Goal: Use online tool/utility: Utilize a website feature to perform a specific function

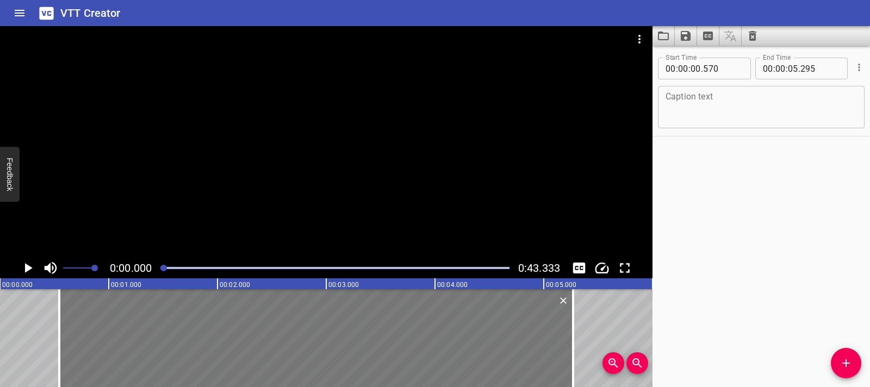
click at [169, 350] on div at bounding box center [316, 338] width 514 height 98
type input "530"
type input "255"
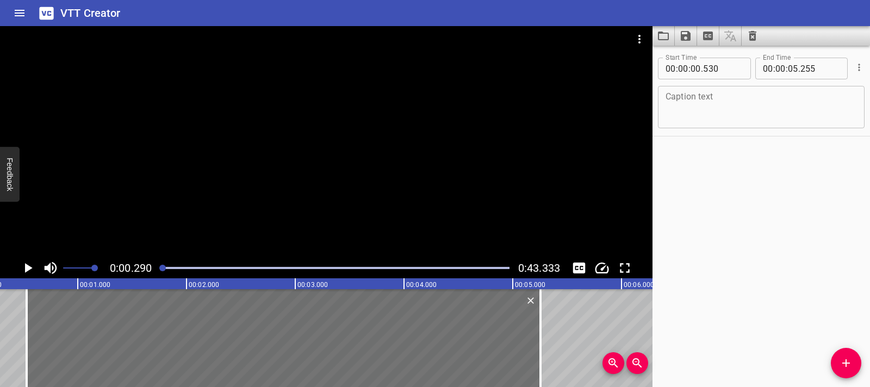
scroll to position [0, 32]
click at [28, 273] on icon "Play/Pause" at bounding box center [28, 268] width 16 height 16
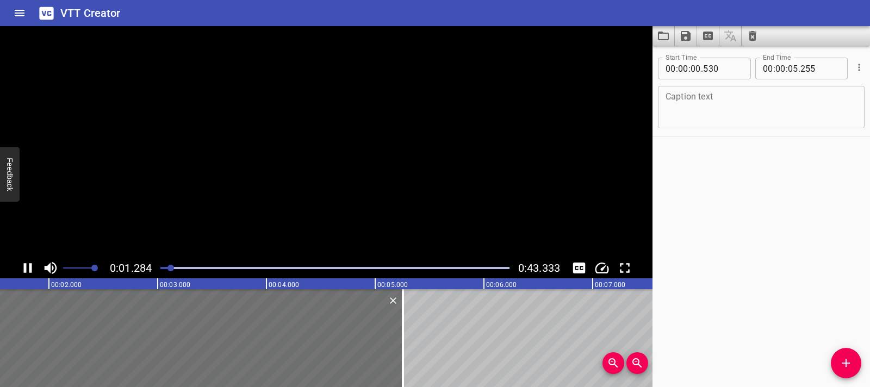
click at [28, 273] on icon "Play/Pause" at bounding box center [28, 268] width 16 height 16
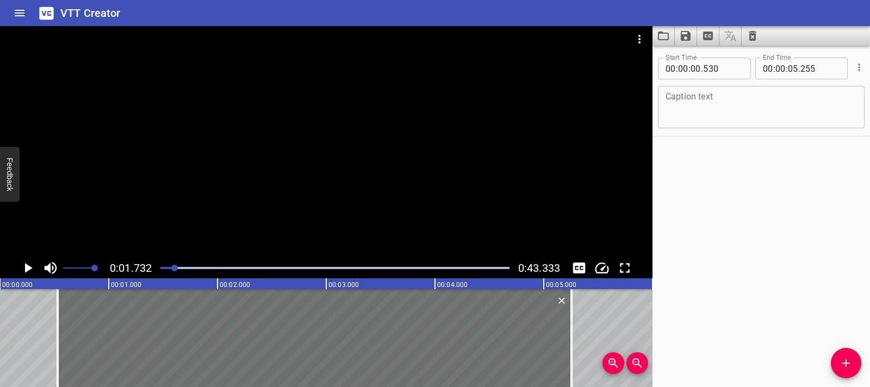
click at [229, 107] on div at bounding box center [326, 142] width 653 height 232
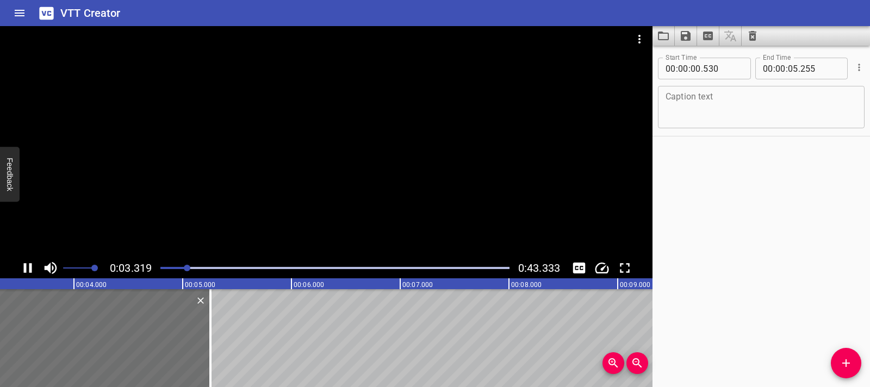
click at [158, 270] on div at bounding box center [335, 268] width 362 height 15
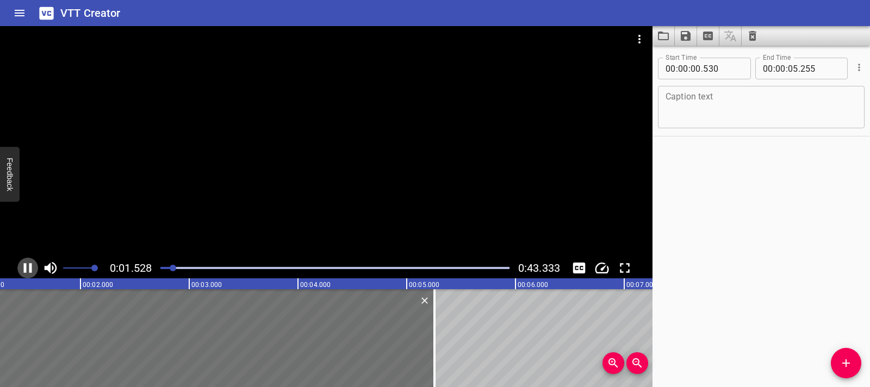
click at [33, 273] on icon "Play/Pause" at bounding box center [28, 268] width 16 height 16
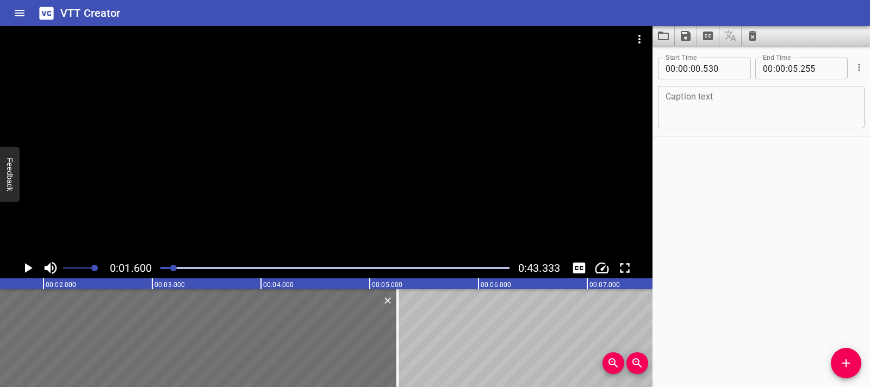
click at [743, 9] on div "VTT Creator" at bounding box center [435, 13] width 870 height 26
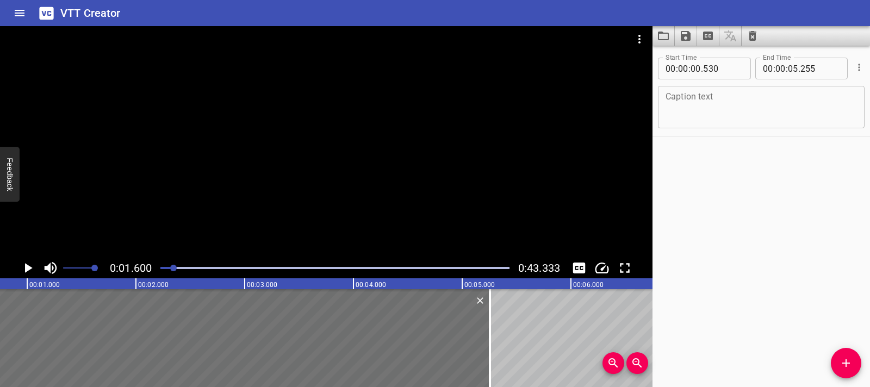
scroll to position [0, 0]
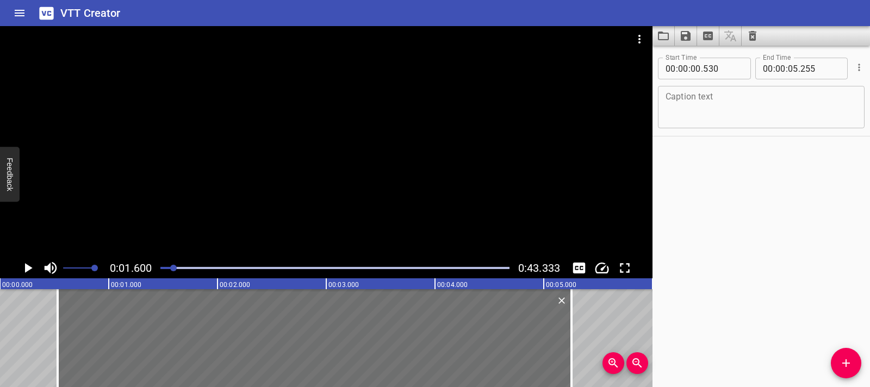
click at [720, 110] on textarea at bounding box center [761, 107] width 191 height 31
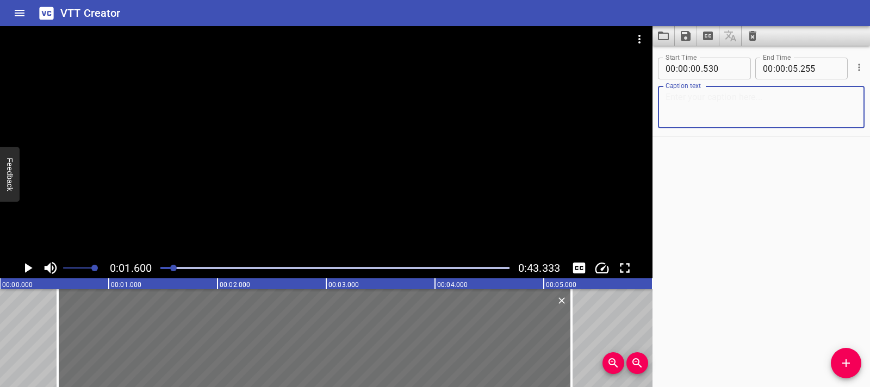
paste textarea "Each part of an electric circuit is important for the circuit to work."
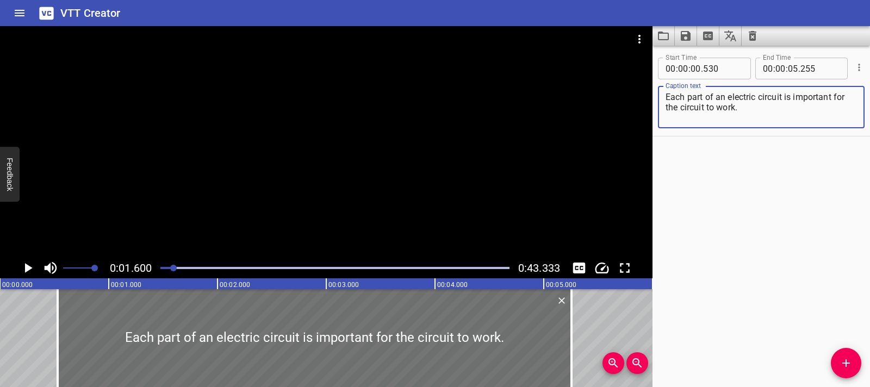
type textarea "Each part of an electric circuit is important for the circuit to work."
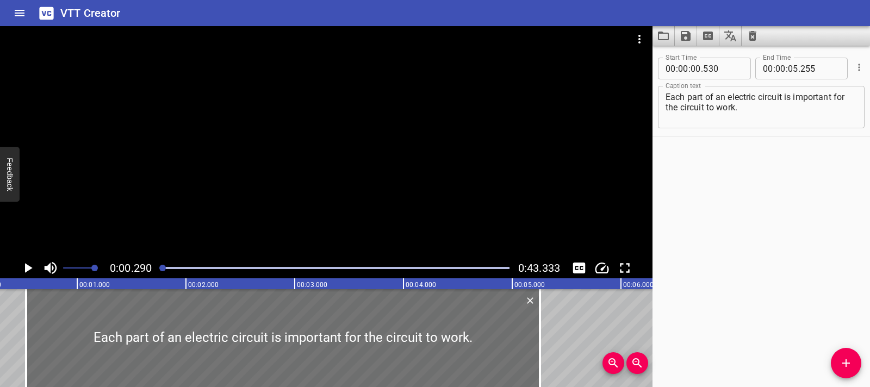
click at [27, 262] on icon "Play/Pause" at bounding box center [28, 268] width 16 height 16
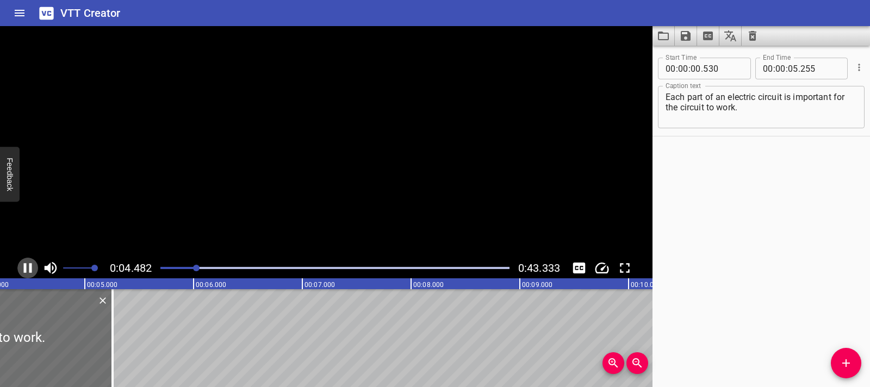
click at [27, 262] on icon "Play/Pause" at bounding box center [28, 268] width 16 height 16
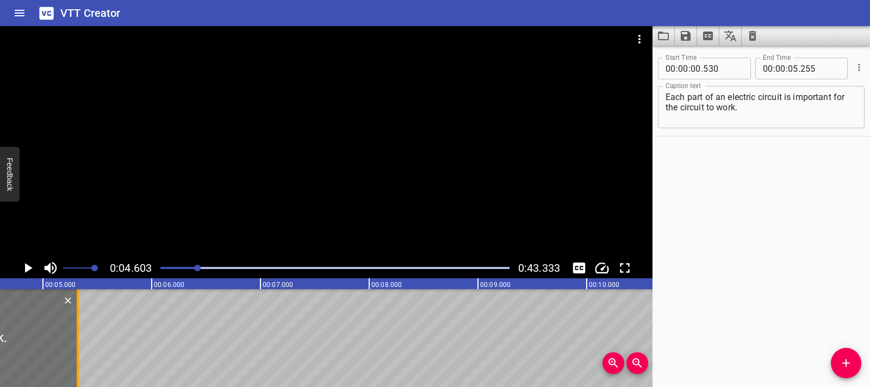
drag, startPoint x: 71, startPoint y: 322, endPoint x: 78, endPoint y: 321, distance: 7.1
click at [78, 321] on div at bounding box center [78, 338] width 2 height 98
type input "320"
click at [20, 269] on icon "Play/Pause" at bounding box center [28, 268] width 16 height 16
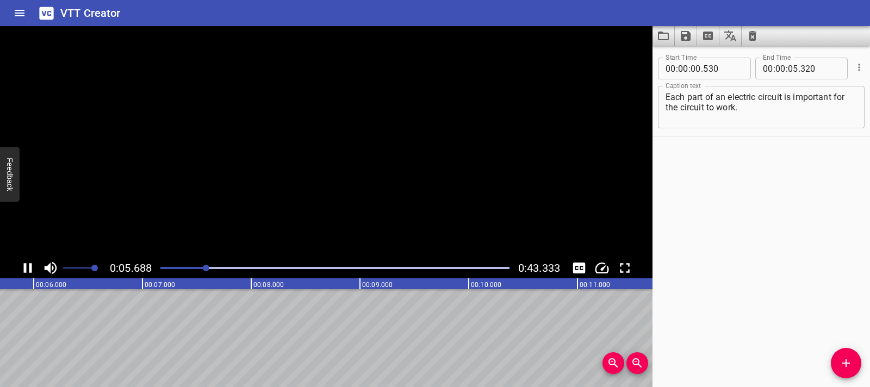
click at [20, 269] on icon "Play/Pause" at bounding box center [28, 268] width 16 height 16
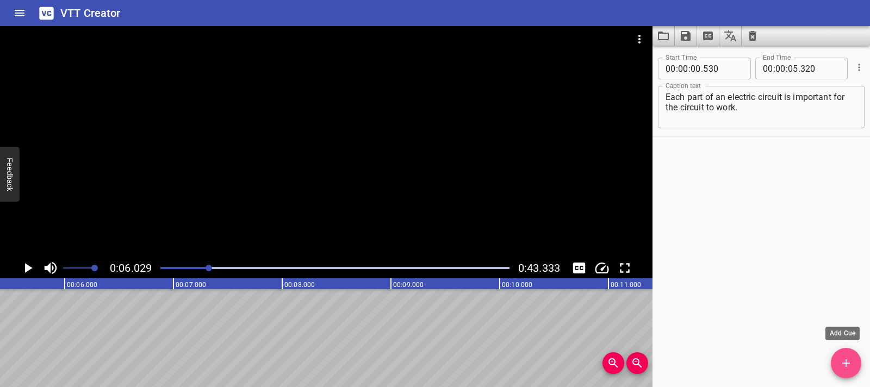
click at [843, 364] on icon "Add Cue" at bounding box center [846, 363] width 13 height 13
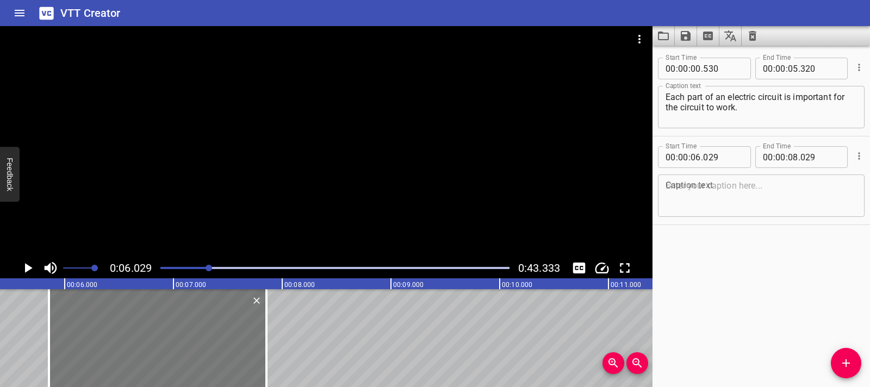
drag, startPoint x: 143, startPoint y: 298, endPoint x: 123, endPoint y: 301, distance: 19.3
click at [123, 301] on div at bounding box center [158, 338] width 218 height 98
type input "05"
type input "854"
type input "07"
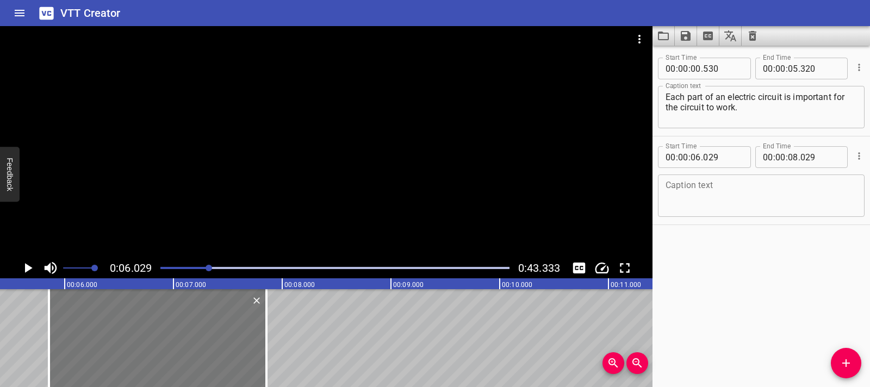
type input "854"
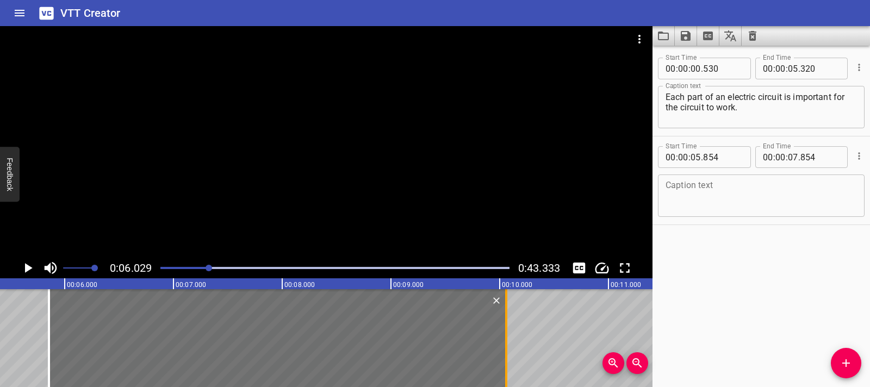
drag, startPoint x: 264, startPoint y: 314, endPoint x: 504, endPoint y: 316, distance: 239.9
click at [504, 316] on div at bounding box center [506, 338] width 11 height 98
type input "10"
type input "059"
click at [706, 193] on textarea at bounding box center [761, 196] width 191 height 31
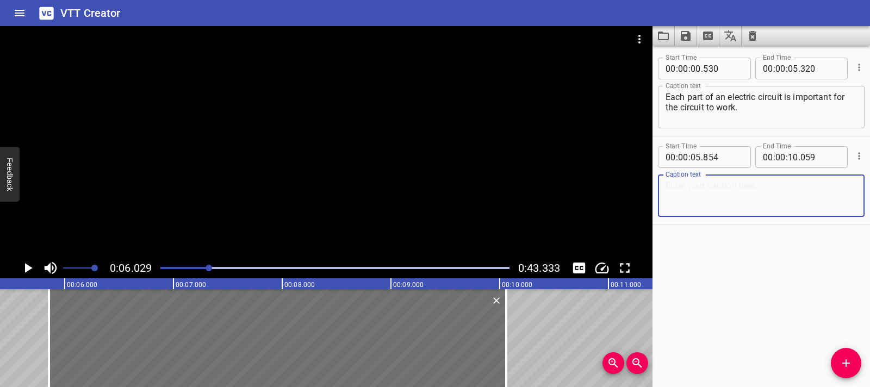
paste textarea "A switch can control the flow of electricity in a circuit. When a switch is tur…"
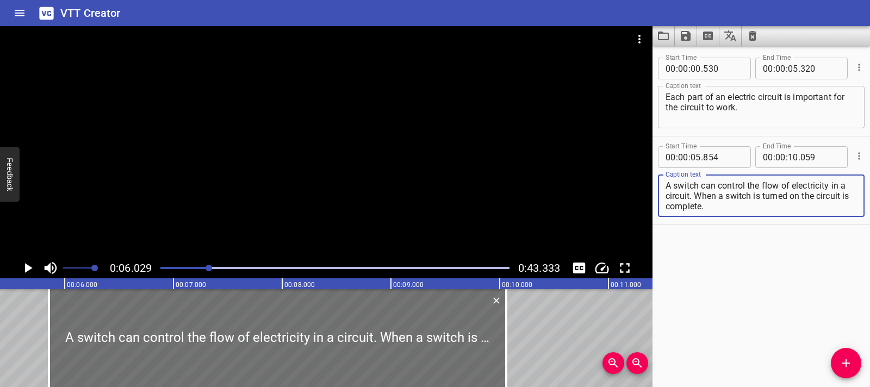
drag, startPoint x: 696, startPoint y: 197, endPoint x: 716, endPoint y: 206, distance: 22.4
click at [716, 206] on textarea "A switch can control the flow of electricity in a circuit. When a switch is tur…" at bounding box center [761, 196] width 191 height 31
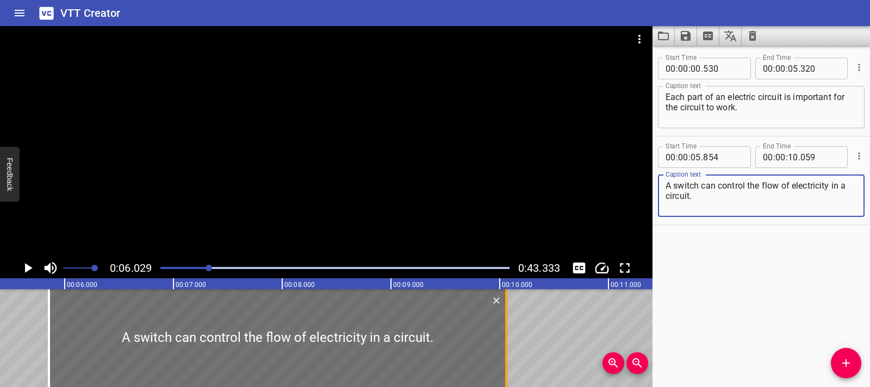
type textarea "A switch can control the flow of electricity in a circuit."
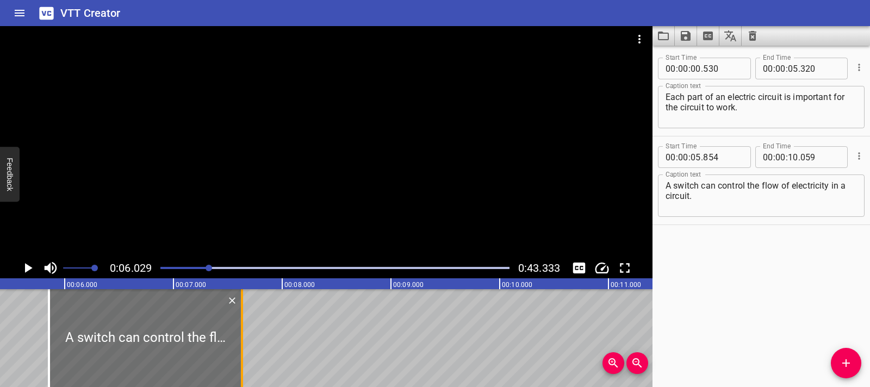
drag, startPoint x: 506, startPoint y: 329, endPoint x: 242, endPoint y: 320, distance: 264.5
click at [242, 320] on div at bounding box center [242, 338] width 2 height 98
type input "07"
type input "629"
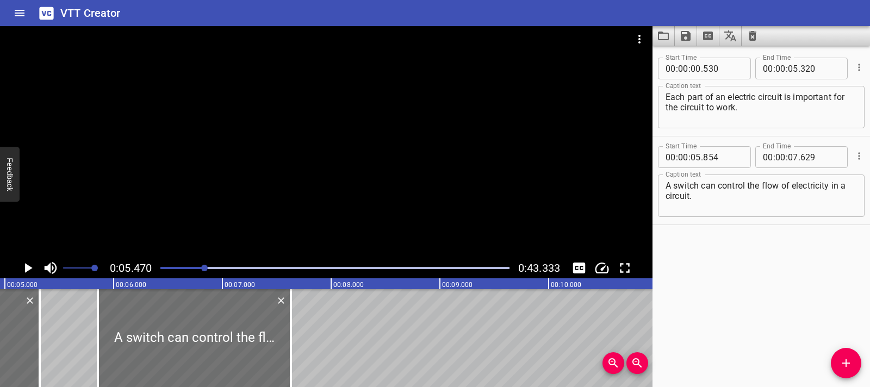
scroll to position [0, 595]
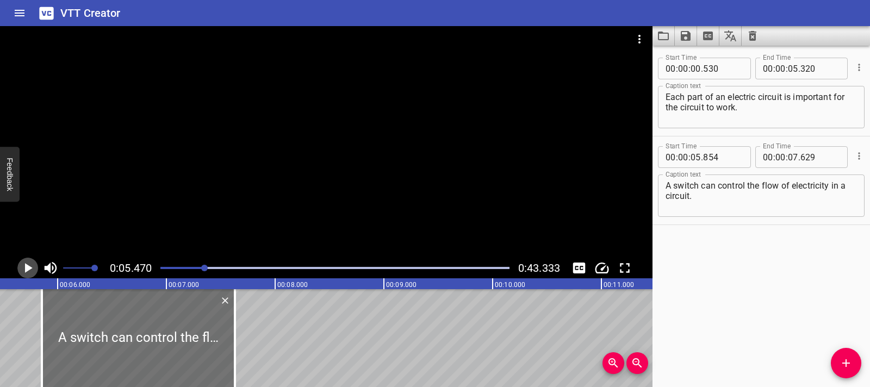
click at [23, 270] on icon "Play/Pause" at bounding box center [28, 268] width 16 height 16
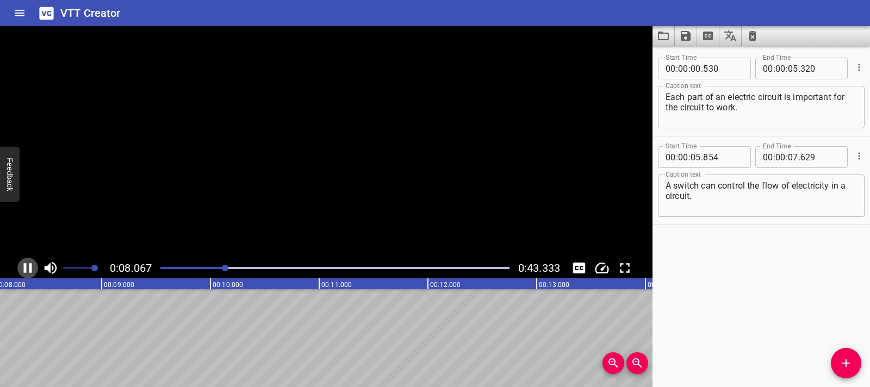
click at [23, 270] on icon "Play/Pause" at bounding box center [28, 268] width 16 height 16
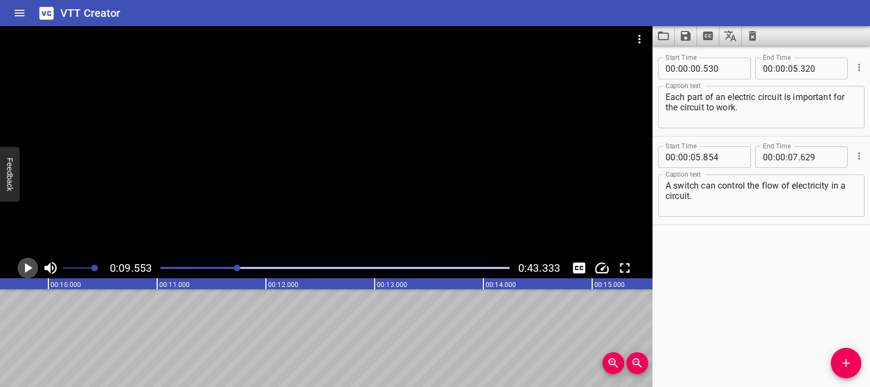
click at [23, 270] on icon "Play/Pause" at bounding box center [28, 268] width 16 height 16
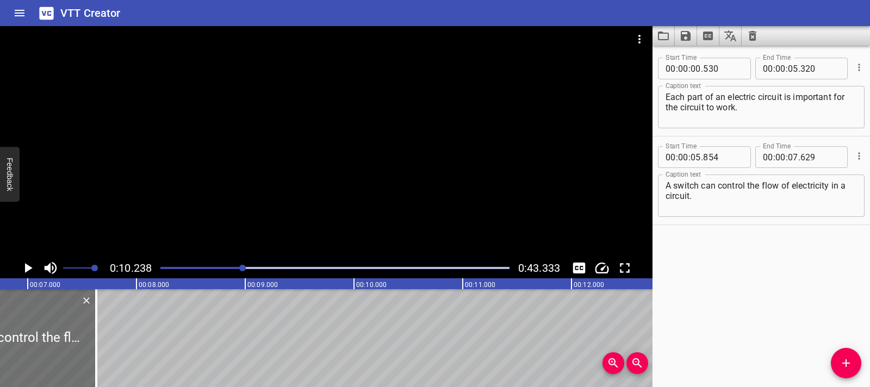
scroll to position [0, 734]
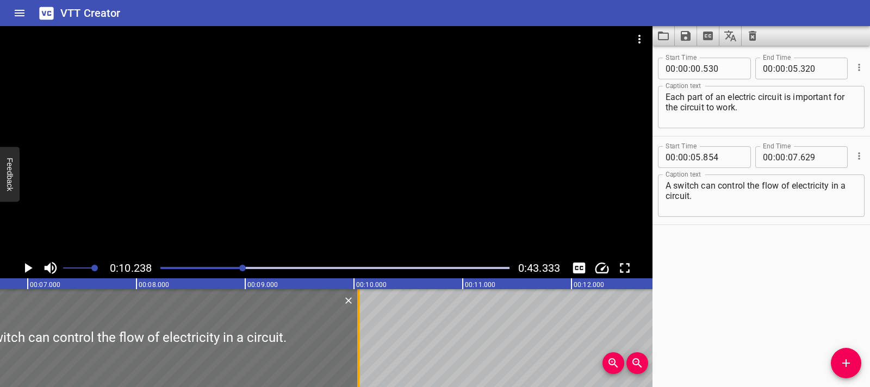
drag, startPoint x: 94, startPoint y: 343, endPoint x: 355, endPoint y: 342, distance: 261.1
click at [355, 342] on div at bounding box center [358, 338] width 11 height 98
type input "10"
type input "039"
click at [852, 361] on icon "Add Cue" at bounding box center [846, 363] width 13 height 13
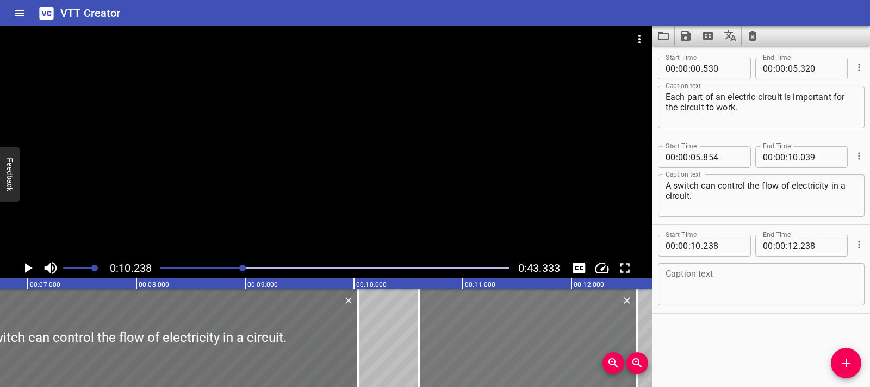
drag, startPoint x: 511, startPoint y: 353, endPoint x: 551, endPoint y: 351, distance: 39.2
click at [551, 351] on div at bounding box center [528, 338] width 218 height 98
type input "598"
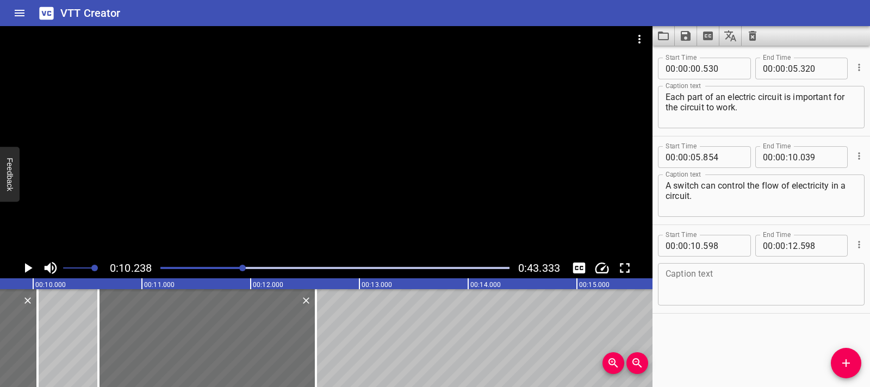
scroll to position [0, 1098]
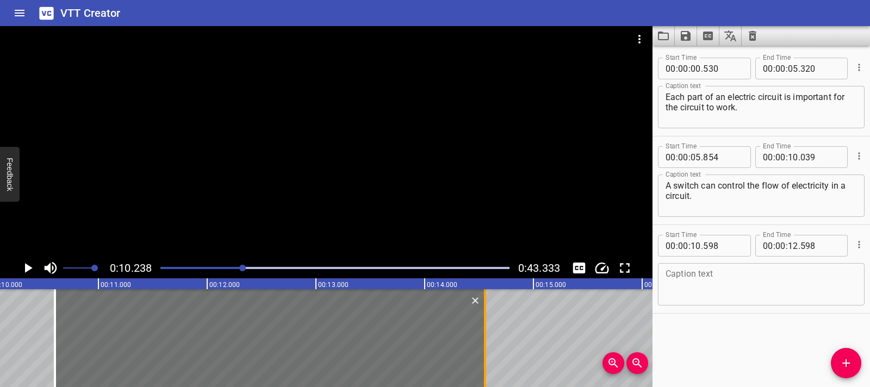
drag, startPoint x: 268, startPoint y: 328, endPoint x: 480, endPoint y: 324, distance: 212.7
click at [480, 324] on div at bounding box center [485, 338] width 11 height 98
type input "14"
type input "553"
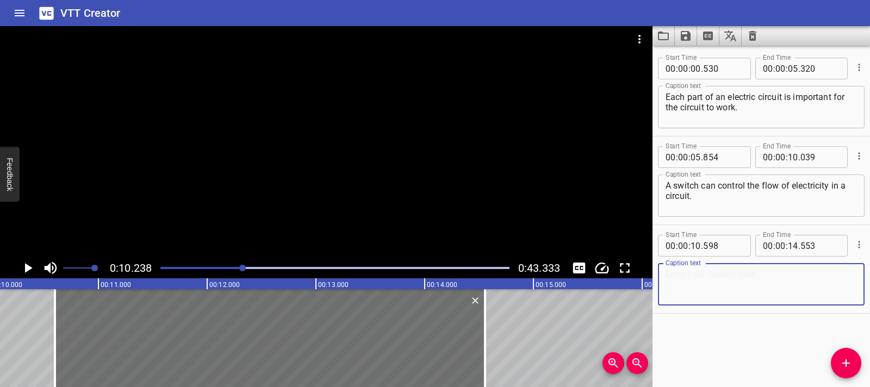
click at [677, 271] on textarea at bounding box center [761, 284] width 191 height 31
paste textarea "When a switch is turned on the circuit is complete."
type textarea "When a switch is turned on the circuit is complete."
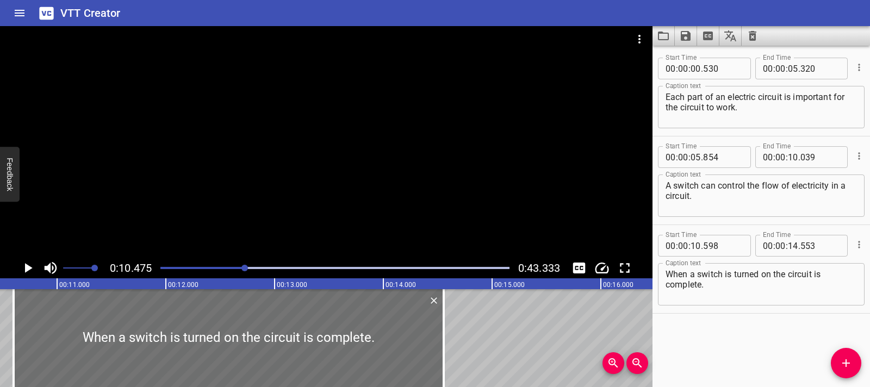
click at [24, 273] on icon "Play/Pause" at bounding box center [28, 268] width 16 height 16
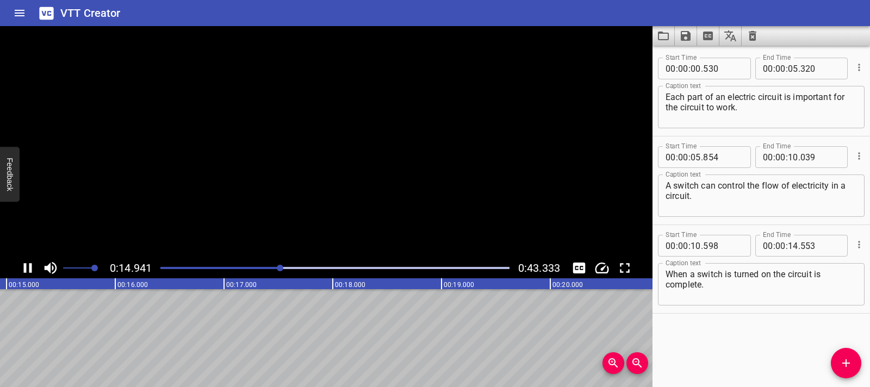
click at [24, 273] on icon "Play/Pause" at bounding box center [28, 268] width 16 height 16
click at [848, 361] on icon "Add Cue" at bounding box center [846, 363] width 13 height 13
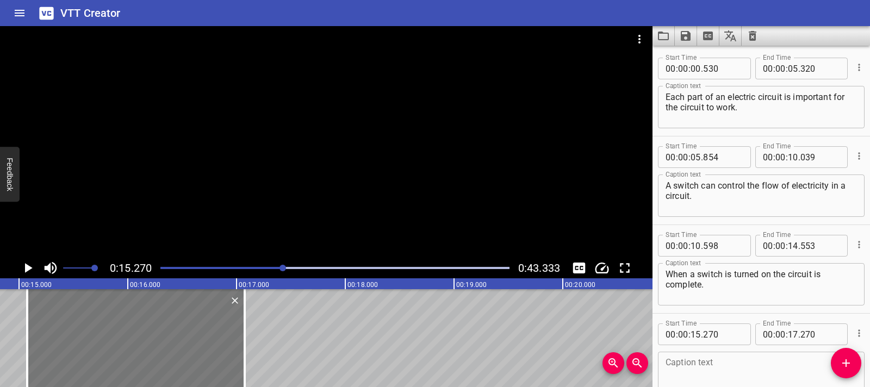
drag, startPoint x: 147, startPoint y: 327, endPoint x: 126, endPoint y: 327, distance: 21.2
click at [126, 327] on div at bounding box center [136, 338] width 218 height 98
type input "075"
drag, startPoint x: 245, startPoint y: 329, endPoint x: 253, endPoint y: 327, distance: 8.3
click at [253, 327] on div at bounding box center [253, 338] width 2 height 98
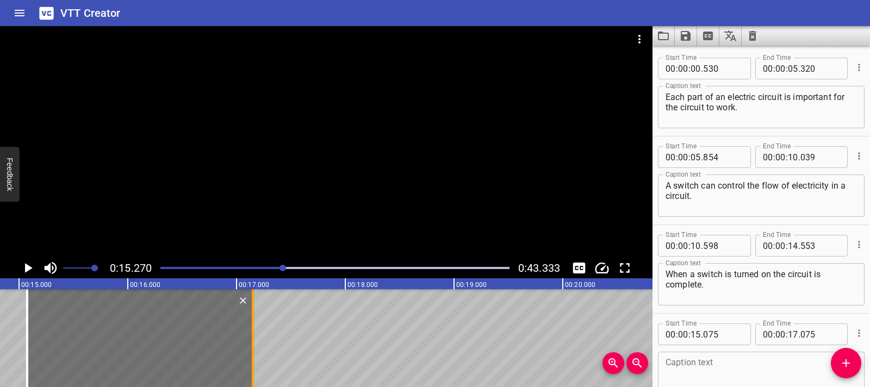
type input "150"
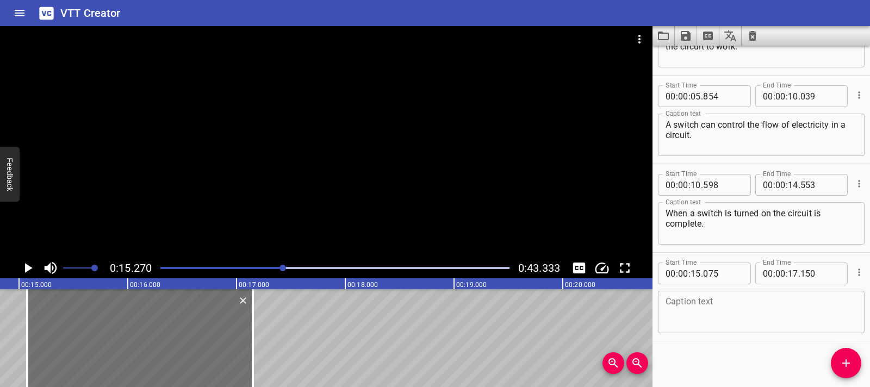
scroll to position [64, 0]
click at [695, 306] on textarea at bounding box center [761, 309] width 191 height 31
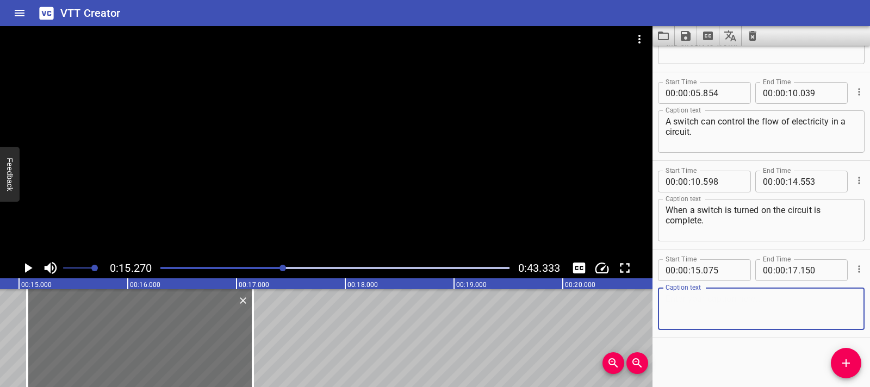
paste textarea "When a switch is turned off, the circuit is open, and the electric current cann…"
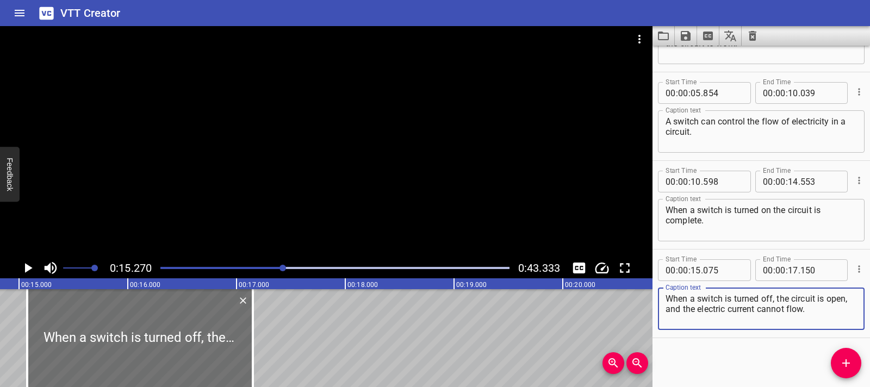
drag, startPoint x: 690, startPoint y: 310, endPoint x: 836, endPoint y: 312, distance: 145.8
click at [836, 312] on textarea "When a switch is turned off, the circuit is open, and the electric current cann…" at bounding box center [761, 309] width 191 height 31
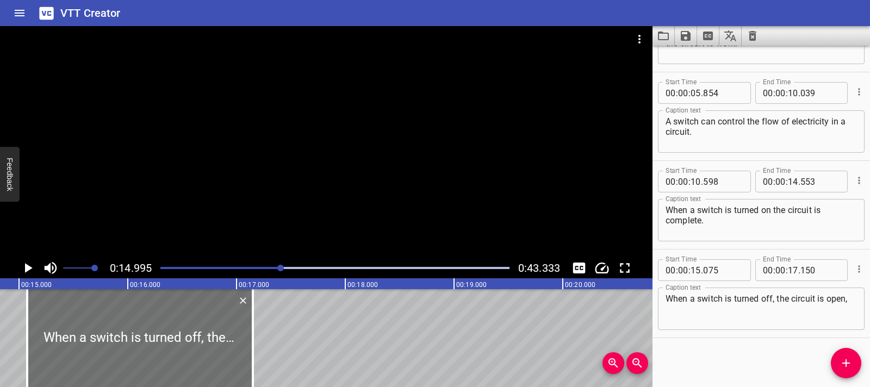
scroll to position [0, 1631]
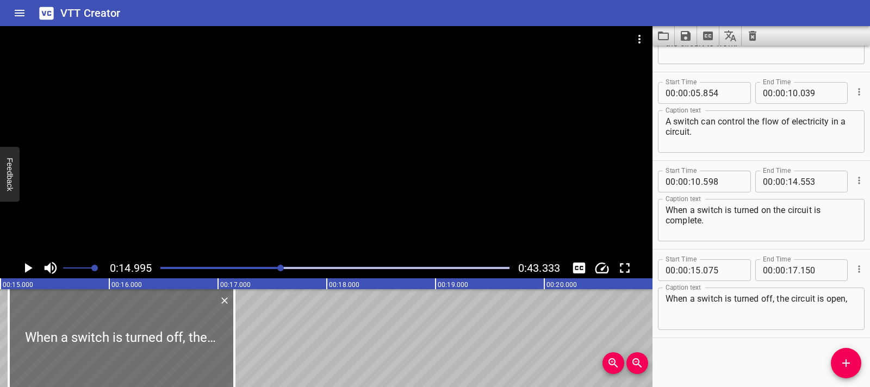
click at [26, 274] on icon "Play/Pause" at bounding box center [28, 268] width 16 height 16
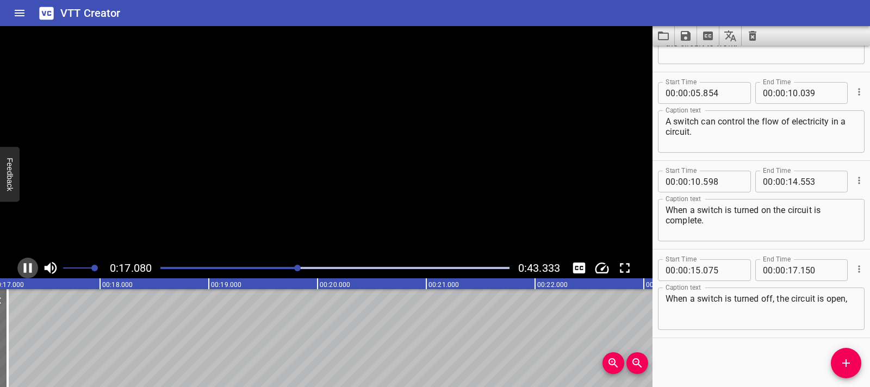
click at [26, 274] on icon "Play/Pause" at bounding box center [28, 268] width 16 height 16
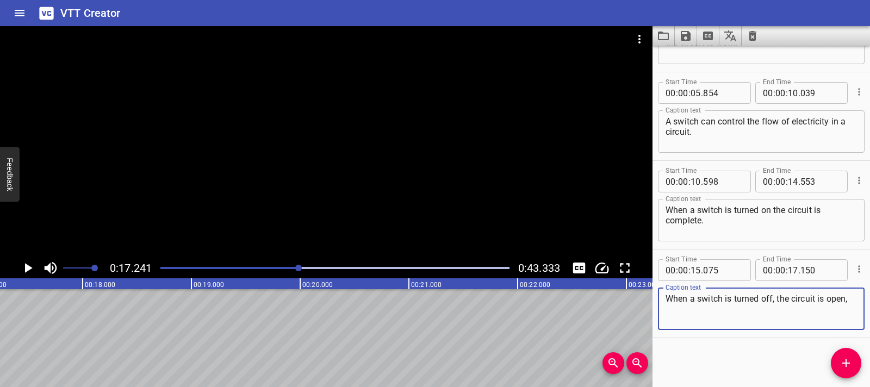
click at [754, 316] on textarea "When a switch is turned off, the circuit is open," at bounding box center [761, 309] width 191 height 31
drag, startPoint x: 780, startPoint y: 299, endPoint x: 832, endPoint y: 311, distance: 53.7
click at [832, 311] on textarea "When a switch is turned off, the circuit is open, and the electric current cann…" at bounding box center [761, 309] width 191 height 31
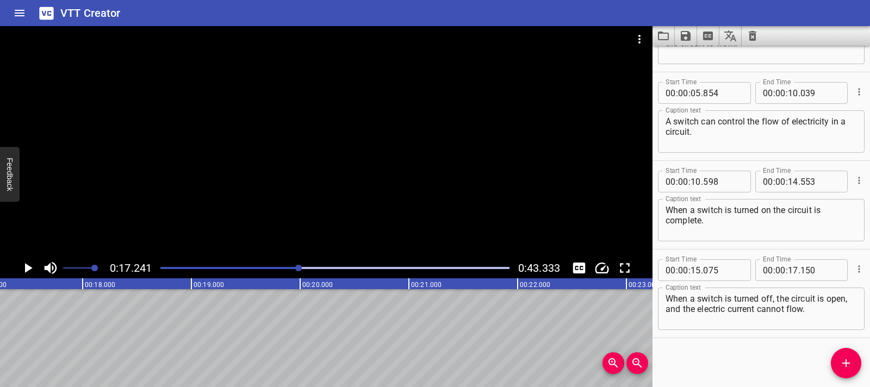
click at [783, 293] on div "When a switch is turned off, the circuit is open, and the electric current cann…" at bounding box center [761, 309] width 207 height 42
click at [777, 299] on textarea "When a switch is turned off, the circuit is open, and the electric current cann…" at bounding box center [761, 309] width 191 height 31
drag, startPoint x: 777, startPoint y: 299, endPoint x: 839, endPoint y: 312, distance: 63.4
click at [839, 312] on textarea "When a switch is turned off, the circuit is open, and the electric current cann…" at bounding box center [761, 309] width 191 height 31
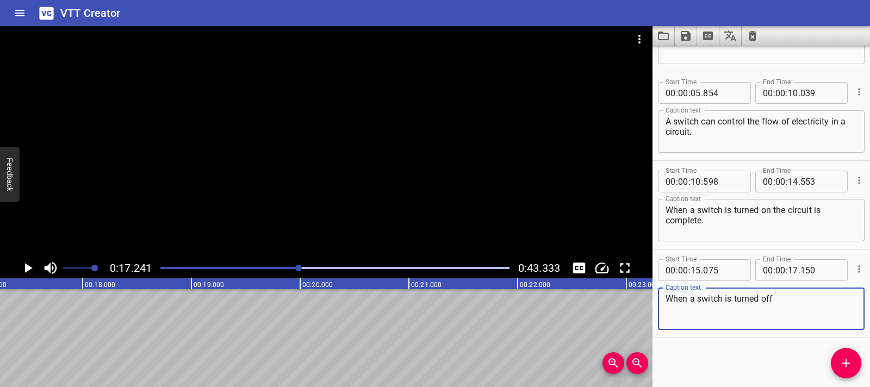
type textarea "When a switch is turned off"
click at [854, 369] on span "Add Cue" at bounding box center [846, 363] width 30 height 13
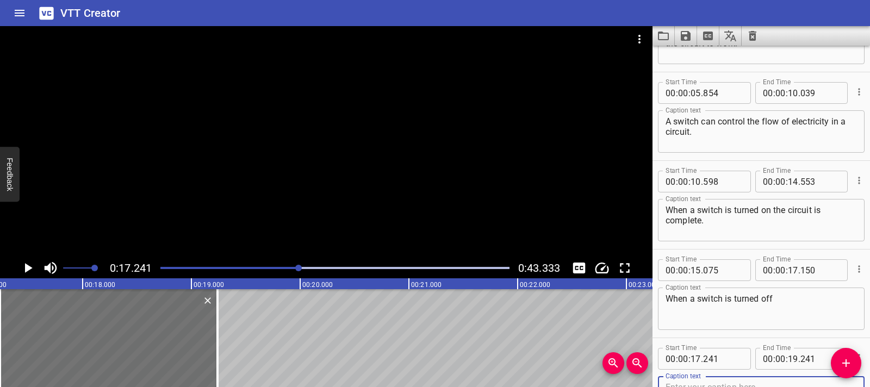
scroll to position [70, 0]
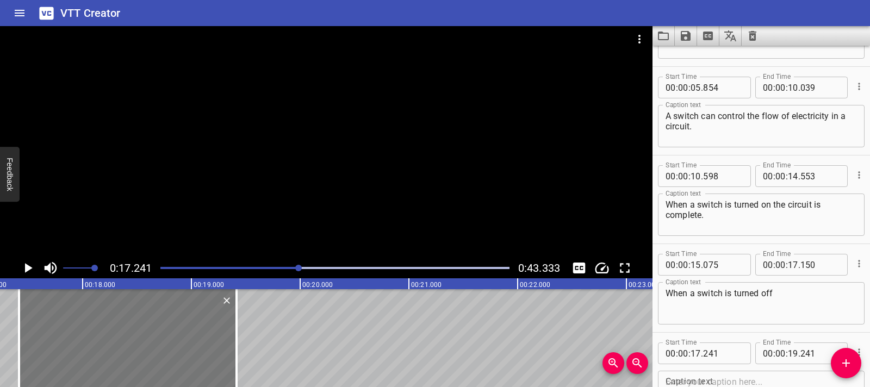
drag, startPoint x: 108, startPoint y: 344, endPoint x: 128, endPoint y: 342, distance: 19.7
click at [128, 342] on div at bounding box center [128, 338] width 218 height 98
type input "421"
click at [228, 331] on div at bounding box center [126, 338] width 218 height 98
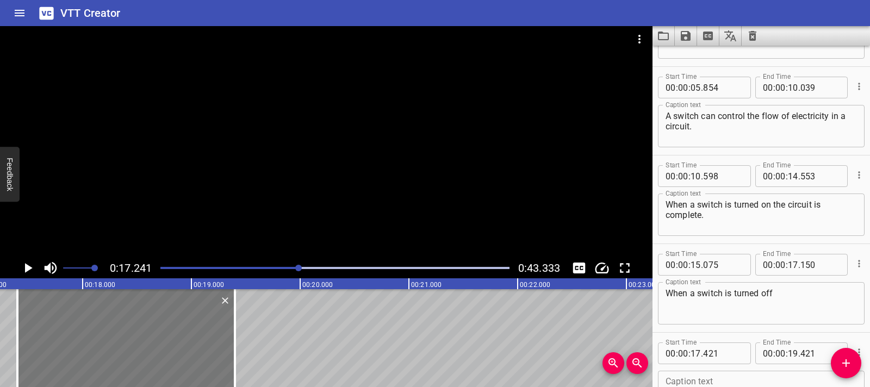
type input "401"
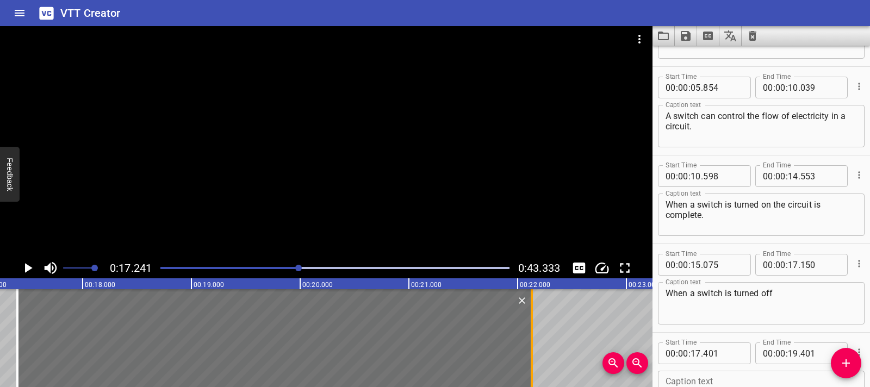
drag, startPoint x: 235, startPoint y: 335, endPoint x: 532, endPoint y: 347, distance: 297.3
click at [532, 347] on div at bounding box center [532, 338] width 2 height 98
type input "22"
type input "131"
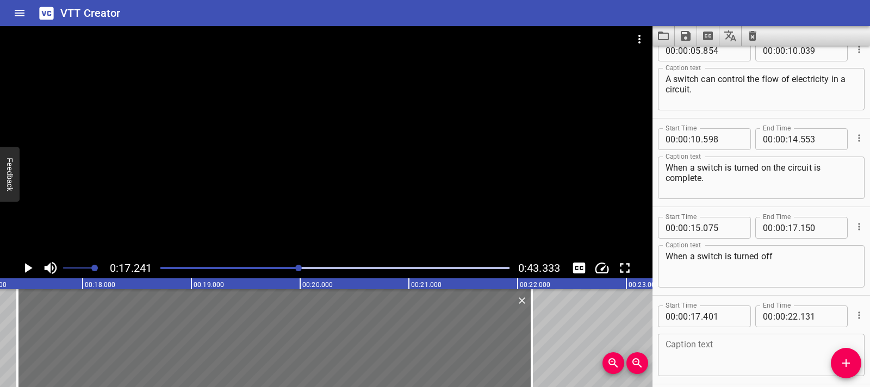
scroll to position [153, 0]
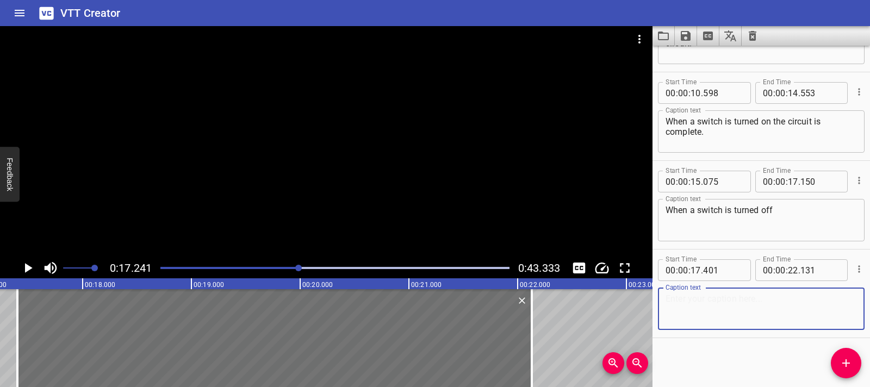
click at [694, 310] on textarea at bounding box center [761, 309] width 191 height 31
paste textarea "the circuit is open, and the electric current cannot flow."
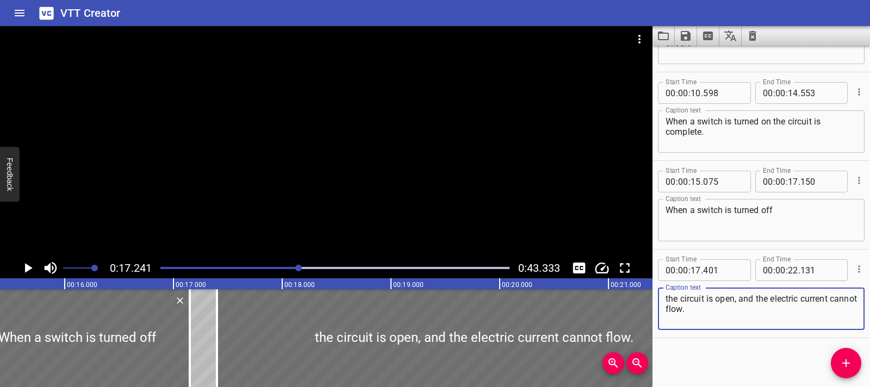
scroll to position [0, 1295]
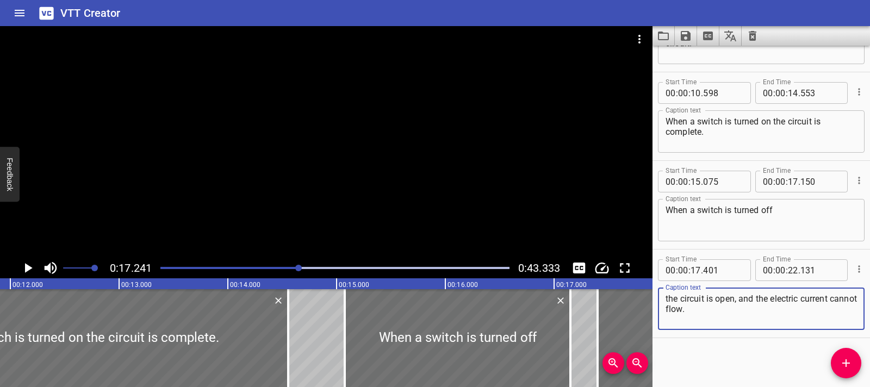
type textarea "the circuit is open, and the electric current cannot flow."
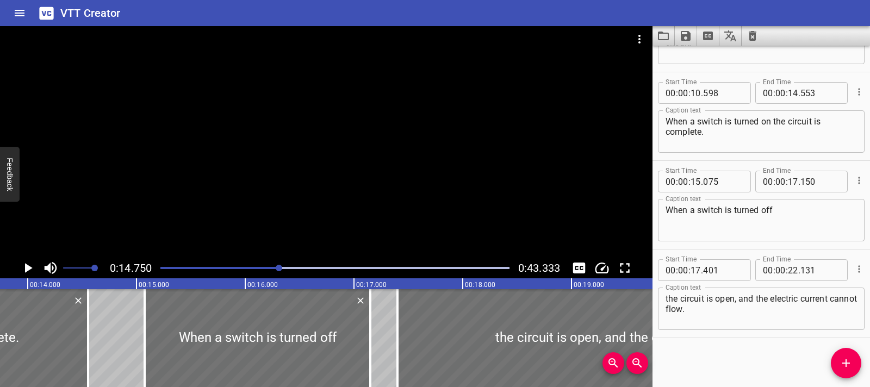
scroll to position [0, 1605]
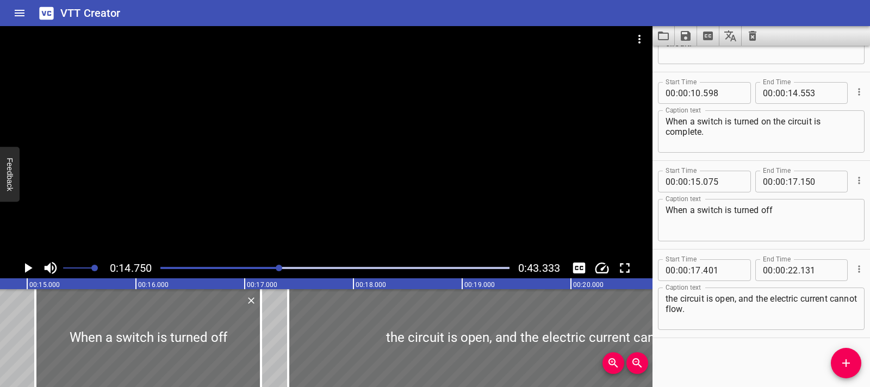
click at [24, 274] on icon "Play/Pause" at bounding box center [28, 268] width 16 height 16
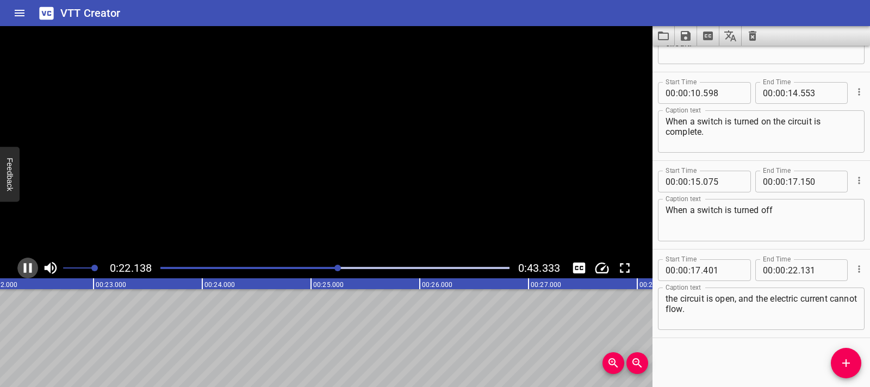
click at [24, 274] on icon "Play/Pause" at bounding box center [28, 268] width 16 height 16
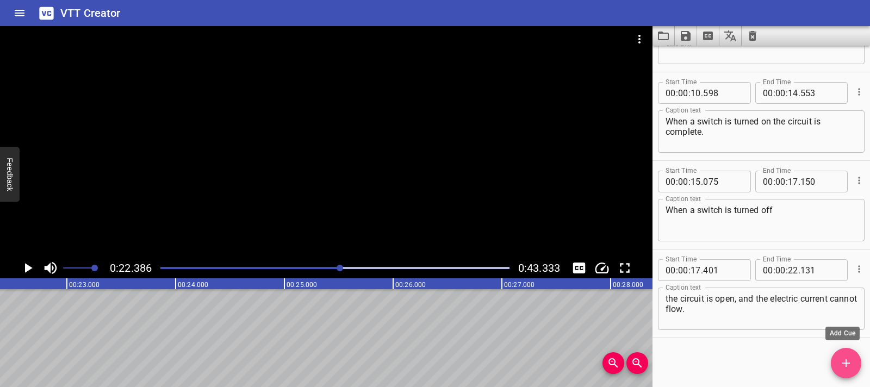
click at [852, 360] on icon "Add Cue" at bounding box center [846, 363] width 13 height 13
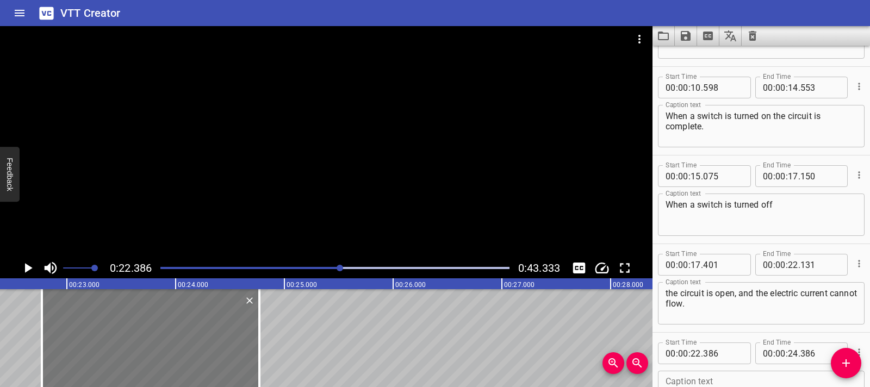
click at [64, 350] on div at bounding box center [151, 338] width 218 height 98
type input "771"
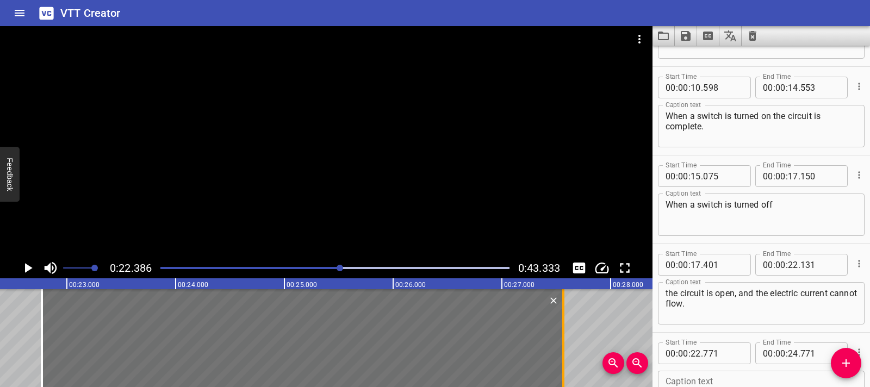
drag, startPoint x: 262, startPoint y: 339, endPoint x: 566, endPoint y: 341, distance: 304.7
click at [566, 341] on div at bounding box center [563, 338] width 11 height 98
type input "27"
type input "571"
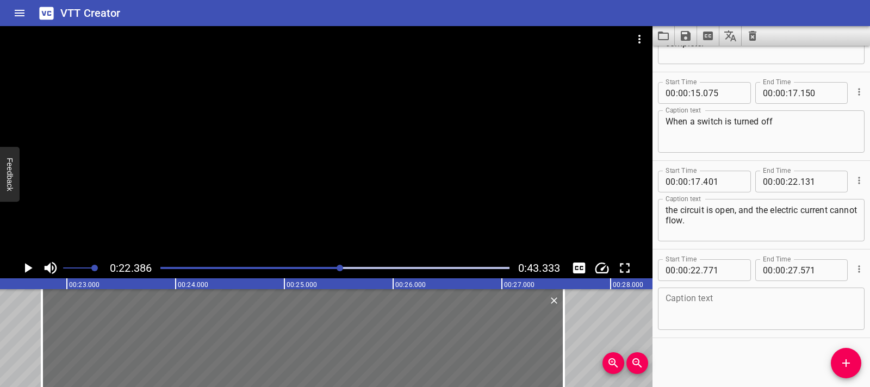
click at [708, 318] on textarea at bounding box center [761, 309] width 191 height 31
paste textarea "A voltage source moves electrically charged particles in a circuit."
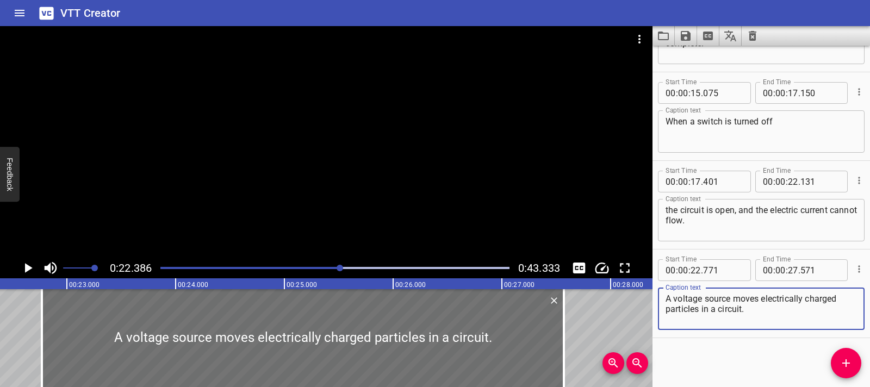
type textarea "A voltage source moves electrically charged particles in a circuit."
click at [21, 331] on div "Each part of an electric circuit is important for the circuit to work. A switch…" at bounding box center [828, 338] width 6528 height 98
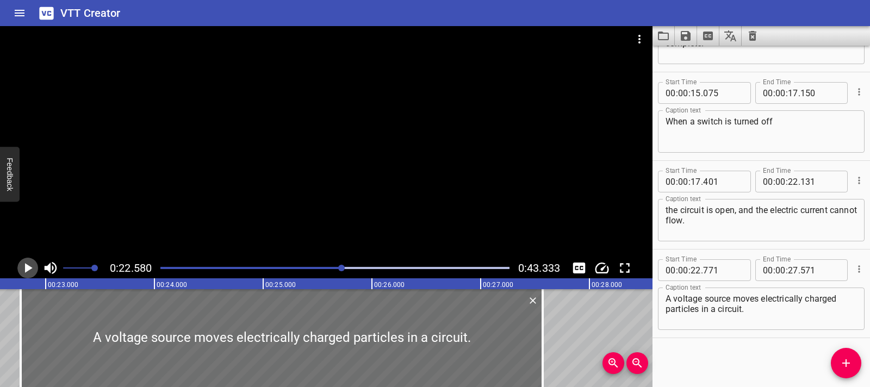
click at [25, 269] on icon "Play/Pause" at bounding box center [29, 268] width 8 height 10
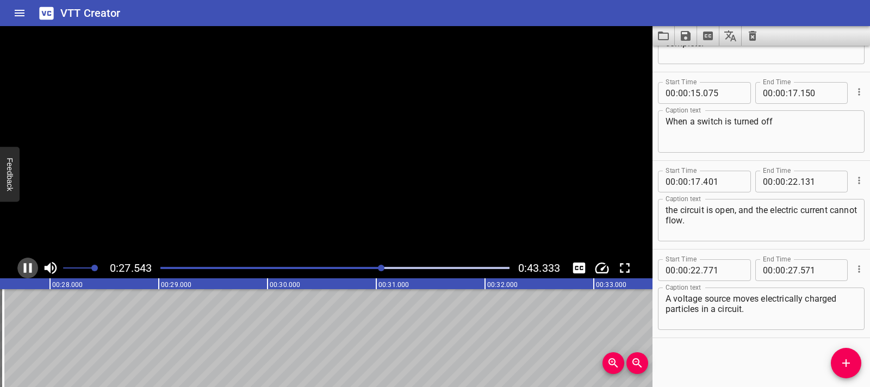
click at [25, 269] on icon "Play/Pause" at bounding box center [28, 268] width 8 height 10
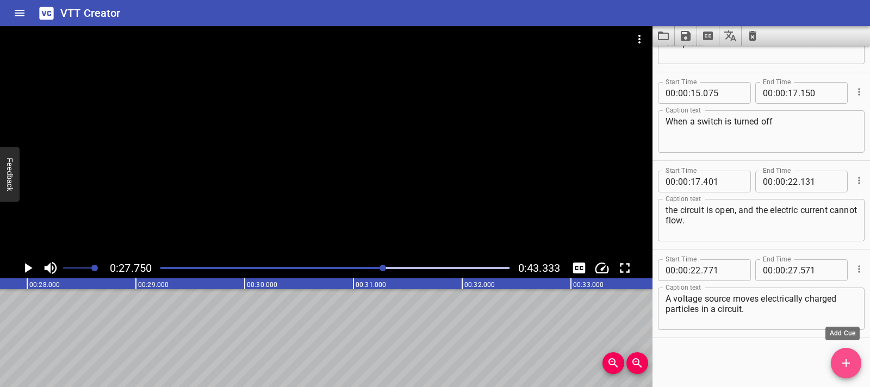
click at [851, 362] on icon "Add Cue" at bounding box center [846, 363] width 13 height 13
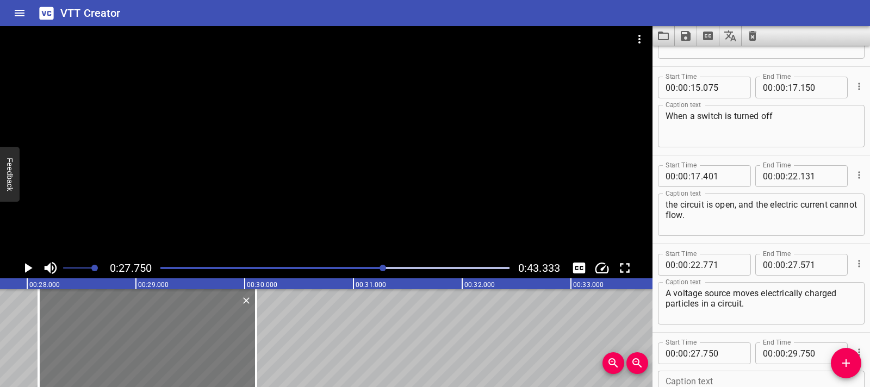
drag, startPoint x: 105, startPoint y: 328, endPoint x: 144, endPoint y: 329, distance: 38.6
click at [144, 329] on div at bounding box center [148, 338] width 218 height 98
type input "28"
type input "105"
type input "30"
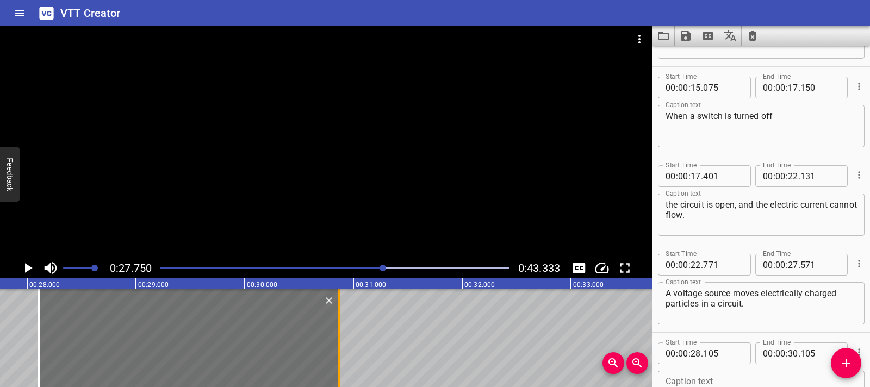
drag, startPoint x: 258, startPoint y: 330, endPoint x: 341, endPoint y: 332, distance: 82.7
click at [341, 332] on div at bounding box center [338, 338] width 11 height 98
type input "865"
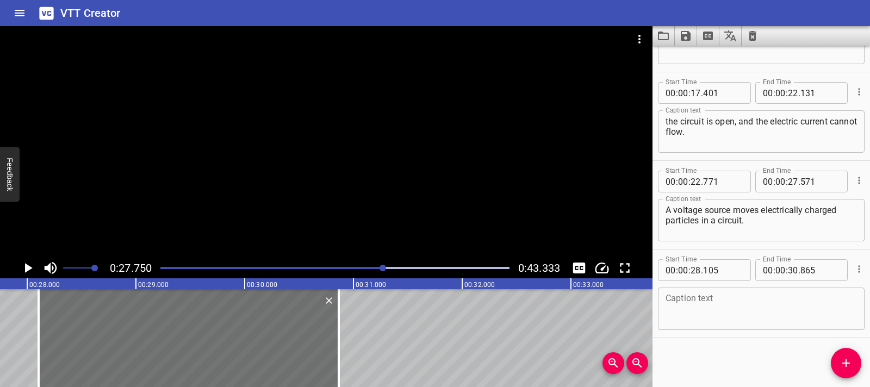
click at [700, 317] on textarea at bounding box center [761, 309] width 191 height 31
paste textarea "When the electricity reaches the light bulb, electrical energy is transformed i…"
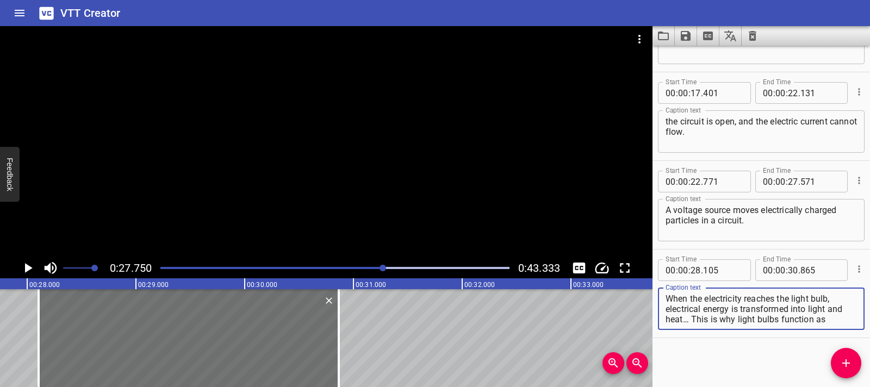
scroll to position [10, 0]
click at [23, 324] on div "Each part of an electric circuit is important for the circuit to work. A switch…" at bounding box center [245, 338] width 6528 height 98
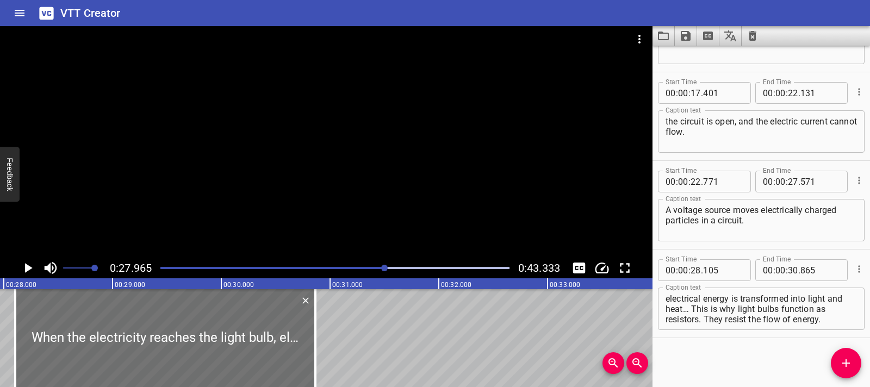
click at [30, 275] on icon "Play/Pause" at bounding box center [28, 268] width 16 height 16
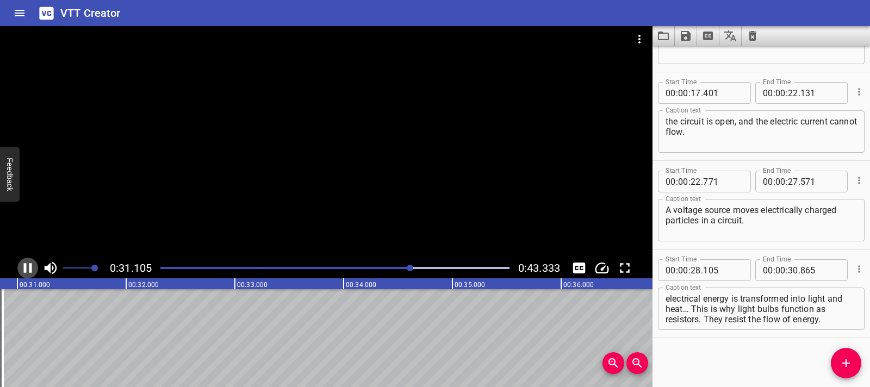
click at [29, 274] on icon "Play/Pause" at bounding box center [28, 268] width 16 height 16
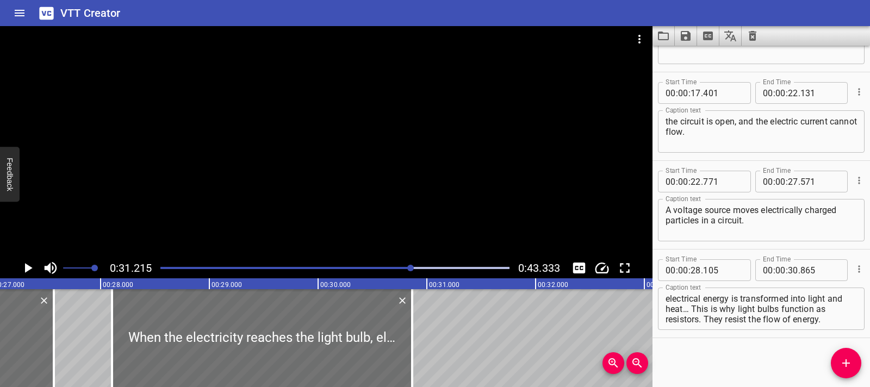
scroll to position [0, 2940]
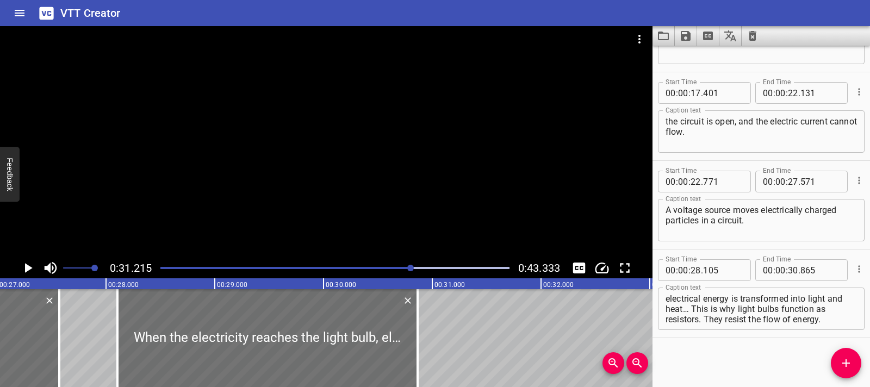
click at [89, 321] on div "Each part of an electric circuit is important for the circuit to work. A switch…" at bounding box center [324, 338] width 6528 height 98
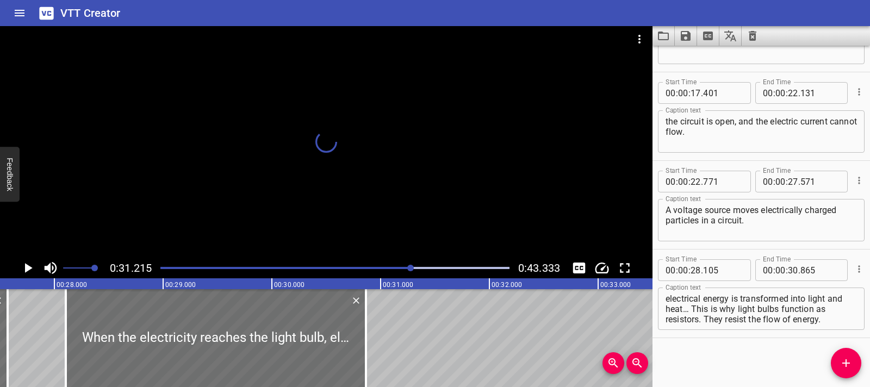
scroll to position [0, 3030]
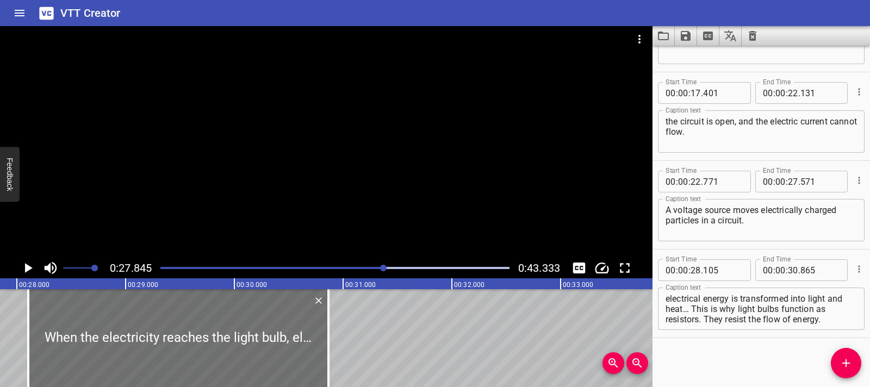
click at [30, 264] on icon "Play/Pause" at bounding box center [28, 268] width 16 height 16
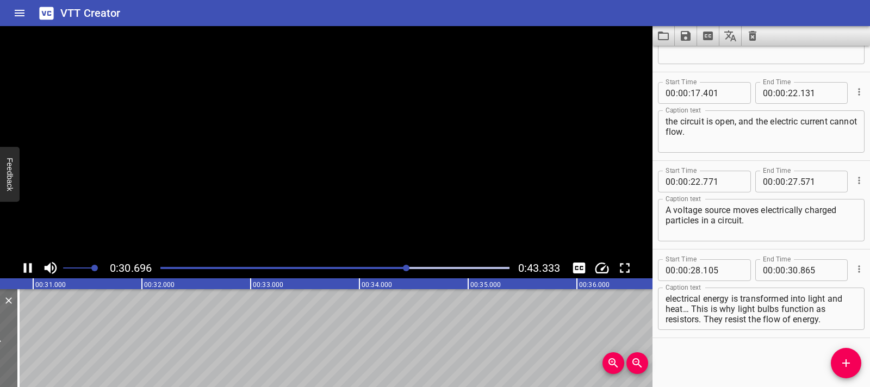
click at [30, 264] on icon "Play/Pause" at bounding box center [28, 268] width 8 height 10
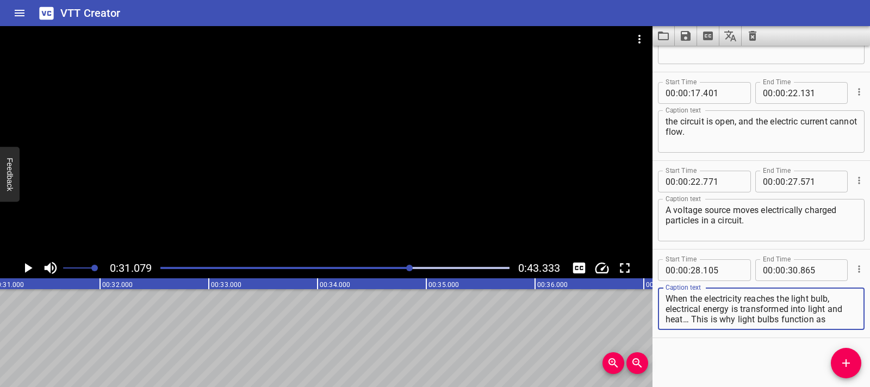
scroll to position [10, 0]
drag, startPoint x: 665, startPoint y: 310, endPoint x: 835, endPoint y: 323, distance: 170.2
click at [835, 323] on textarea "When the electricity reaches the light bulb, electrical energy is transformed i…" at bounding box center [761, 309] width 191 height 31
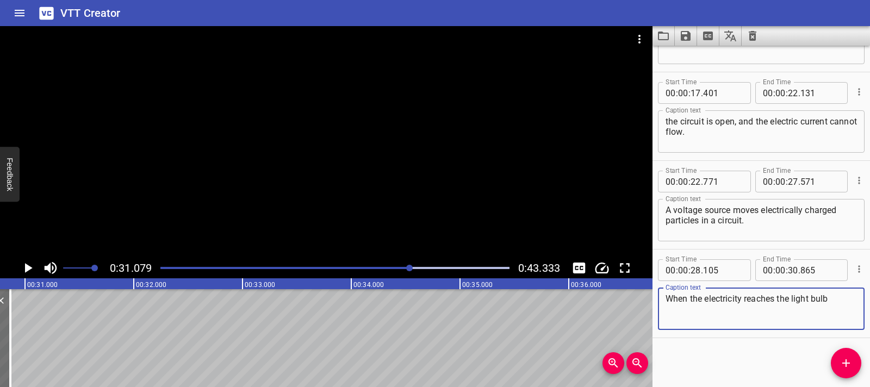
scroll to position [0, 3332]
type textarea "When the electricity reaches the light bulb"
click at [849, 365] on icon "Add Cue" at bounding box center [846, 363] width 13 height 13
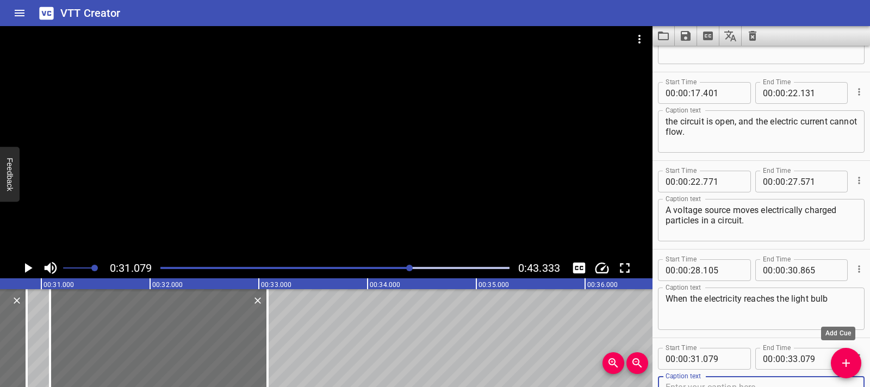
scroll to position [336, 0]
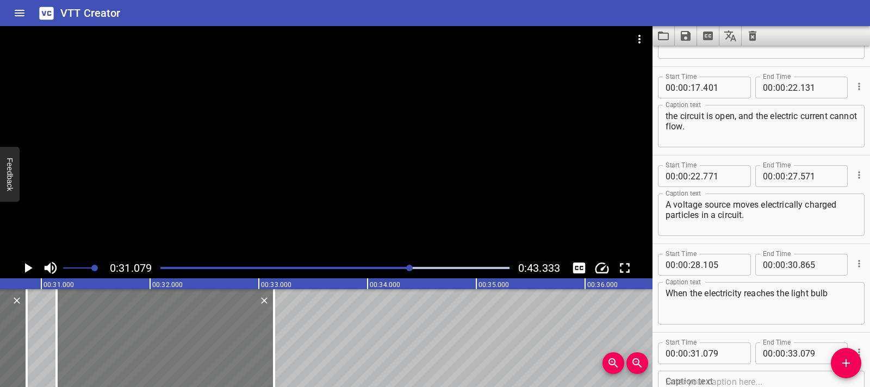
drag, startPoint x: 197, startPoint y: 349, endPoint x: 204, endPoint y: 349, distance: 6.5
click at [204, 349] on div at bounding box center [166, 338] width 218 height 98
type input "139"
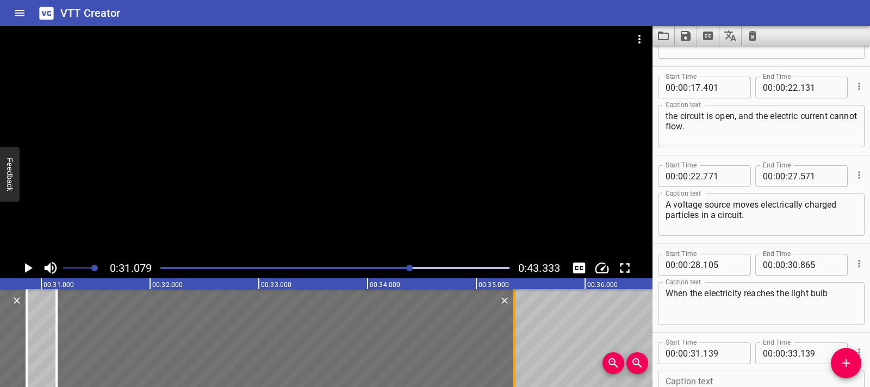
drag, startPoint x: 271, startPoint y: 345, endPoint x: 512, endPoint y: 347, distance: 240.5
click at [512, 347] on div at bounding box center [514, 338] width 11 height 98
type input "35"
type input "349"
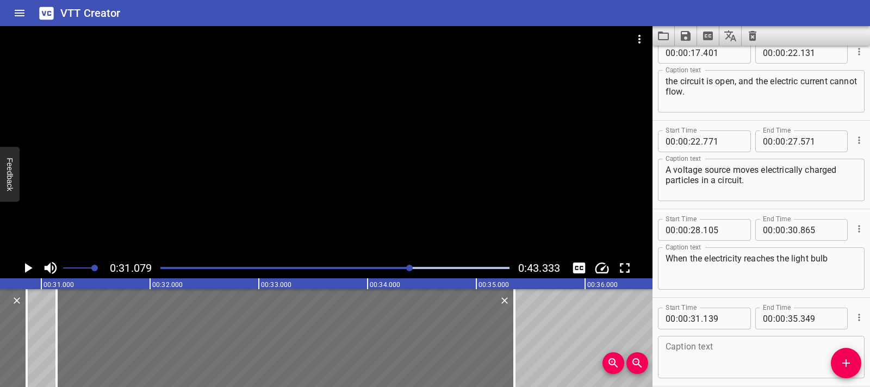
scroll to position [419, 0]
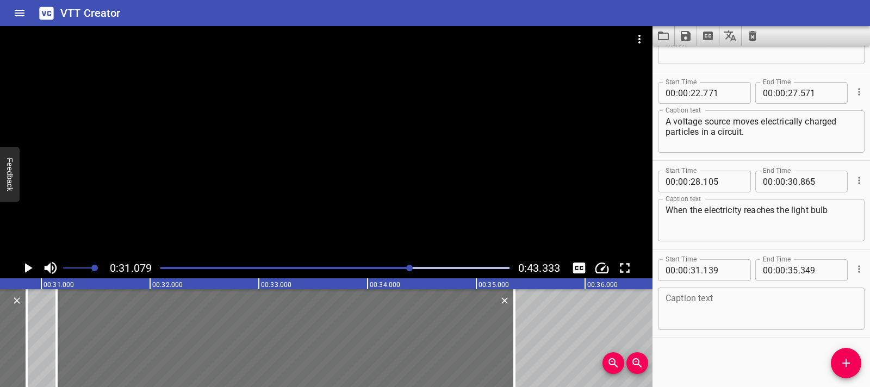
click at [699, 307] on textarea at bounding box center [761, 309] width 191 height 31
paste textarea "electrical energy is transformed into light and heat… This is why light bulbs f…"
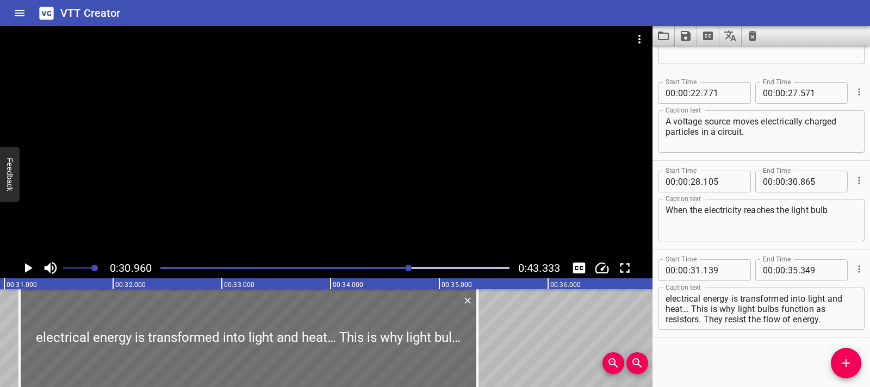
click at [29, 268] on icon "Play/Pause" at bounding box center [29, 268] width 8 height 10
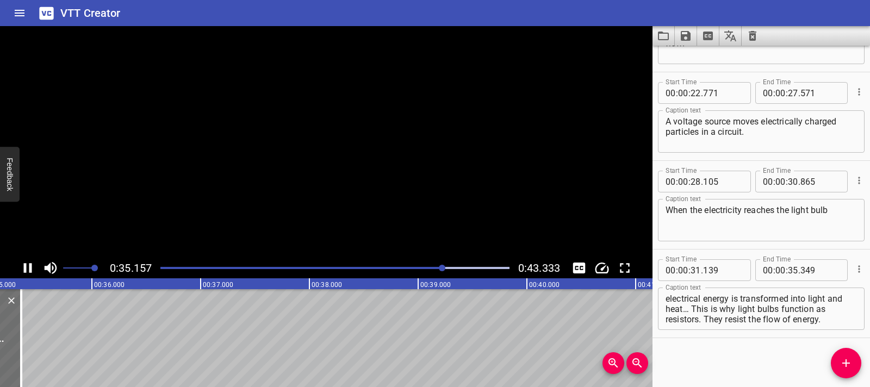
click at [29, 268] on icon "Play/Pause" at bounding box center [28, 268] width 16 height 16
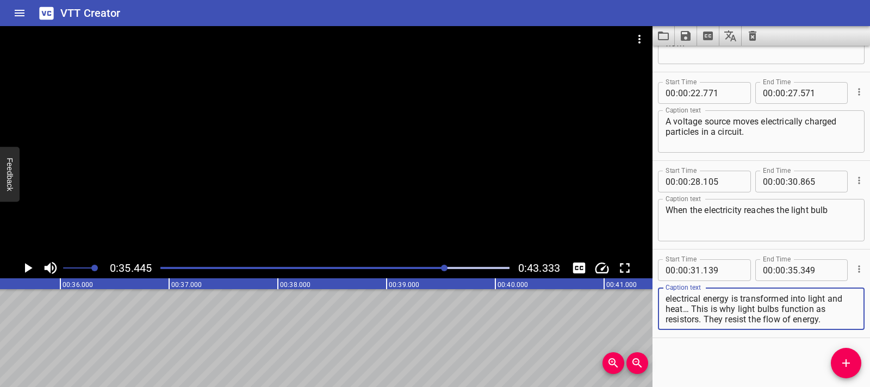
drag, startPoint x: 693, startPoint y: 310, endPoint x: 833, endPoint y: 316, distance: 140.5
click at [833, 316] on textarea "electrical energy is transformed into light and heat… This is why light bulbs f…" at bounding box center [761, 309] width 191 height 31
type textarea "electrical energy is transformed into light and heat…"
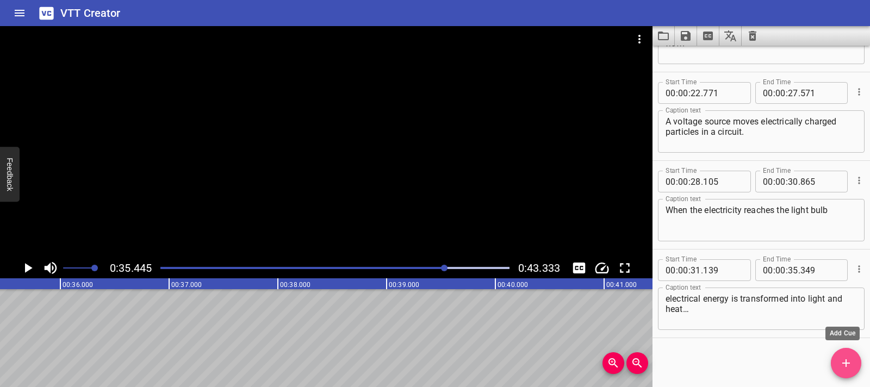
click at [851, 370] on button "Add Cue" at bounding box center [846, 363] width 30 height 30
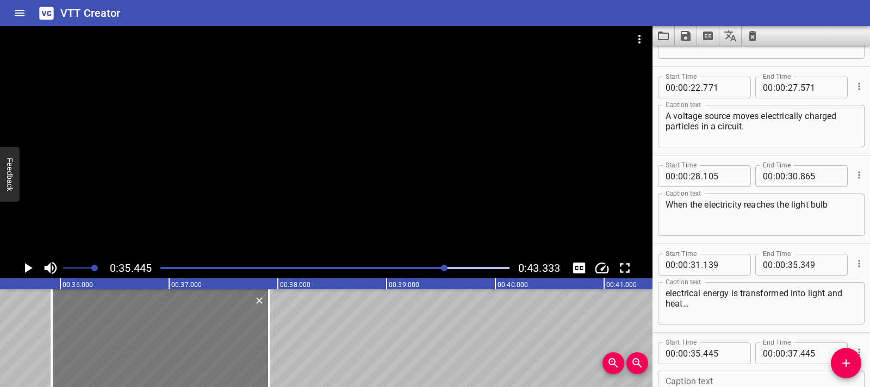
drag, startPoint x: 161, startPoint y: 348, endPoint x: 213, endPoint y: 345, distance: 51.7
click at [213, 345] on div at bounding box center [161, 338] width 218 height 98
type input "920"
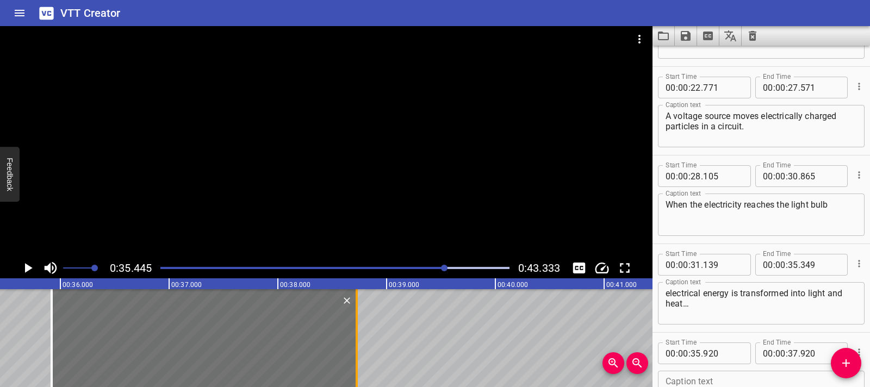
drag, startPoint x: 271, startPoint y: 338, endPoint x: 359, endPoint y: 337, distance: 87.6
click at [359, 337] on div at bounding box center [356, 338] width 11 height 98
type input "38"
type input "725"
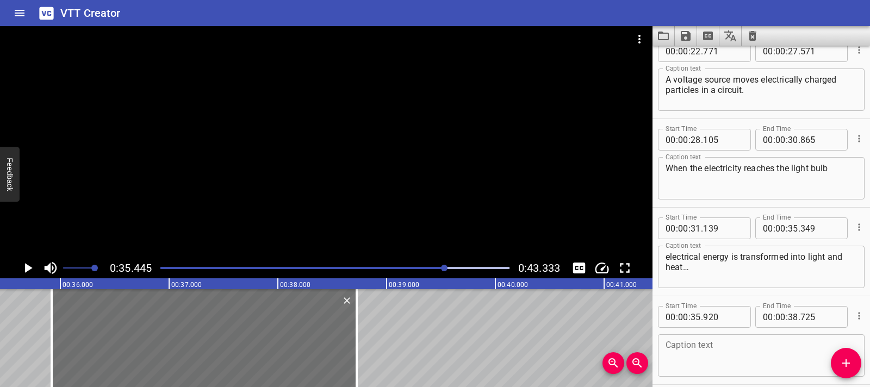
scroll to position [508, 0]
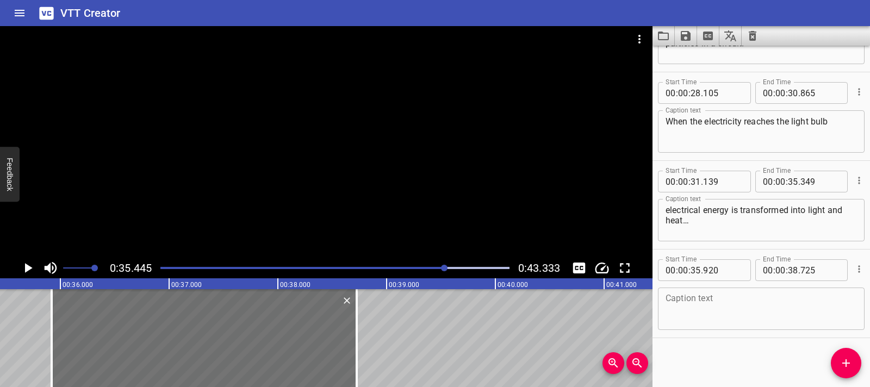
click at [699, 310] on textarea at bounding box center [761, 309] width 191 height 31
paste textarea "This is why light bulbs function as resistors. They resist the flow of energy."
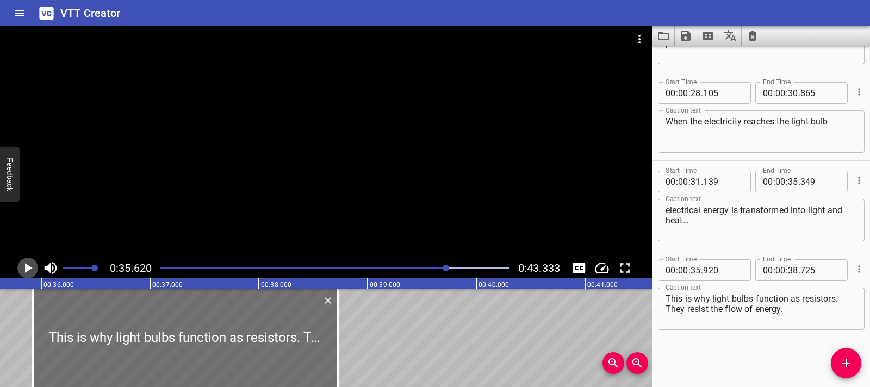
click at [30, 264] on icon "Play/Pause" at bounding box center [28, 268] width 16 height 16
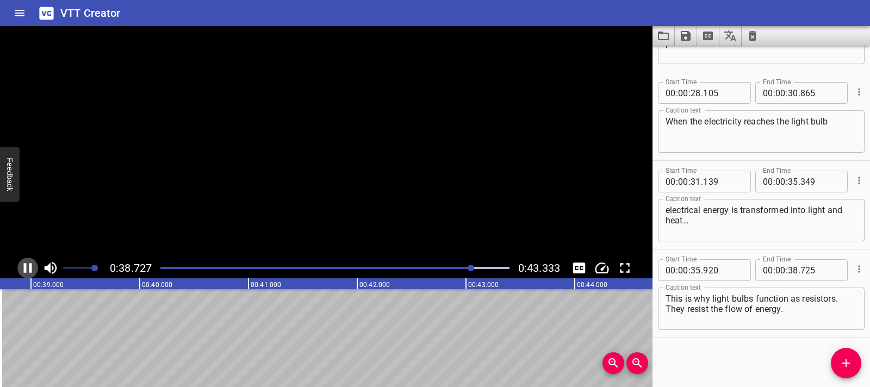
click at [30, 264] on icon "Play/Pause" at bounding box center [28, 268] width 8 height 10
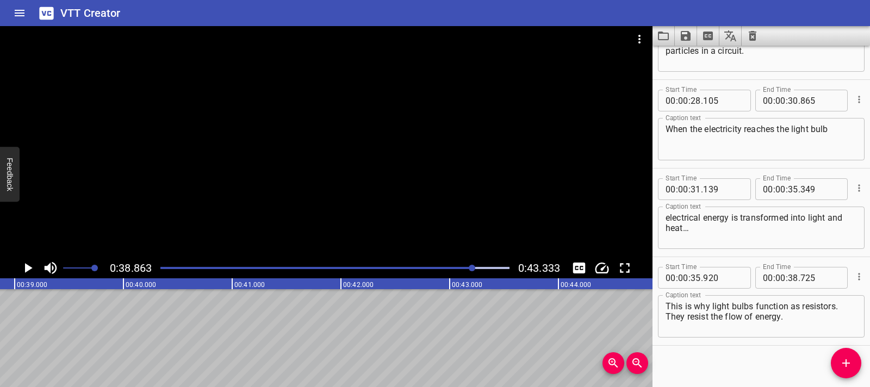
scroll to position [489, 0]
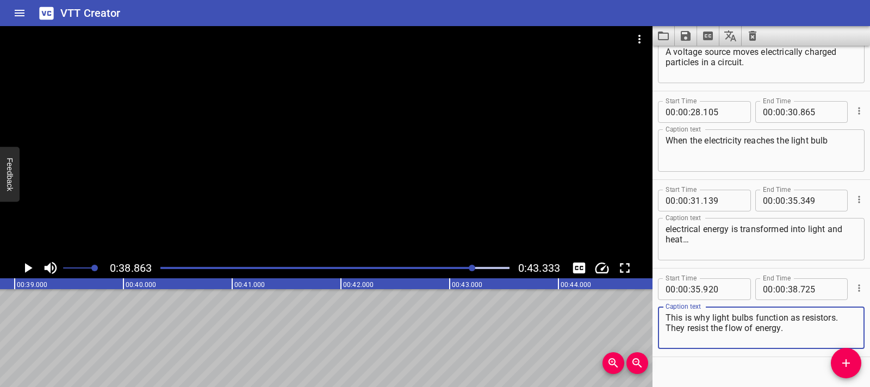
drag, startPoint x: 666, startPoint y: 325, endPoint x: 795, endPoint y: 329, distance: 129.0
click at [795, 329] on textarea "This is why light bulbs function as resistors. They resist the flow of energy." at bounding box center [761, 328] width 191 height 31
type textarea "This is why light bulbs function as resistors."
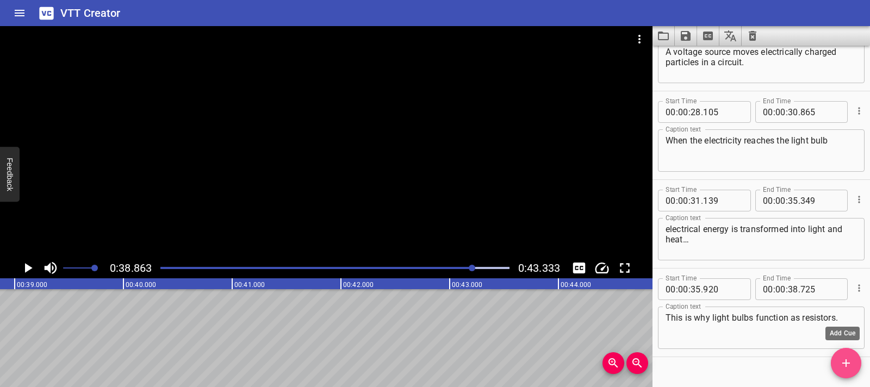
click at [843, 371] on button "Add Cue" at bounding box center [846, 363] width 30 height 30
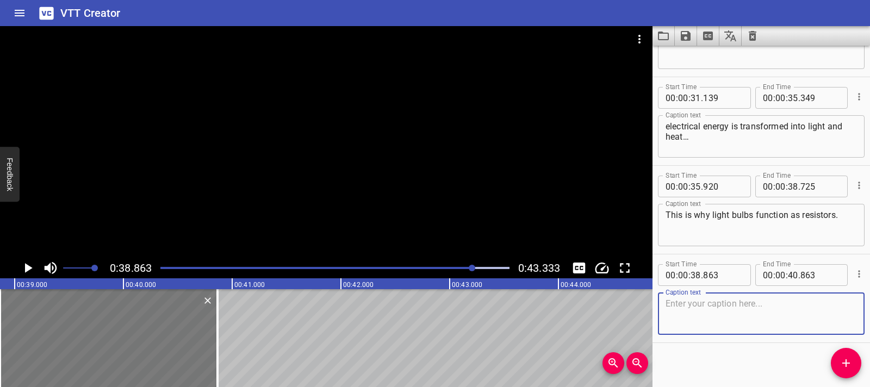
scroll to position [596, 0]
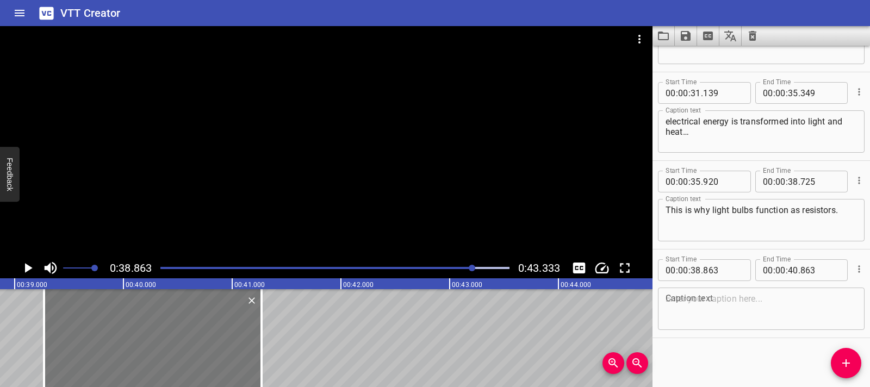
drag, startPoint x: 119, startPoint y: 335, endPoint x: 163, endPoint y: 335, distance: 44.1
click at [163, 335] on div at bounding box center [153, 338] width 218 height 98
type input "39"
type input "268"
type input "41"
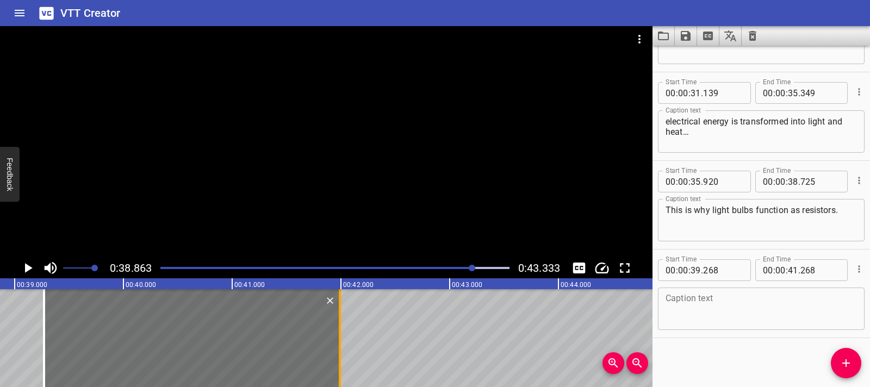
drag, startPoint x: 259, startPoint y: 341, endPoint x: 337, endPoint y: 343, distance: 78.4
click at [337, 343] on div at bounding box center [340, 338] width 11 height 98
type input "988"
click at [697, 314] on textarea at bounding box center [761, 309] width 191 height 31
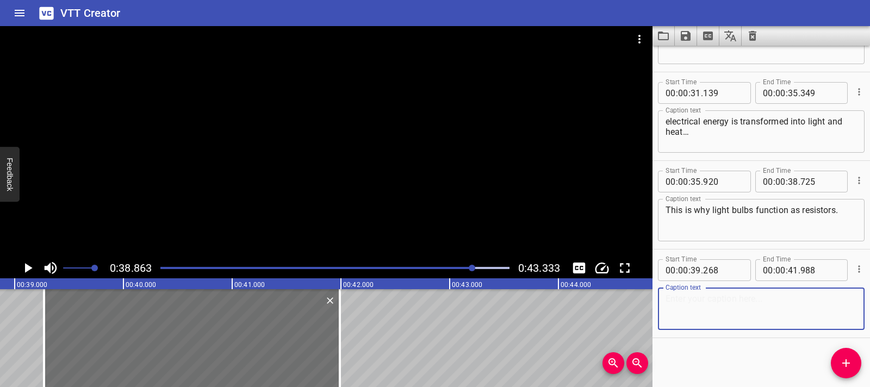
paste textarea "They resist the flow of energy."
type textarea "They resist the flow of energy."
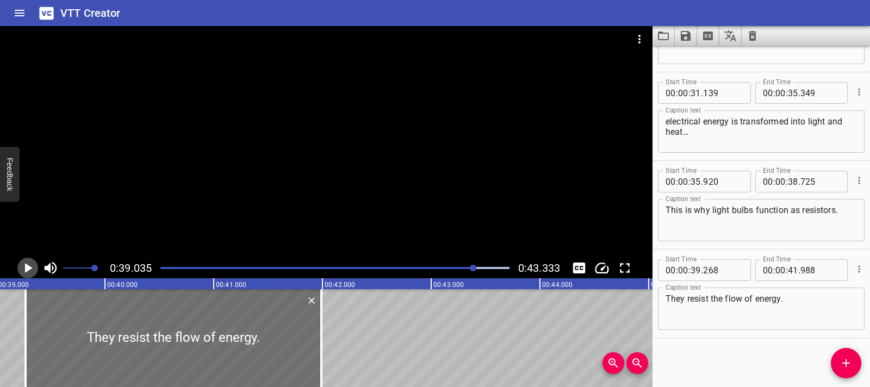
click at [29, 267] on icon "Play/Pause" at bounding box center [29, 268] width 8 height 10
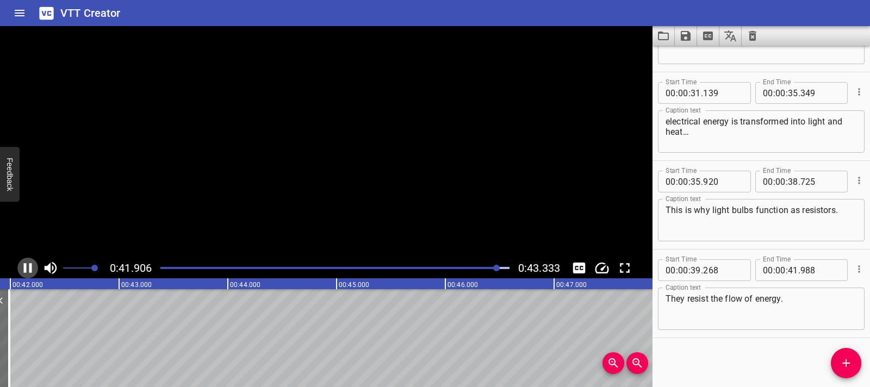
click at [29, 267] on icon "Play/Pause" at bounding box center [28, 268] width 8 height 10
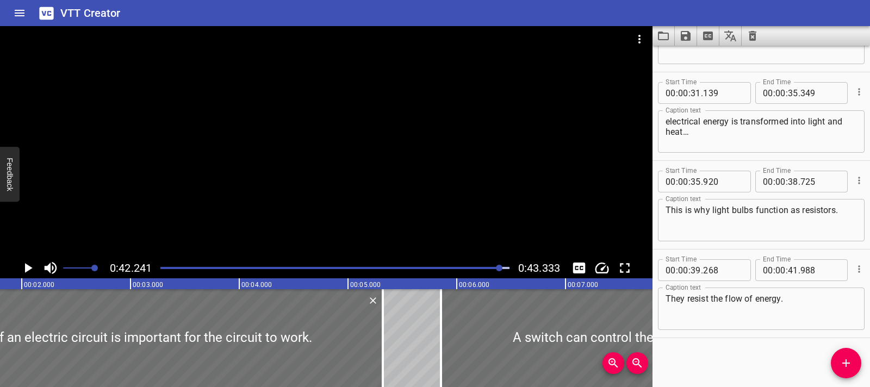
scroll to position [0, 0]
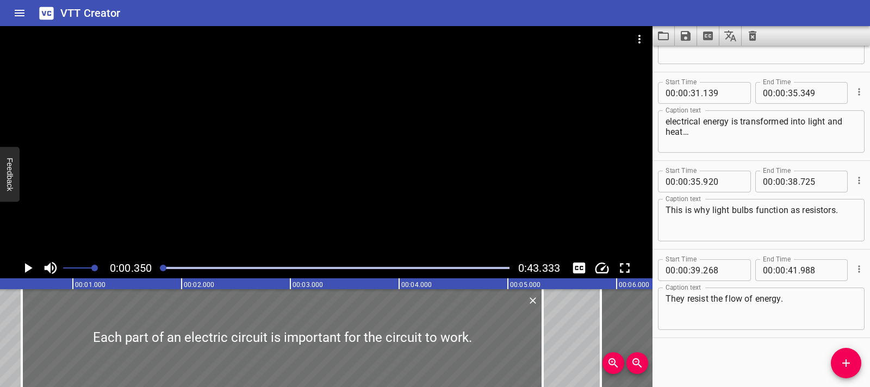
scroll to position [0, 38]
click at [24, 273] on icon "Play/Pause" at bounding box center [28, 268] width 16 height 16
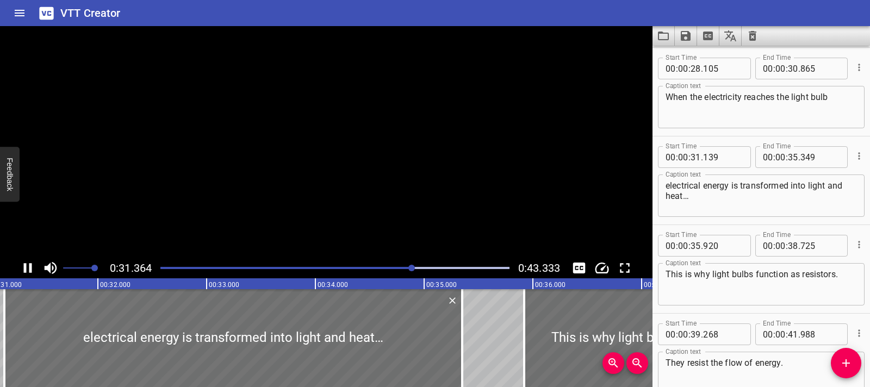
scroll to position [596, 0]
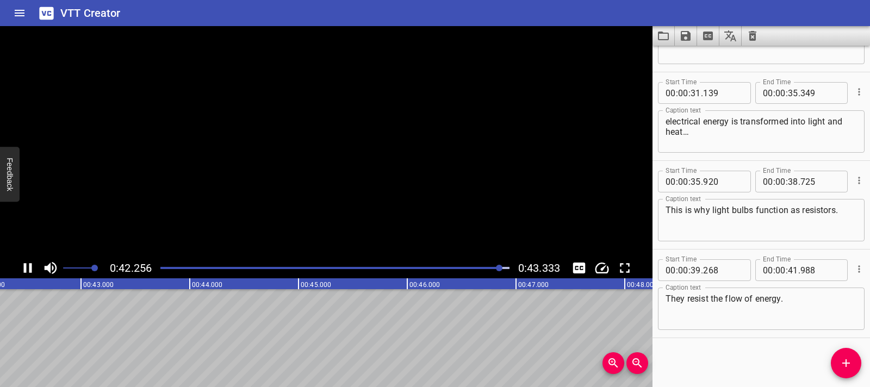
click at [24, 273] on icon "Play/Pause" at bounding box center [28, 268] width 16 height 16
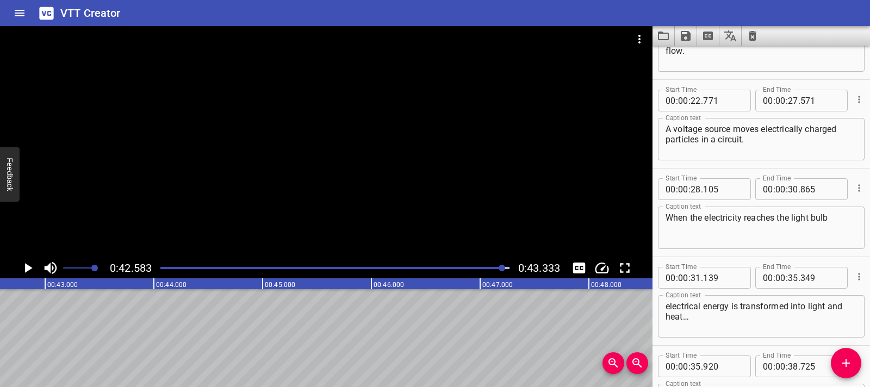
scroll to position [81, 0]
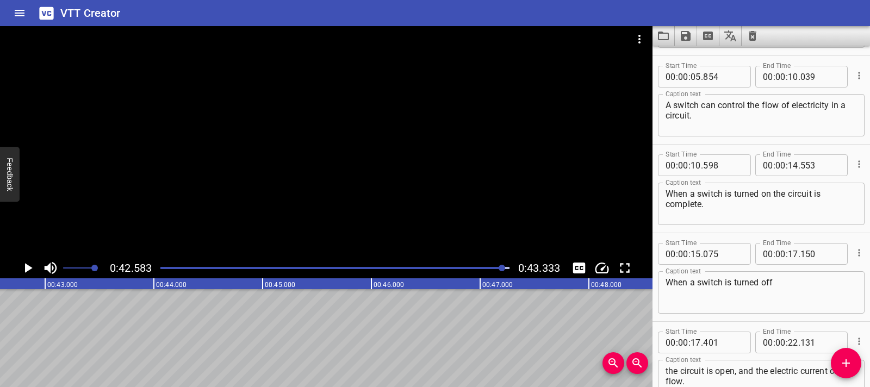
click at [687, 38] on icon "Save captions to file" at bounding box center [685, 35] width 13 height 13
click at [683, 58] on li "Save to VTT file" at bounding box center [715, 60] width 80 height 20
click at [749, 41] on icon "Clear captions" at bounding box center [752, 35] width 13 height 13
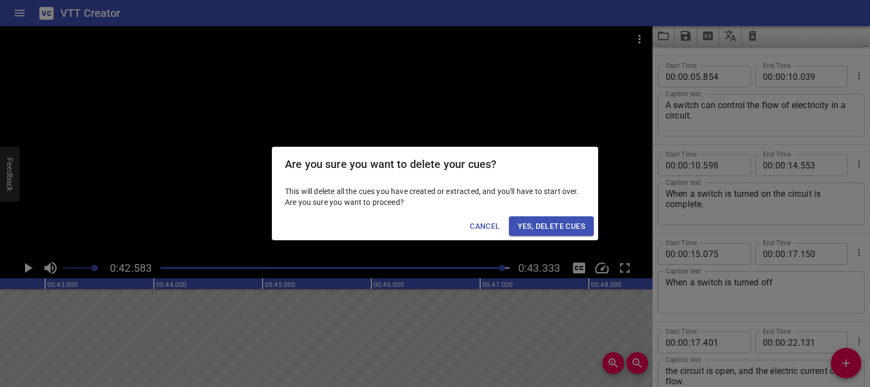
click at [565, 223] on span "Yes, Delete Cues" at bounding box center [551, 227] width 67 height 14
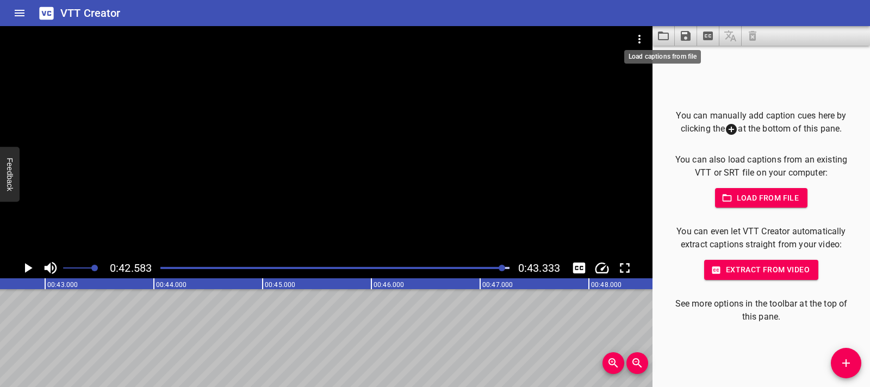
click at [662, 40] on icon "Load captions from file" at bounding box center [663, 35] width 13 height 13
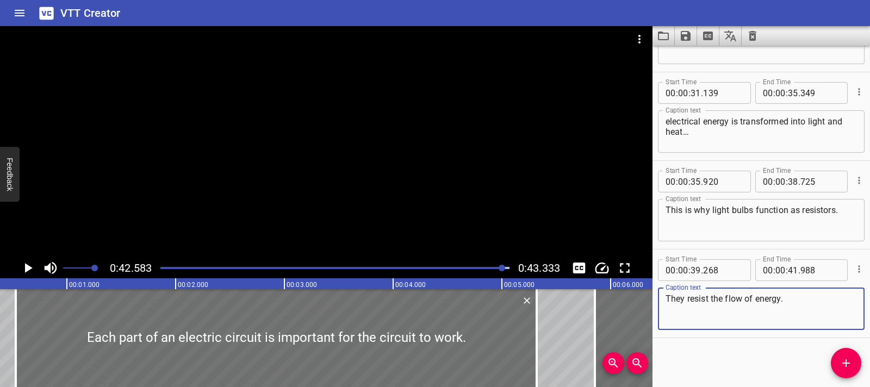
scroll to position [0, 0]
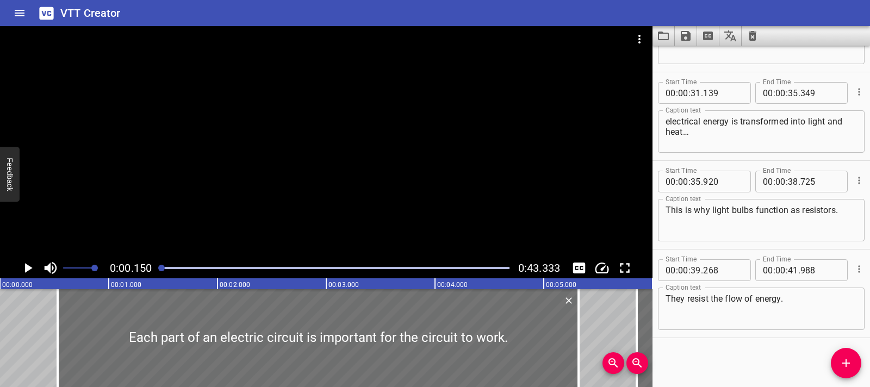
scroll to position [0, 16]
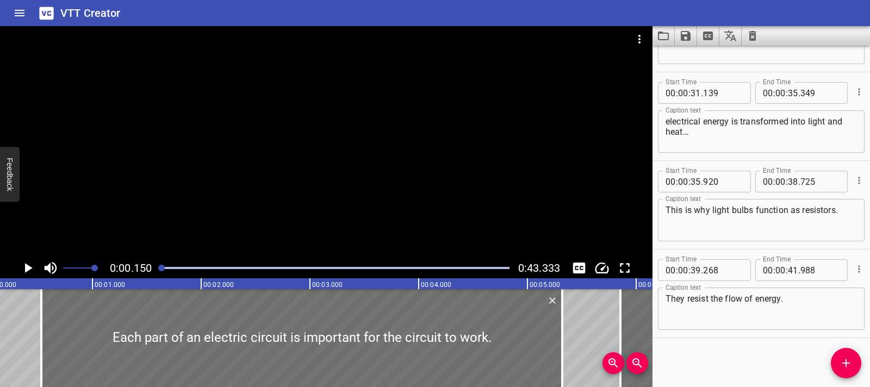
click at [30, 268] on icon "Play/Pause" at bounding box center [29, 268] width 8 height 10
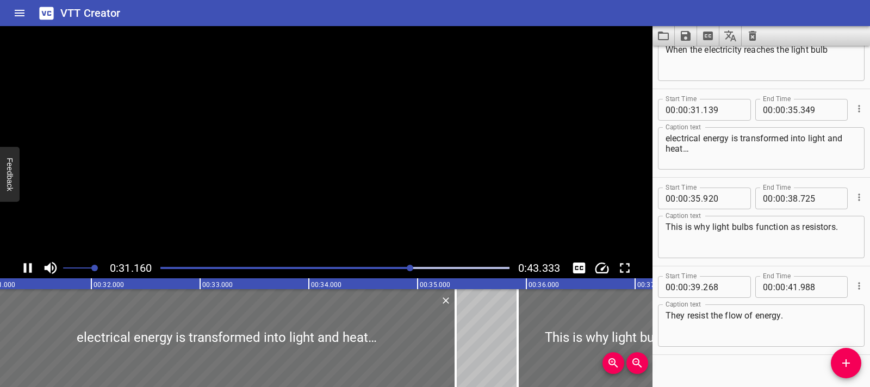
scroll to position [596, 0]
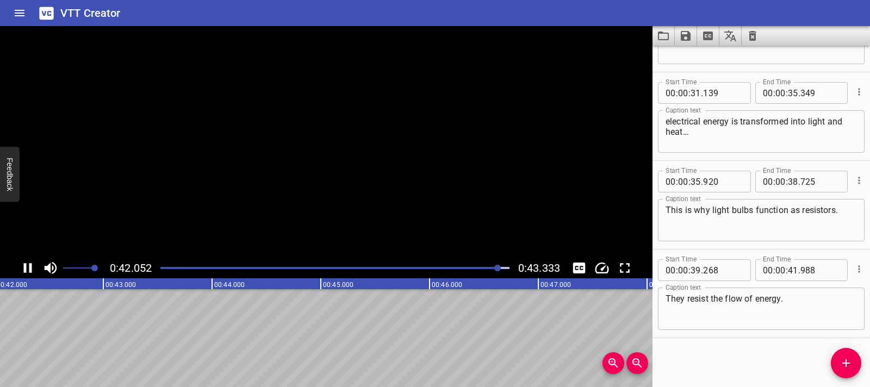
click at [30, 268] on icon "Play/Pause" at bounding box center [28, 268] width 8 height 10
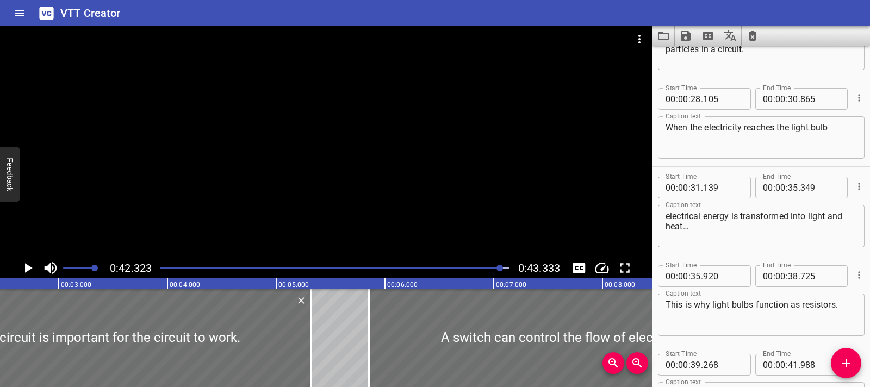
scroll to position [0, 0]
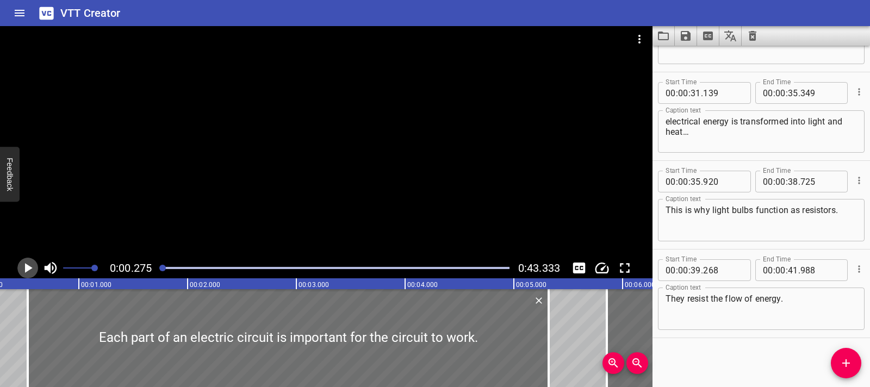
click at [27, 263] on icon "Play/Pause" at bounding box center [28, 268] width 16 height 16
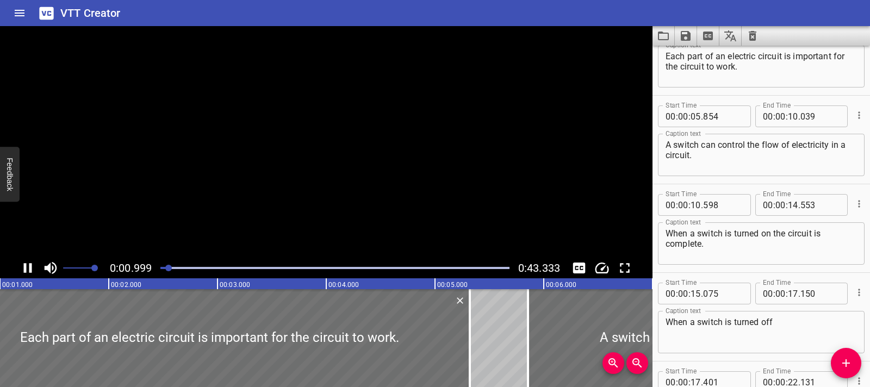
scroll to position [0, 0]
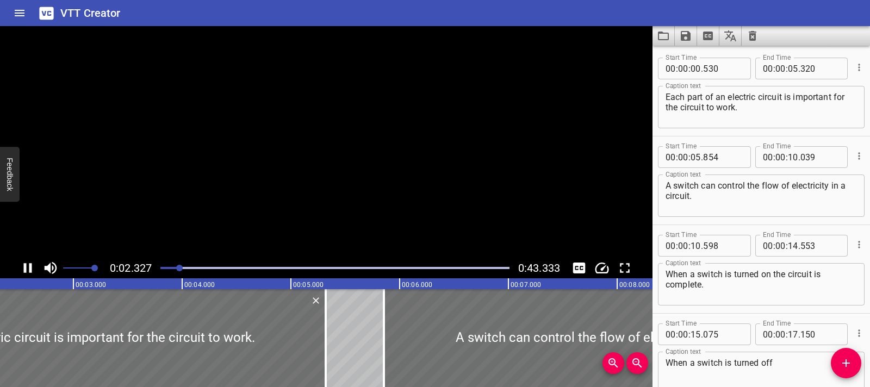
click at [27, 263] on icon "Play/Pause" at bounding box center [28, 268] width 16 height 16
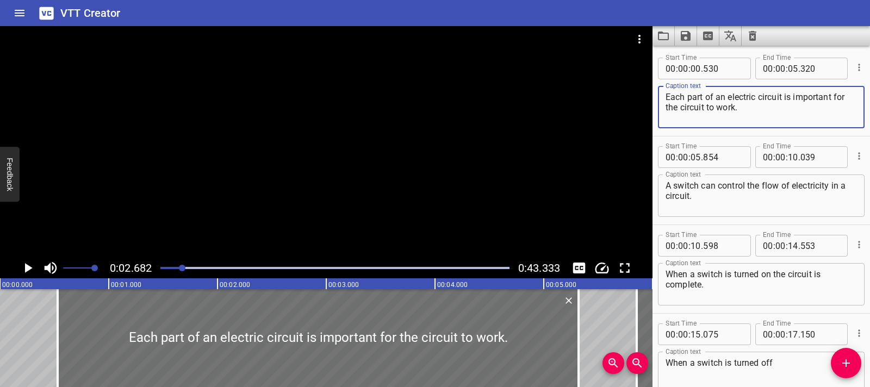
drag, startPoint x: 679, startPoint y: 109, endPoint x: 707, endPoint y: 109, distance: 27.2
click at [740, 109] on textarea "Each part of an electric circuit is important for the circuit to work." at bounding box center [761, 107] width 191 height 31
click at [679, 107] on textarea "Each part of an electric circuit is important for the circuit to work." at bounding box center [761, 107] width 191 height 31
drag, startPoint x: 679, startPoint y: 109, endPoint x: 731, endPoint y: 107, distance: 51.7
click at [731, 107] on textarea "Each part of an electric circuit is important for the circuit to work." at bounding box center [761, 107] width 191 height 31
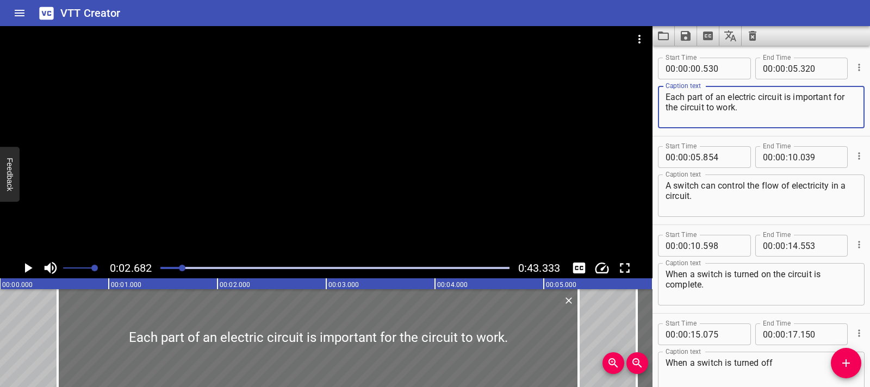
drag, startPoint x: 682, startPoint y: 107, endPoint x: 741, endPoint y: 107, distance: 58.8
click at [741, 107] on textarea "Each part of an electric circuit is important for the circuit to work." at bounding box center [761, 107] width 191 height 31
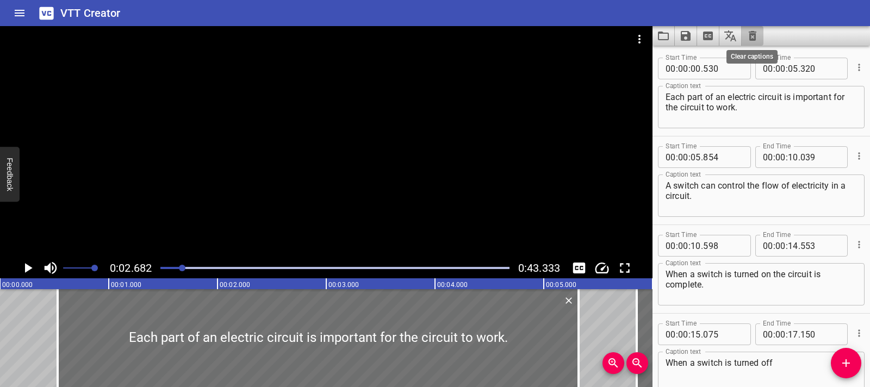
click at [755, 38] on icon "Clear captions" at bounding box center [753, 36] width 8 height 10
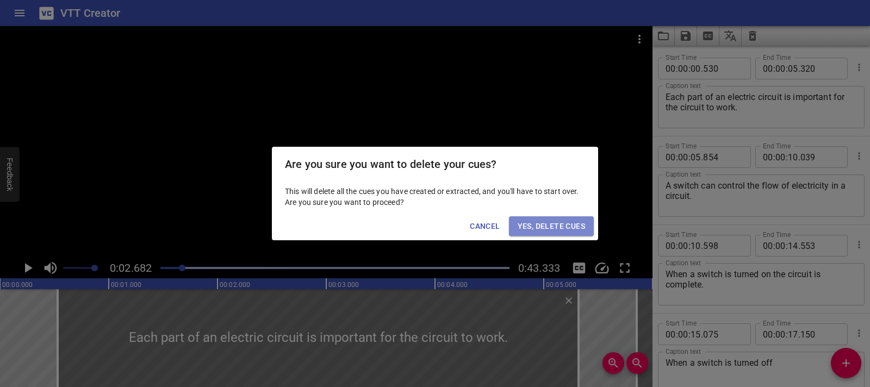
click at [554, 233] on button "Yes, Delete Cues" at bounding box center [551, 227] width 85 height 20
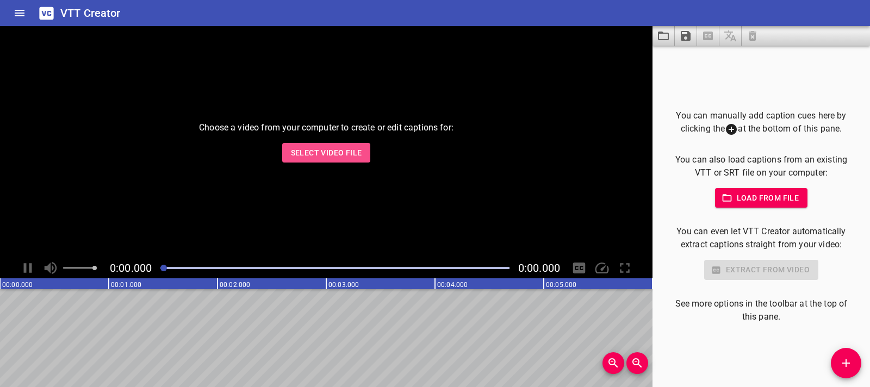
click at [345, 156] on span "Select Video File" at bounding box center [326, 153] width 71 height 14
click at [338, 159] on span "Select Video File" at bounding box center [326, 153] width 71 height 14
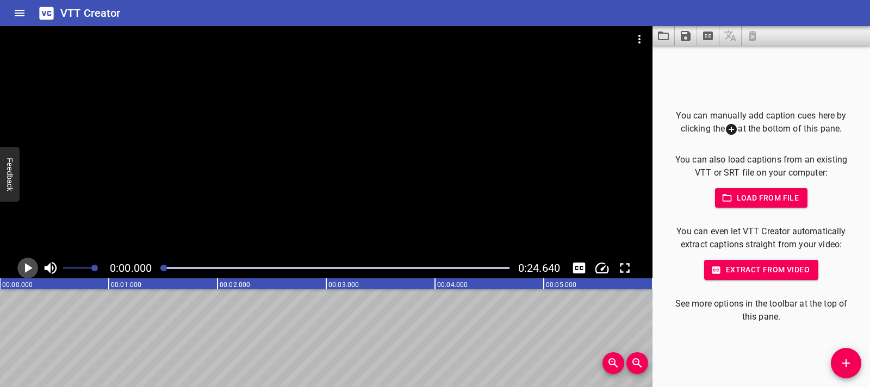
click at [25, 268] on icon "Play/Pause" at bounding box center [29, 268] width 8 height 10
click at [25, 268] on icon "Play/Pause" at bounding box center [28, 268] width 8 height 10
drag, startPoint x: 844, startPoint y: 366, endPoint x: 516, endPoint y: 330, distance: 330.5
click at [836, 364] on span "Add Cue" at bounding box center [846, 363] width 30 height 13
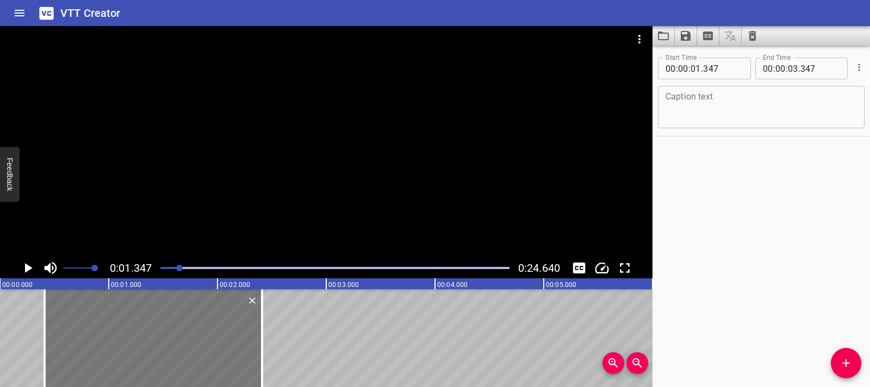
drag, startPoint x: 157, startPoint y: 323, endPoint x: 108, endPoint y: 319, distance: 49.6
click at [108, 319] on div at bounding box center [154, 338] width 218 height 98
type input "00"
type input "412"
type input "02"
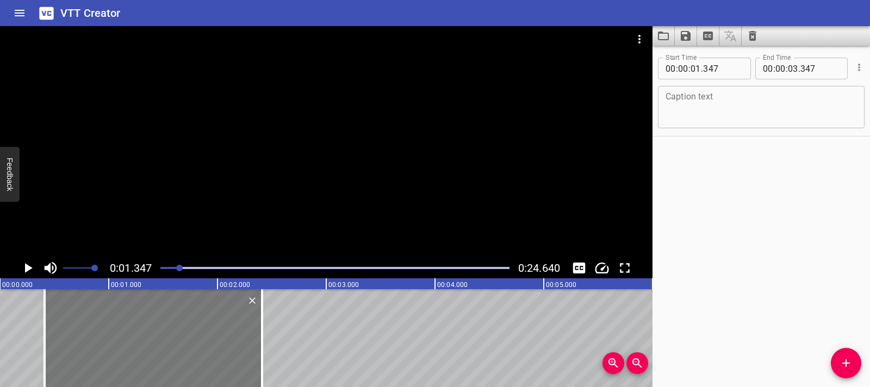
type input "412"
click at [681, 102] on textarea at bounding box center [761, 107] width 191 height 31
paste textarea "A fuse breaker stops the electric current if there's too much electricity flowi…"
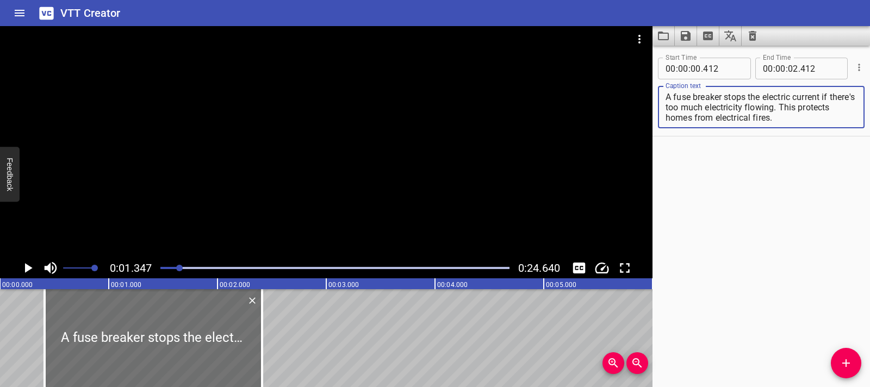
drag, startPoint x: 808, startPoint y: 108, endPoint x: 810, endPoint y: 117, distance: 9.0
click at [810, 117] on textarea "A fuse breaker stops the electric current if there's too much electricity flowi…" at bounding box center [761, 107] width 191 height 31
type textarea "A fuse breaker stops the electric current if there's too much electricity flowi…"
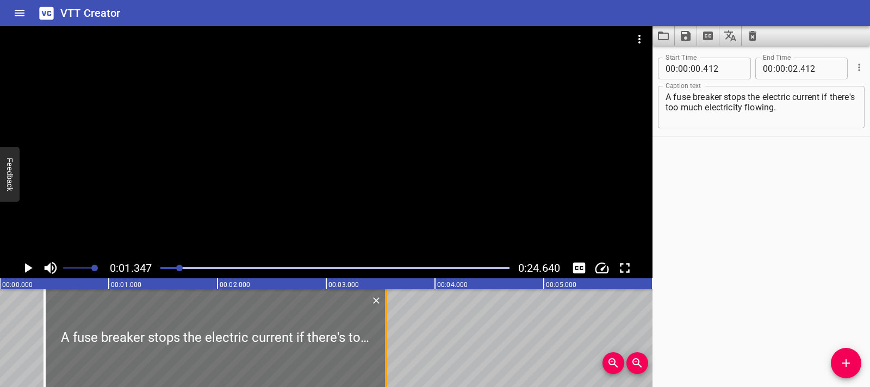
drag, startPoint x: 262, startPoint y: 332, endPoint x: 386, endPoint y: 332, distance: 124.0
click at [386, 332] on div at bounding box center [386, 338] width 2 height 98
type input "03"
type input "552"
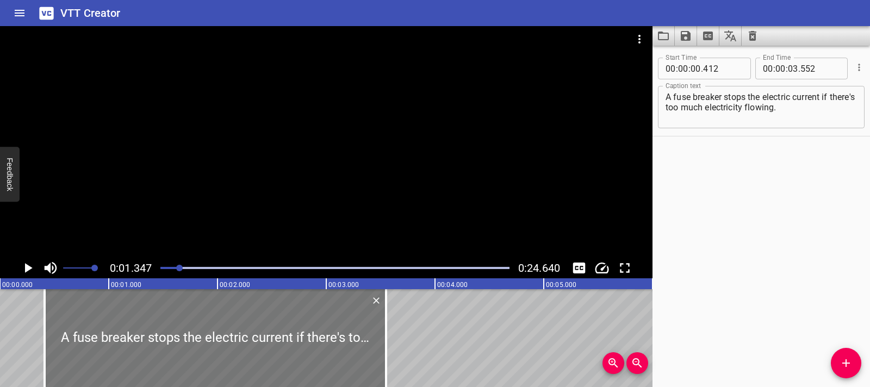
scroll to position [0, 22]
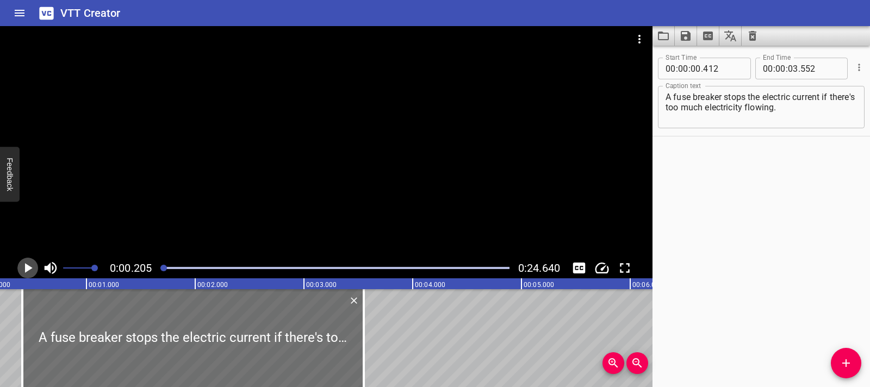
click at [31, 273] on icon "Play/Pause" at bounding box center [28, 268] width 16 height 16
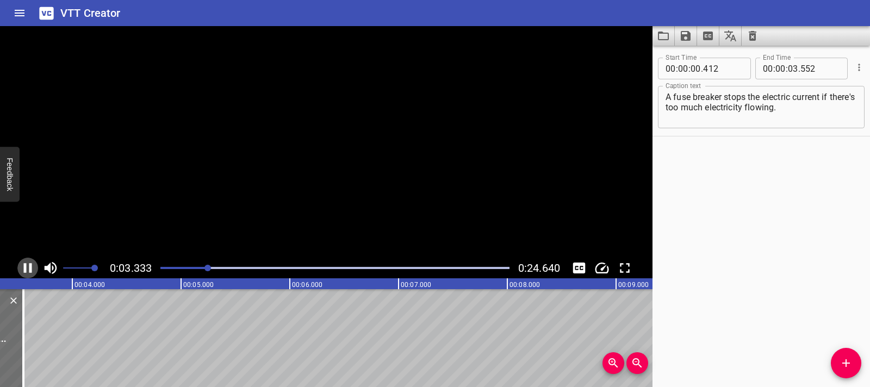
click at [31, 273] on icon "Play/Pause" at bounding box center [28, 268] width 16 height 16
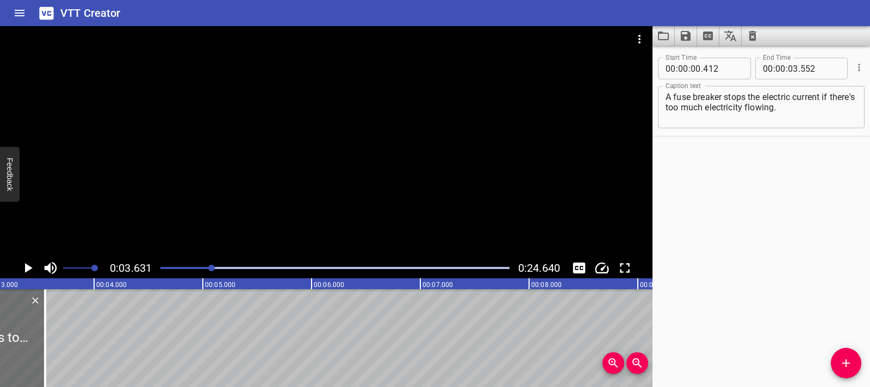
scroll to position [0, 298]
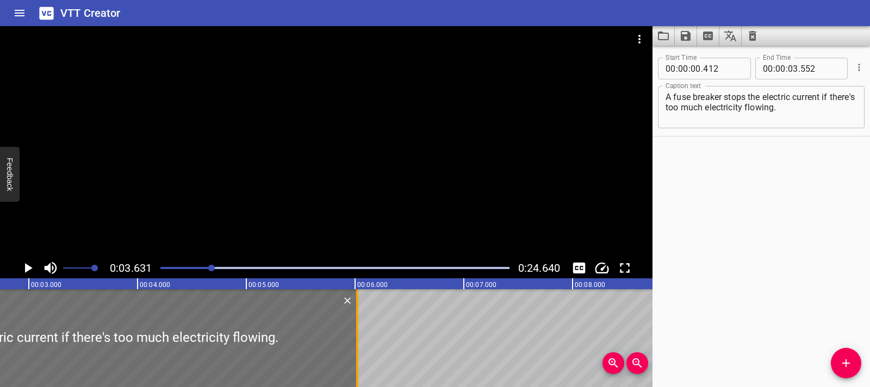
drag, startPoint x: 87, startPoint y: 339, endPoint x: 356, endPoint y: 339, distance: 268.7
click at [356, 339] on div at bounding box center [357, 338] width 2 height 98
type input "06"
type input "022"
click at [28, 266] on icon "Play/Pause" at bounding box center [29, 268] width 8 height 10
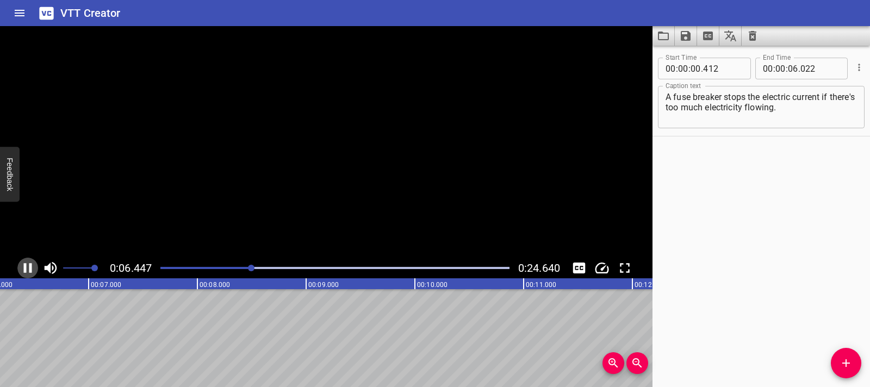
click at [28, 266] on icon "Play/Pause" at bounding box center [28, 268] width 16 height 16
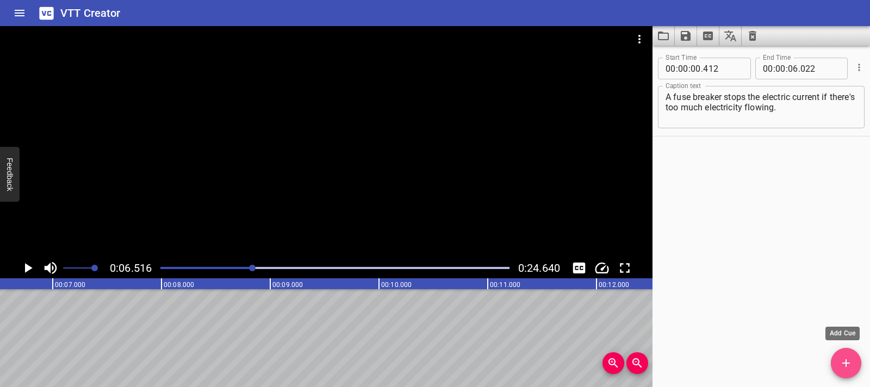
click at [861, 360] on span "Add Cue" at bounding box center [846, 363] width 30 height 13
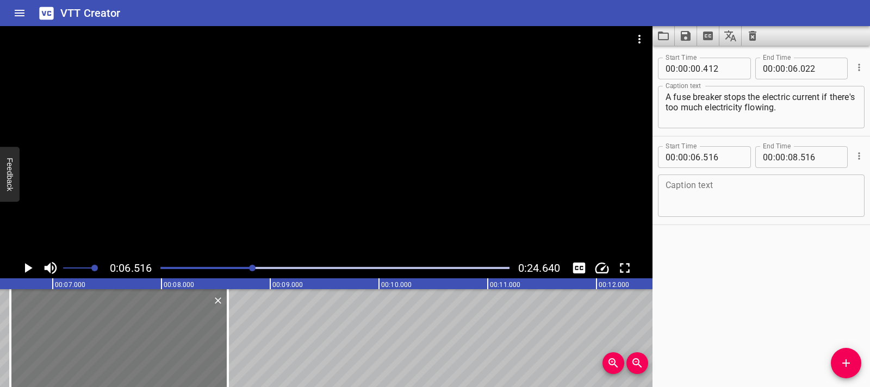
drag, startPoint x: 133, startPoint y: 333, endPoint x: 141, endPoint y: 334, distance: 7.6
click at [141, 334] on div at bounding box center [119, 338] width 218 height 98
type input "611"
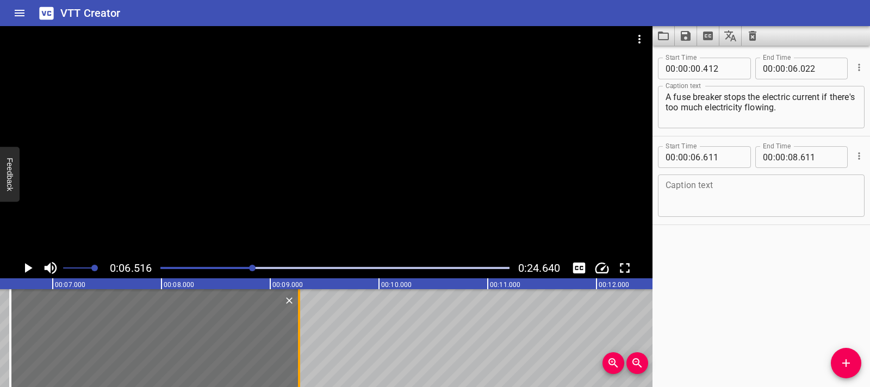
drag, startPoint x: 223, startPoint y: 336, endPoint x: 291, endPoint y: 343, distance: 68.4
click at [294, 343] on div at bounding box center [299, 338] width 11 height 98
type input "09"
type input "236"
click at [745, 195] on textarea at bounding box center [761, 196] width 191 height 31
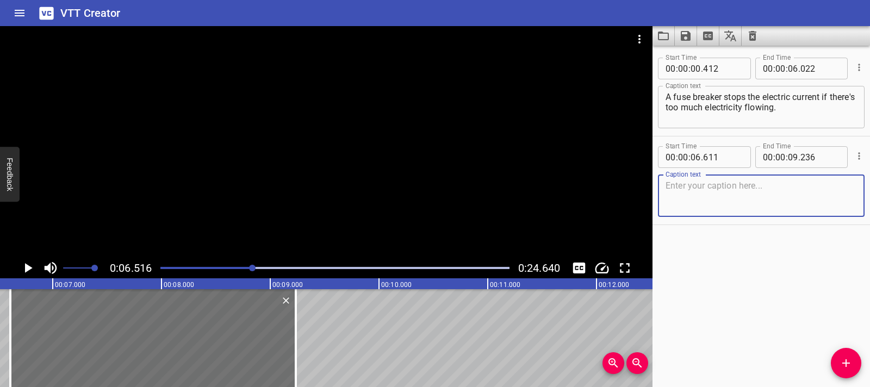
paste textarea "This protects homes from electrical fires."
type textarea "This protects homes from electrical fires."
click at [34, 269] on icon "Play/Pause" at bounding box center [28, 268] width 16 height 16
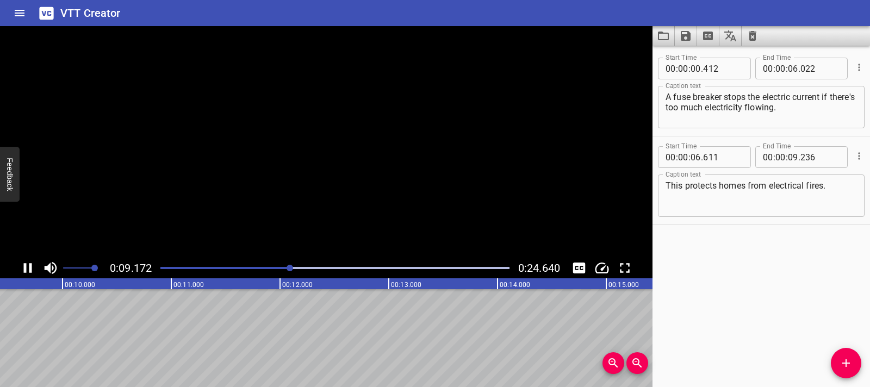
click at [34, 269] on icon "Play/Pause" at bounding box center [28, 268] width 16 height 16
click at [846, 364] on icon "Add Cue" at bounding box center [847, 364] width 8 height 8
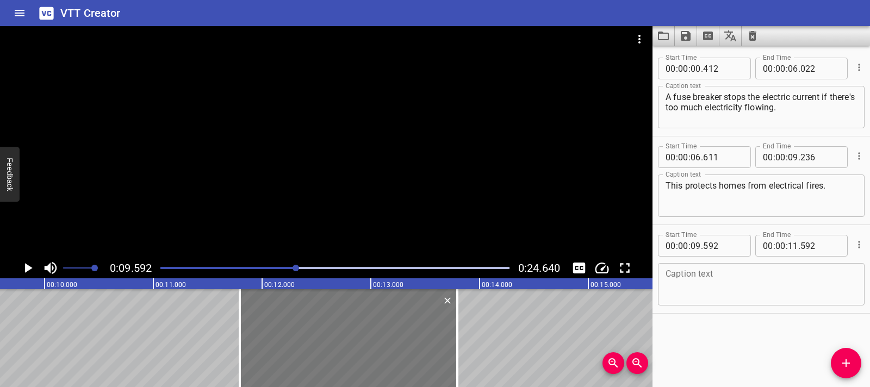
drag, startPoint x: 138, startPoint y: 327, endPoint x: 378, endPoint y: 337, distance: 240.1
click at [378, 337] on div at bounding box center [349, 338] width 218 height 98
type input "11"
type input "797"
type input "13"
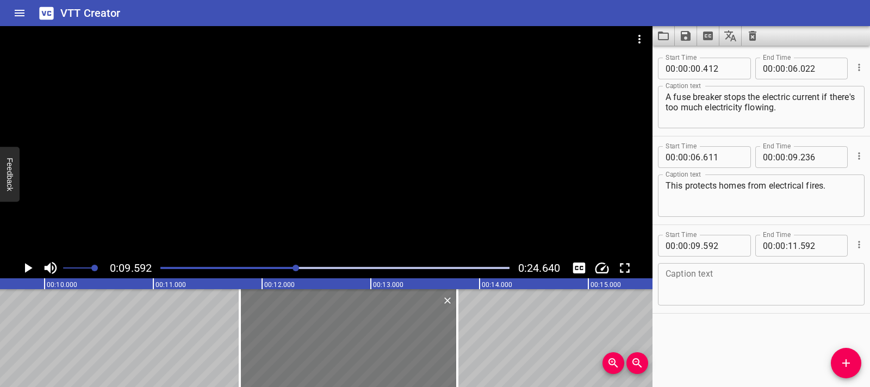
type input "797"
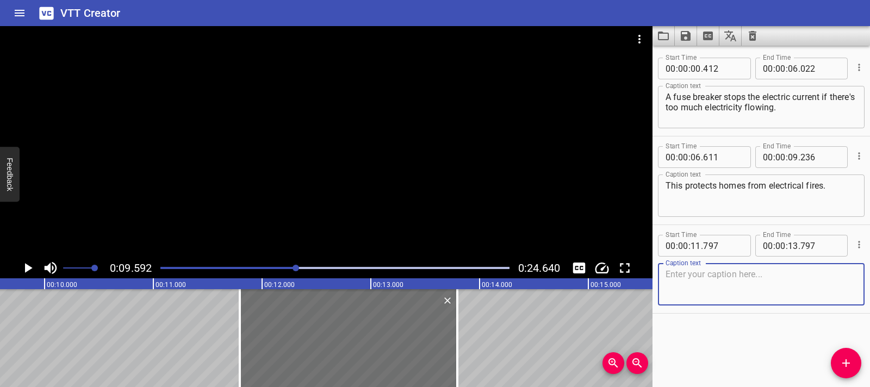
click at [695, 278] on textarea at bounding box center [761, 284] width 191 height 31
paste textarea "The fuse box can also be used to turn the current off if the electrician needs …"
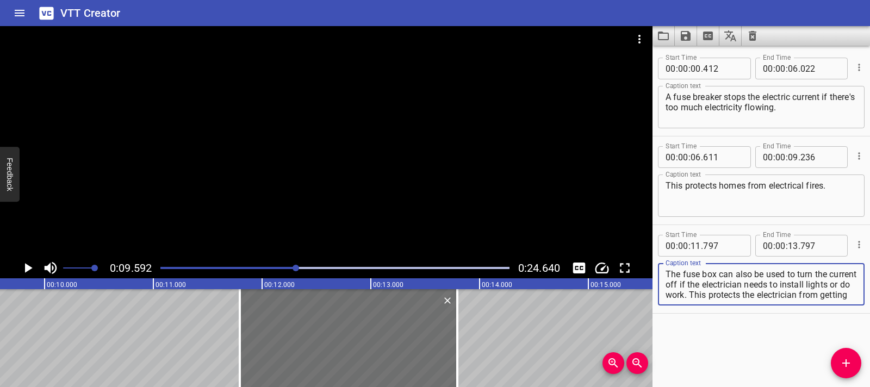
scroll to position [10, 0]
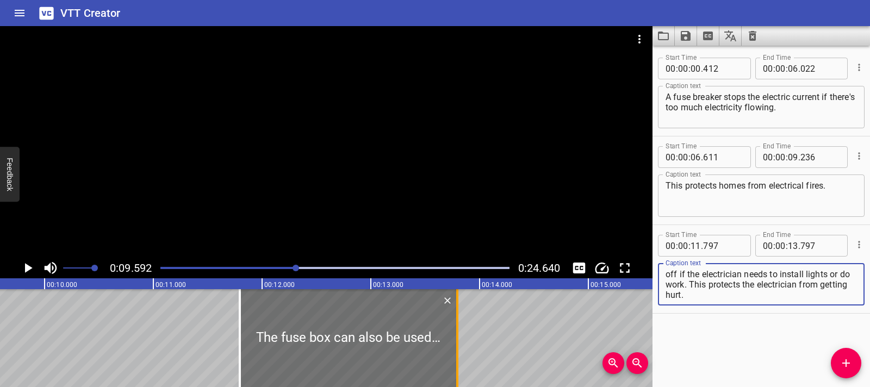
type textarea "The fuse box can also be used to turn the current off if the electrician needs …"
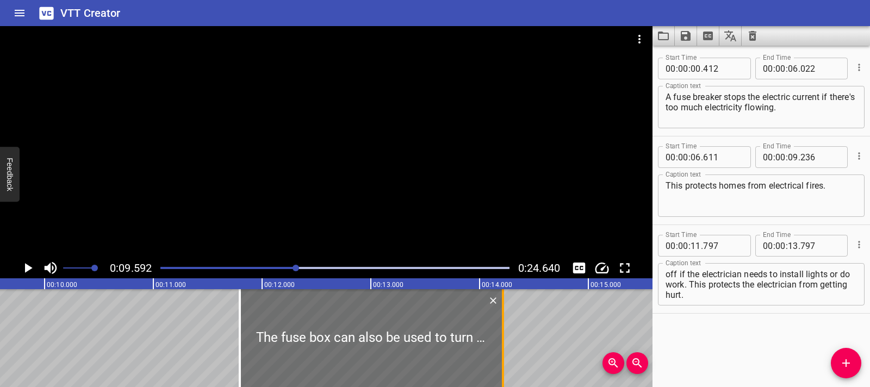
drag, startPoint x: 457, startPoint y: 333, endPoint x: 503, endPoint y: 331, distance: 45.7
click at [503, 331] on div at bounding box center [503, 338] width 2 height 98
type input "14"
type input "217"
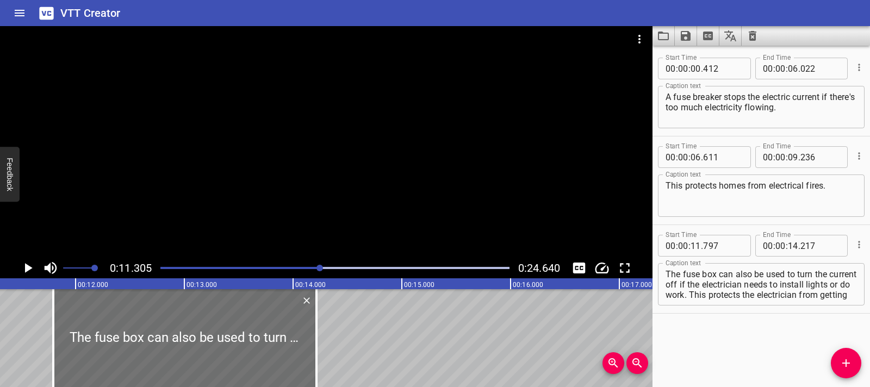
click at [24, 270] on icon "Play/Pause" at bounding box center [28, 268] width 16 height 16
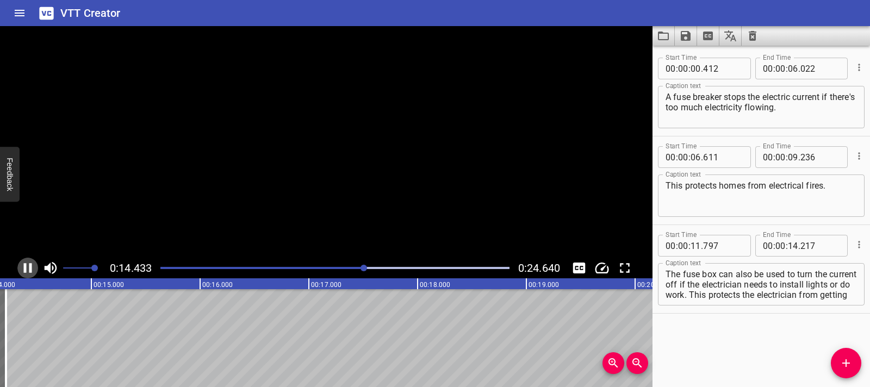
scroll to position [0, 1583]
click at [24, 270] on icon "Play/Pause" at bounding box center [28, 268] width 8 height 10
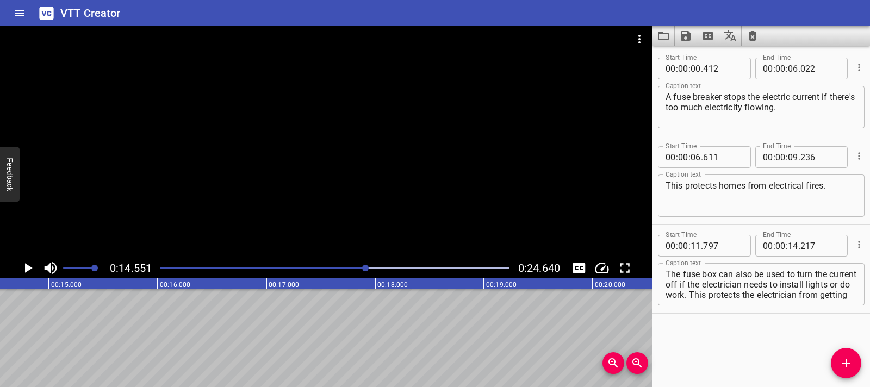
click at [24, 270] on icon "Play/Pause" at bounding box center [28, 268] width 16 height 16
click at [24, 270] on icon "Play/Pause" at bounding box center [28, 268] width 8 height 10
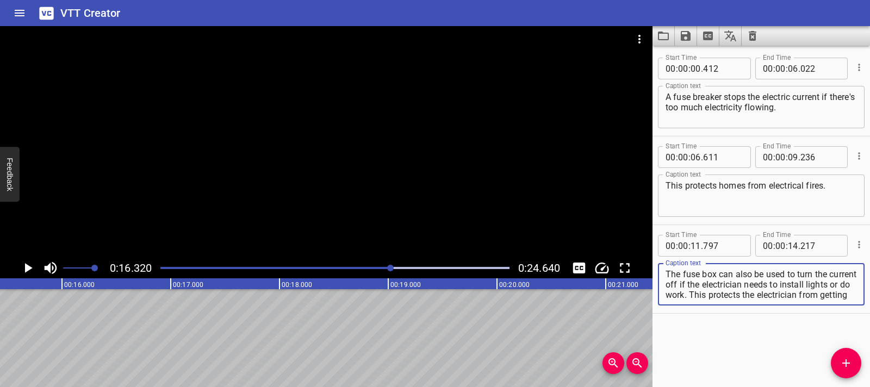
scroll to position [10, 0]
drag, startPoint x: 709, startPoint y: 286, endPoint x: 776, endPoint y: 300, distance: 68.9
click at [776, 300] on div "The fuse box can also be used to turn the current off if the electrician needs …" at bounding box center [761, 284] width 207 height 42
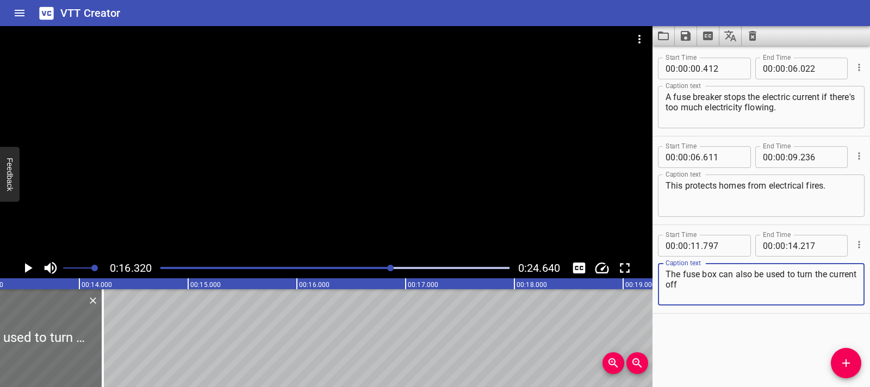
scroll to position [0, 1449]
type textarea "The fuse box can also be used to turn the current off"
click at [852, 368] on icon "Add Cue" at bounding box center [846, 363] width 13 height 13
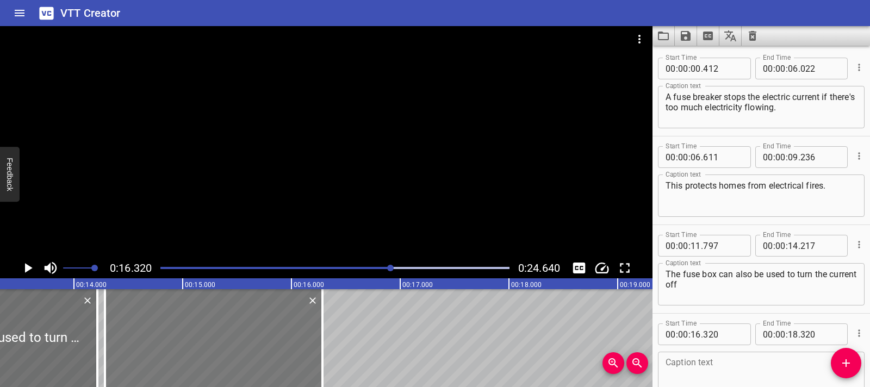
drag, startPoint x: 369, startPoint y: 324, endPoint x: 147, endPoint y: 319, distance: 221.5
click at [147, 319] on div at bounding box center [214, 338] width 218 height 98
type input "14"
type input "285"
type input "16"
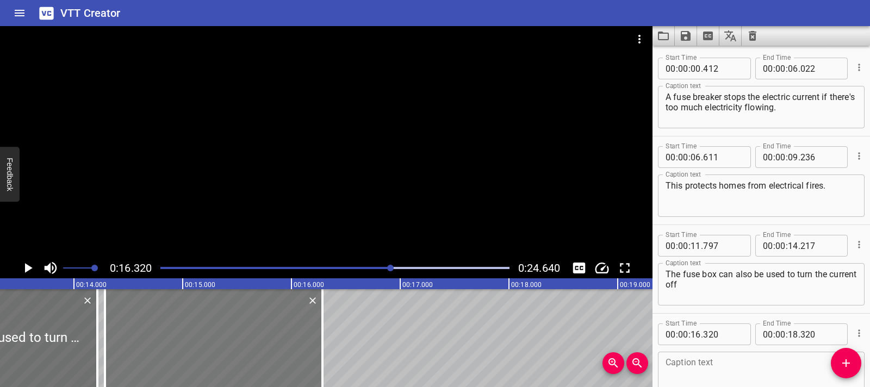
type input "285"
click at [150, 319] on div at bounding box center [216, 338] width 218 height 98
type input "310"
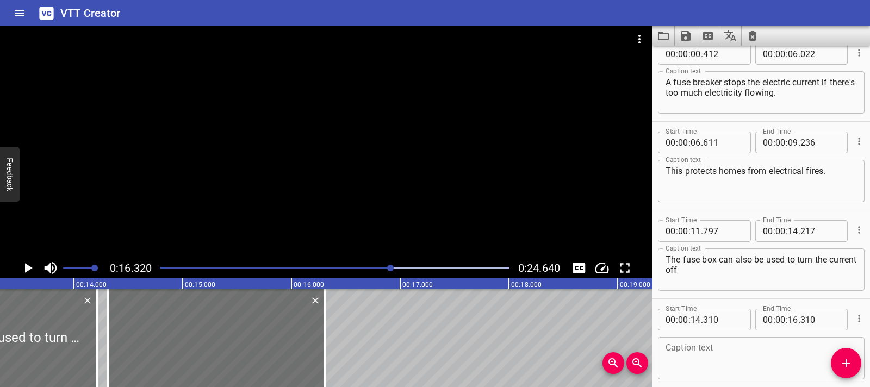
scroll to position [64, 0]
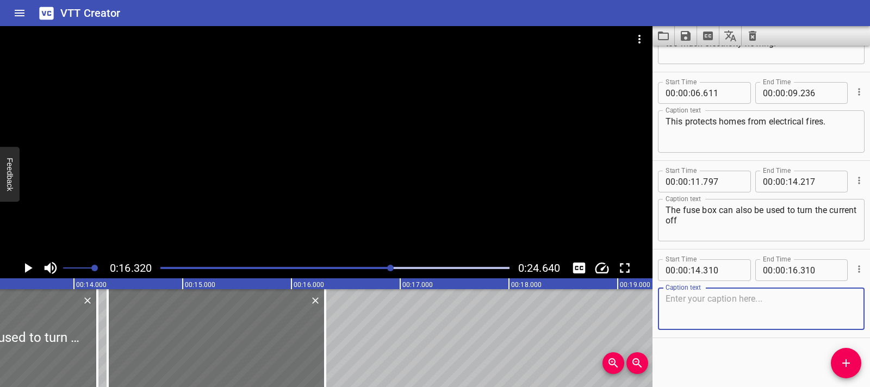
click at [706, 317] on textarea at bounding box center [761, 309] width 191 height 31
paste textarea "if the electrician needs to install lights or do work. This protects the electr…"
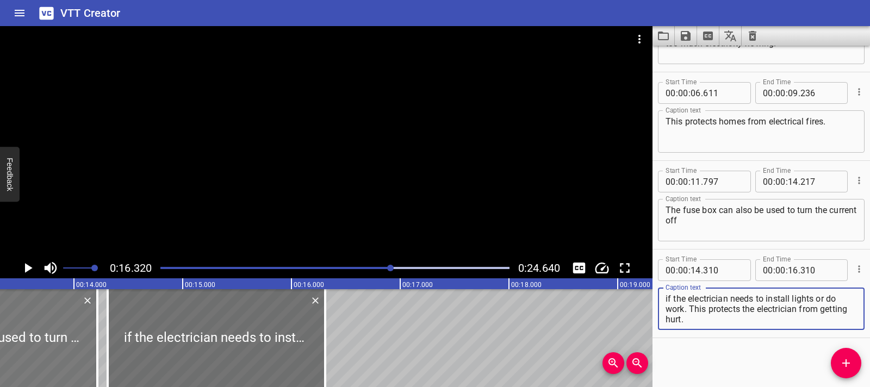
type textarea "if the electrician needs to install lights or do work. This protects the electr…"
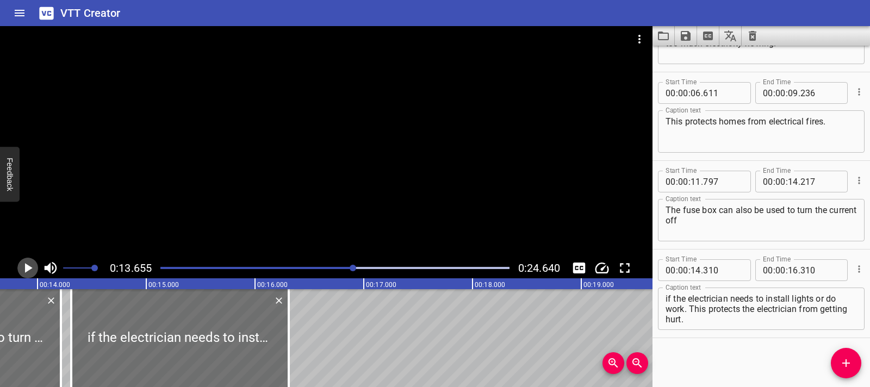
click at [29, 275] on icon "Play/Pause" at bounding box center [28, 268] width 16 height 16
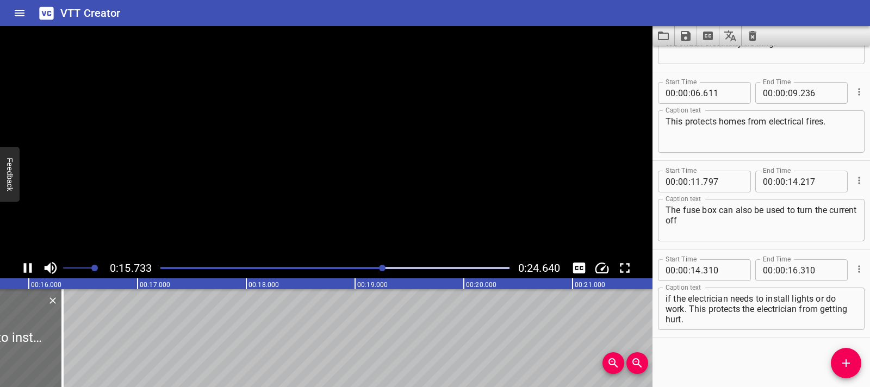
click at [29, 275] on icon "Play/Pause" at bounding box center [28, 268] width 16 height 16
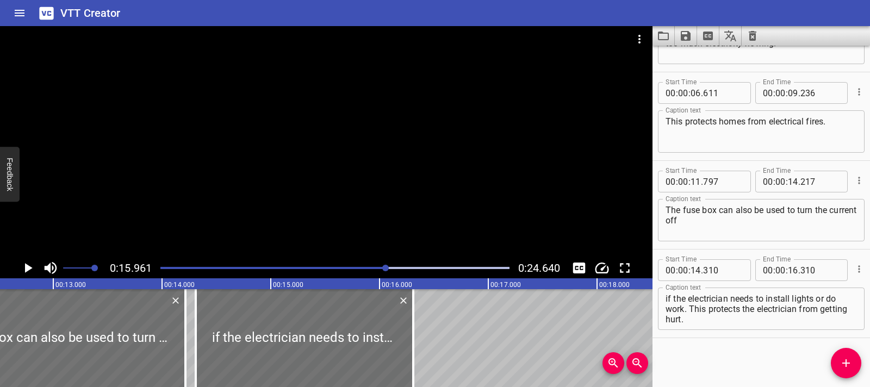
scroll to position [0, 1350]
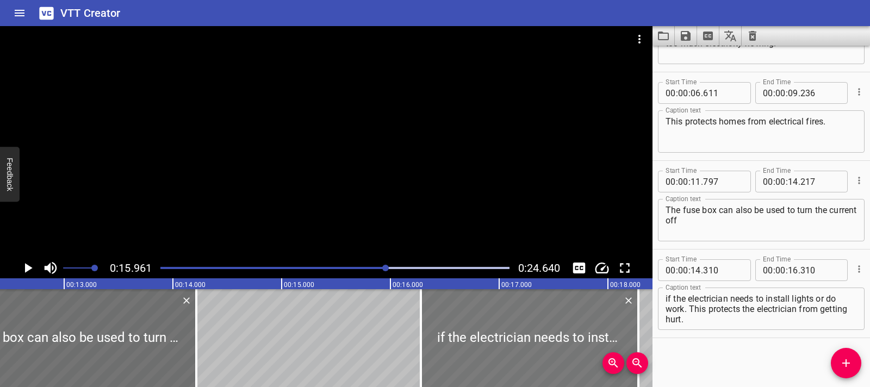
drag, startPoint x: 242, startPoint y: 354, endPoint x: 458, endPoint y: 351, distance: 216.5
click at [458, 351] on div at bounding box center [530, 338] width 218 height 98
type input "16"
type input "300"
type input "18"
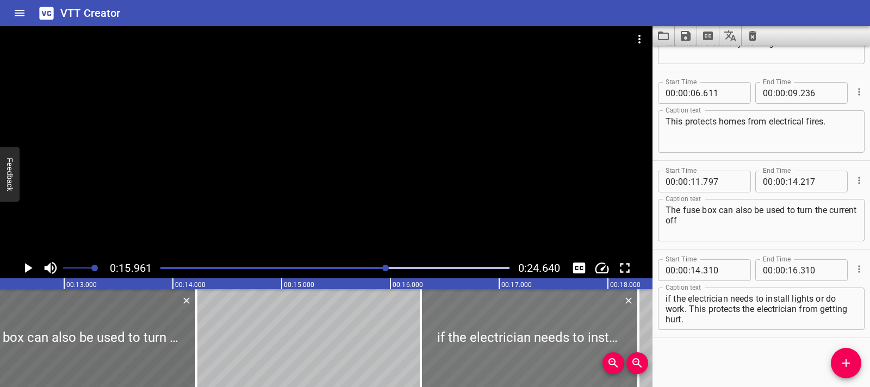
type input "300"
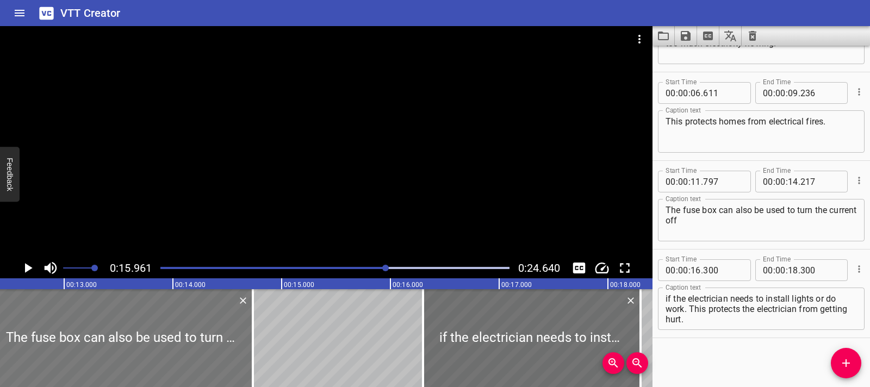
drag, startPoint x: 190, startPoint y: 337, endPoint x: 244, endPoint y: 343, distance: 54.7
click at [244, 342] on div at bounding box center [121, 338] width 263 height 98
type input "12"
type input "297"
type input "717"
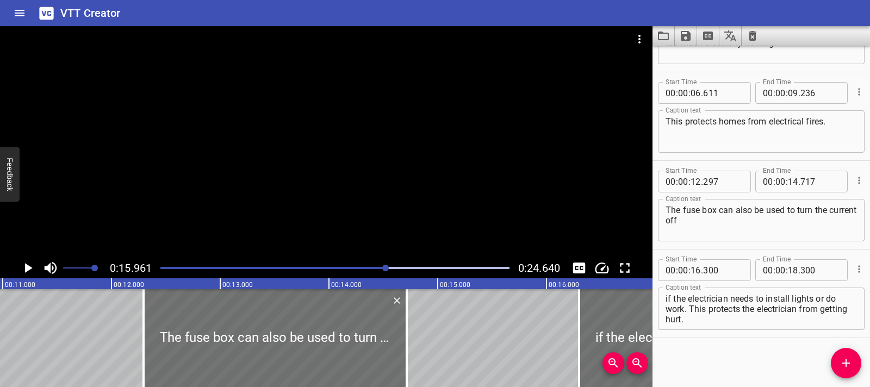
scroll to position [0, 1183]
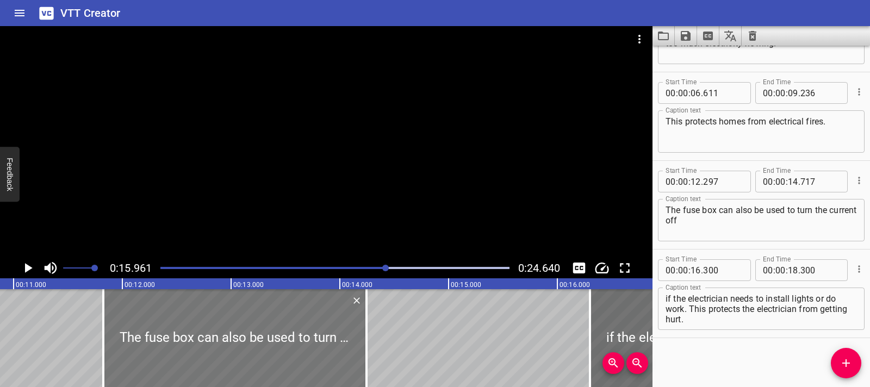
drag, startPoint x: 251, startPoint y: 344, endPoint x: 200, endPoint y: 343, distance: 51.1
click at [200, 343] on div at bounding box center [234, 338] width 263 height 98
type input "11"
type input "827"
type input "247"
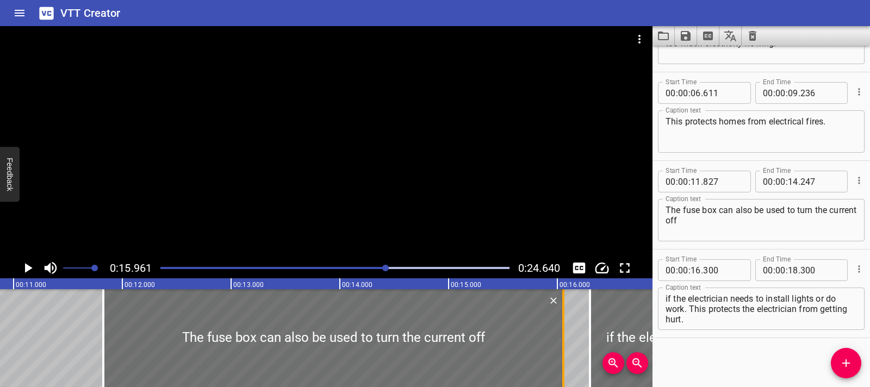
drag, startPoint x: 367, startPoint y: 344, endPoint x: 564, endPoint y: 337, distance: 197.0
click at [564, 337] on div at bounding box center [564, 338] width 2 height 98
type input "16"
type input "057"
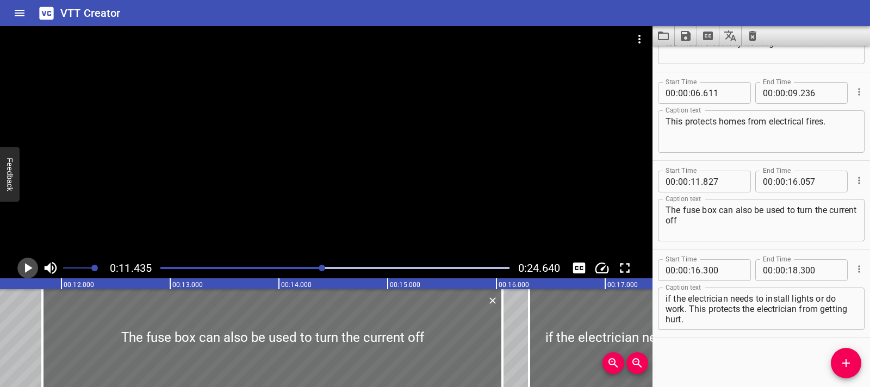
click at [33, 269] on icon "Play/Pause" at bounding box center [28, 268] width 16 height 16
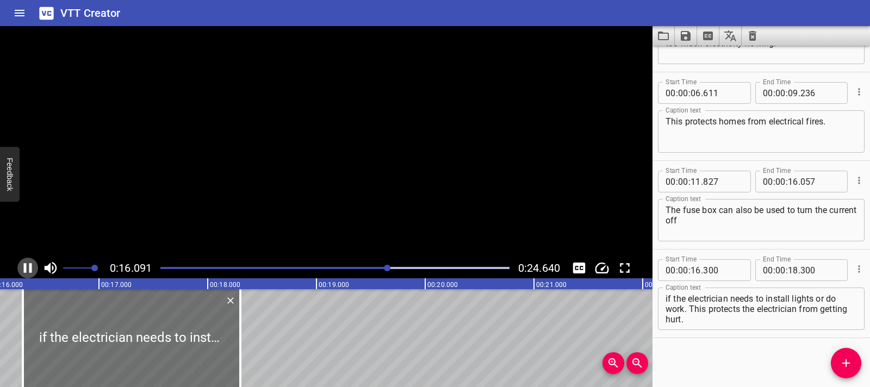
click at [33, 269] on icon "Play/Pause" at bounding box center [28, 268] width 16 height 16
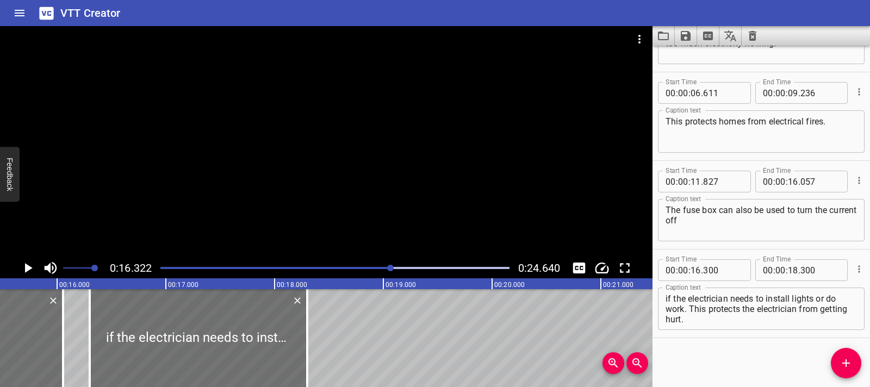
scroll to position [0, 1651]
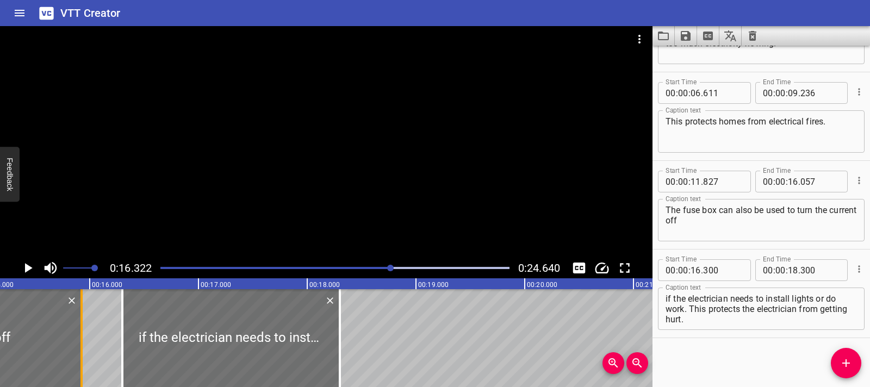
drag, startPoint x: 92, startPoint y: 331, endPoint x: 78, endPoint y: 332, distance: 14.2
click at [78, 332] on div at bounding box center [81, 338] width 11 height 98
type input "15"
type input "927"
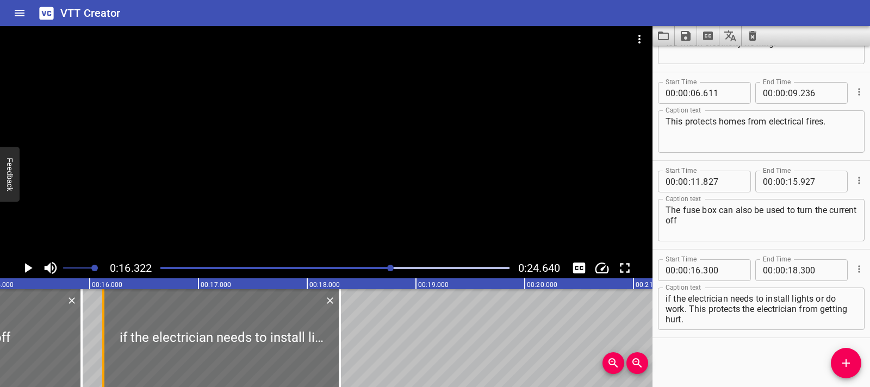
drag, startPoint x: 123, startPoint y: 331, endPoint x: 104, endPoint y: 330, distance: 19.0
click at [104, 330] on div at bounding box center [103, 338] width 2 height 98
type input "125"
click at [37, 270] on button "Play/Pause" at bounding box center [27, 268] width 21 height 21
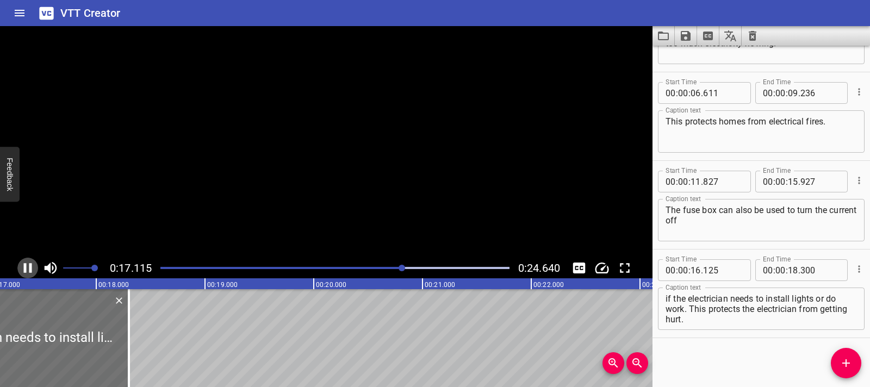
click at [37, 270] on button "Play/Pause" at bounding box center [27, 268] width 21 height 21
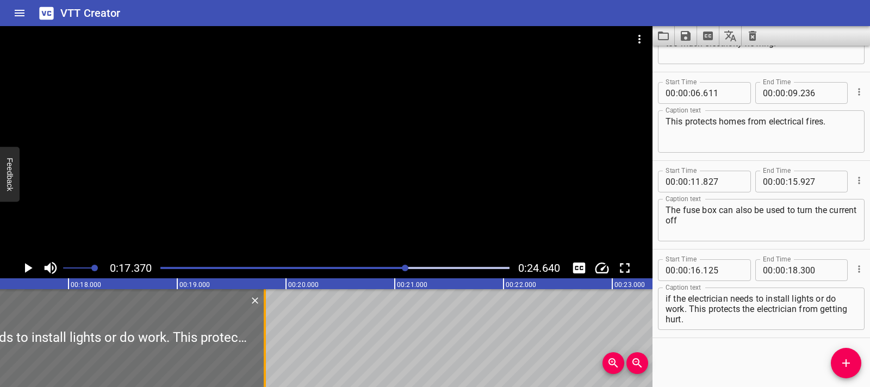
drag, startPoint x: 100, startPoint y: 324, endPoint x: 264, endPoint y: 322, distance: 164.3
click at [264, 322] on div at bounding box center [264, 338] width 11 height 98
type input "19"
click at [26, 266] on icon "Play/Pause" at bounding box center [29, 268] width 8 height 10
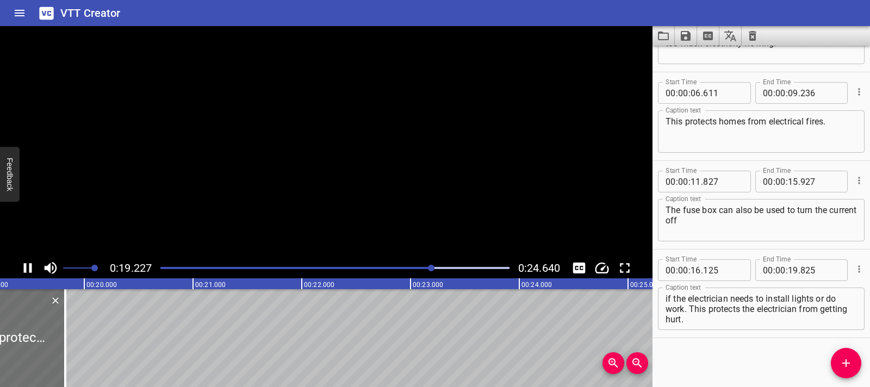
click at [26, 266] on icon "Play/Pause" at bounding box center [28, 268] width 16 height 16
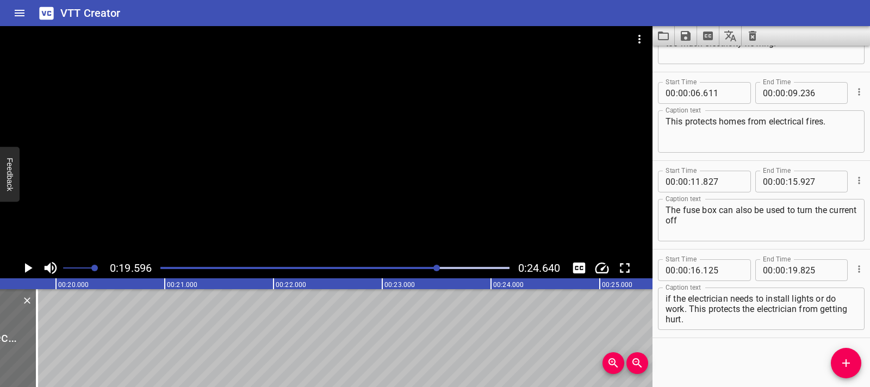
scroll to position [0, 2132]
drag, startPoint x: 27, startPoint y: 329, endPoint x: 35, endPoint y: 329, distance: 7.6
click at [21, 330] on div at bounding box center [18, 338] width 11 height 98
type input "765"
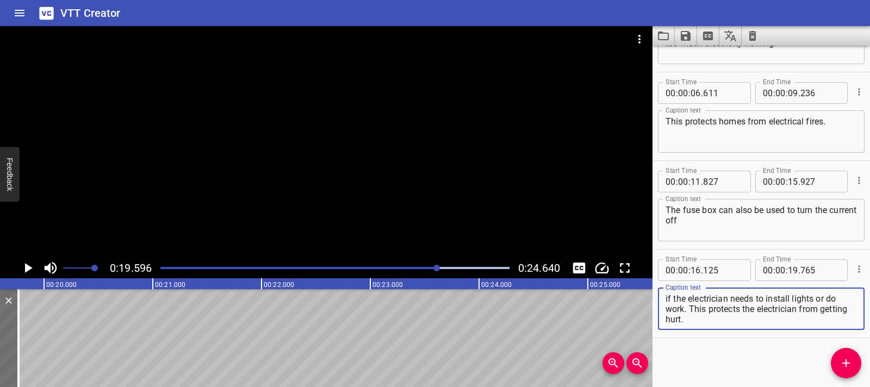
drag, startPoint x: 689, startPoint y: 307, endPoint x: 718, endPoint y: 318, distance: 30.5
click at [718, 318] on textarea "if the electrician needs to install lights or do work. This protects the electr…" at bounding box center [761, 309] width 191 height 31
type textarea "if the electrician needs to install lights or do work."
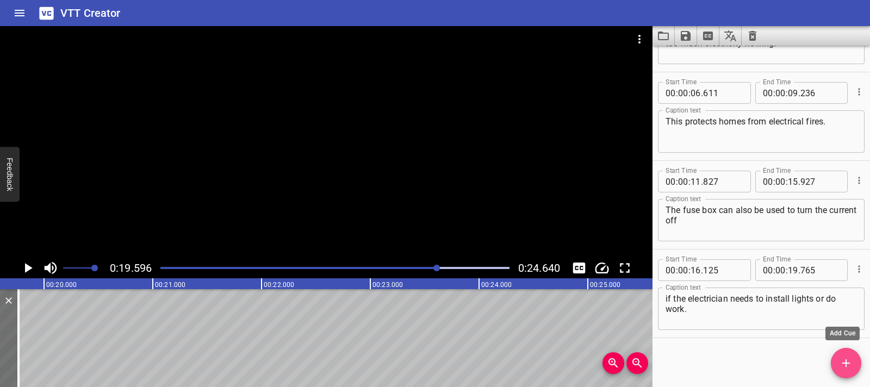
click at [839, 355] on button "Add Cue" at bounding box center [846, 363] width 30 height 30
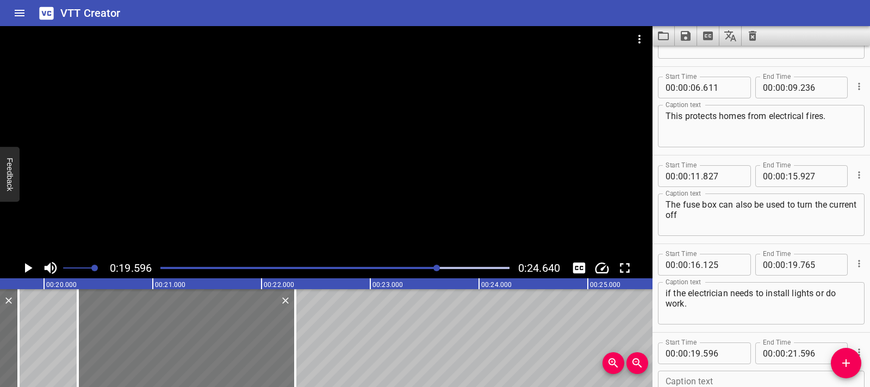
drag, startPoint x: 151, startPoint y: 336, endPoint x: 230, endPoint y: 339, distance: 78.4
click at [230, 339] on div at bounding box center [187, 338] width 218 height 98
type input "20"
type input "316"
type input "22"
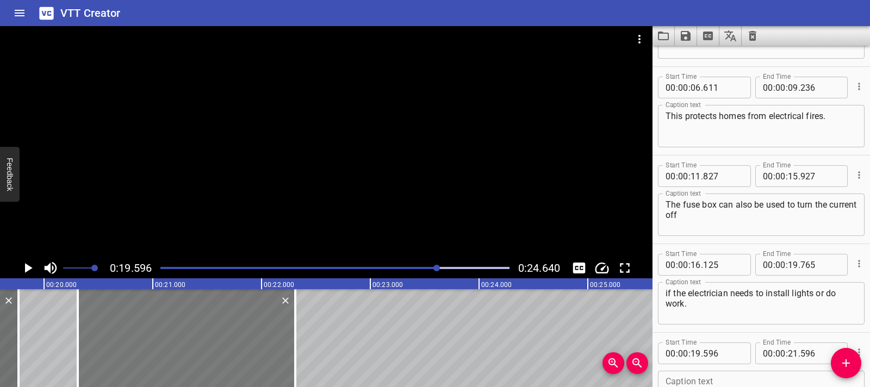
type input "316"
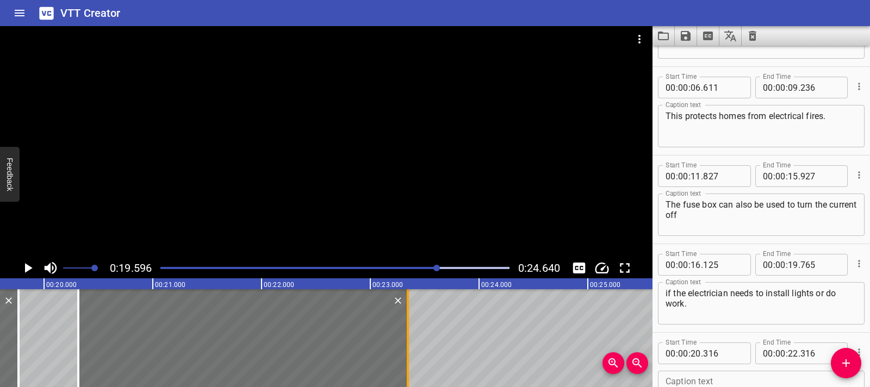
drag, startPoint x: 292, startPoint y: 333, endPoint x: 404, endPoint y: 333, distance: 112.1
click at [404, 333] on div at bounding box center [408, 338] width 11 height 98
type input "23"
type input "346"
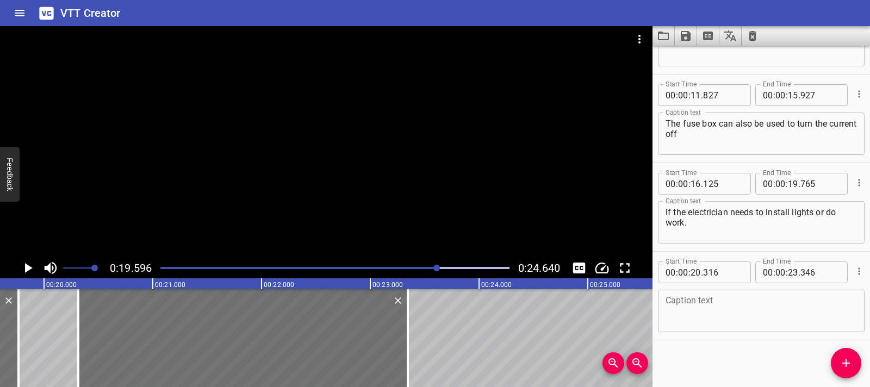
scroll to position [153, 0]
click at [699, 311] on textarea at bounding box center [761, 309] width 191 height 31
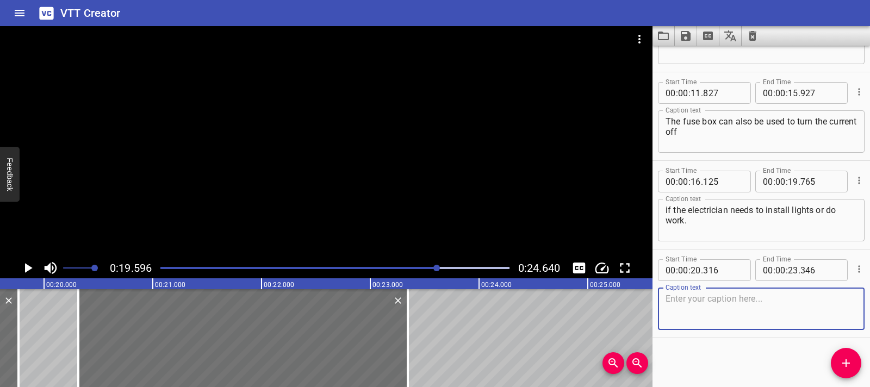
paste textarea "This protects the electrician from getting hurt."
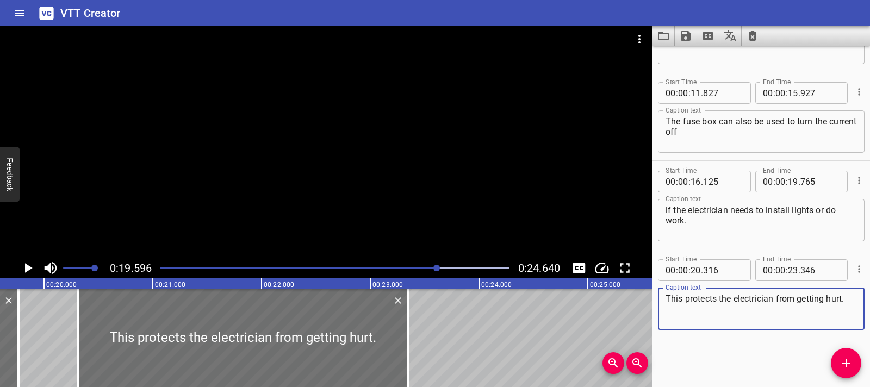
type textarea "This protects the electrician from getting hurt."
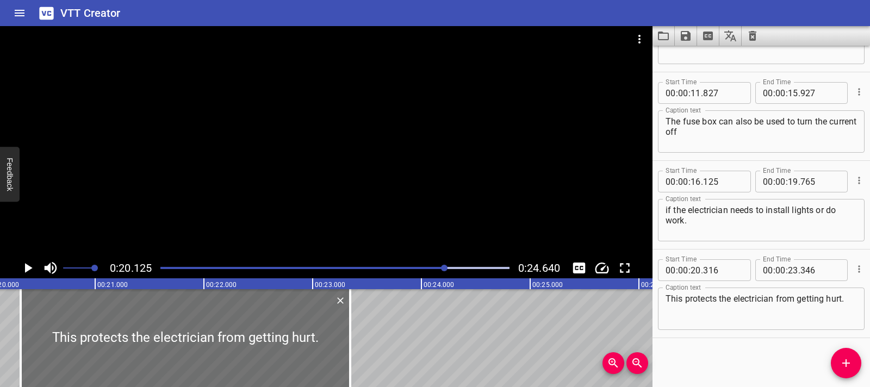
click at [27, 267] on icon "Play/Pause" at bounding box center [29, 268] width 8 height 10
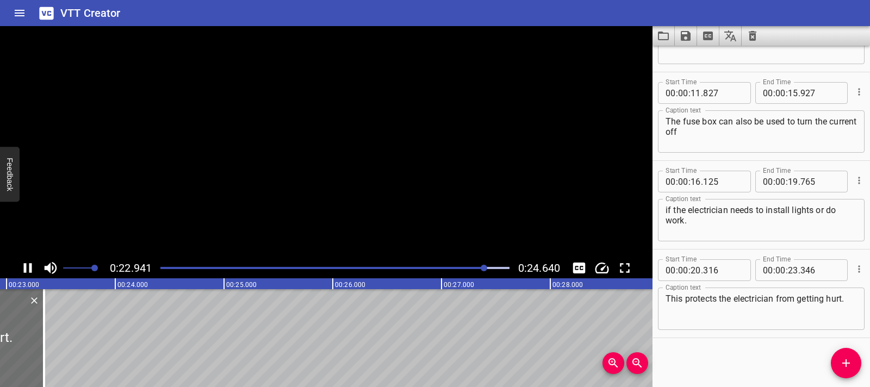
click at [27, 267] on icon "Play/Pause" at bounding box center [28, 268] width 16 height 16
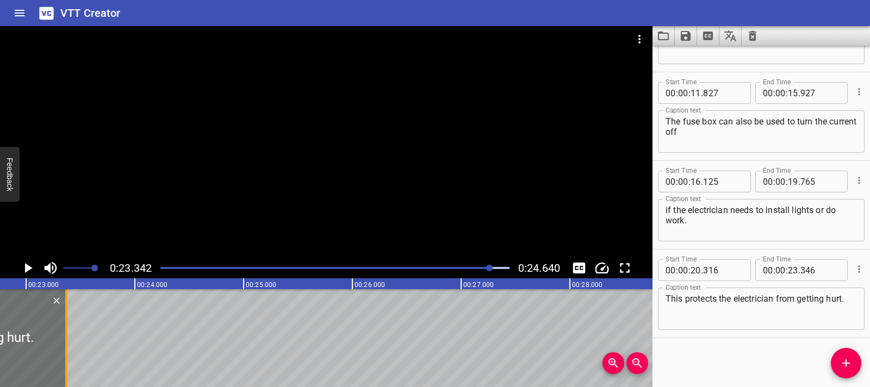
click at [69, 331] on div at bounding box center [66, 338] width 11 height 98
type input "371"
click at [26, 267] on icon "Play/Pause" at bounding box center [29, 268] width 8 height 10
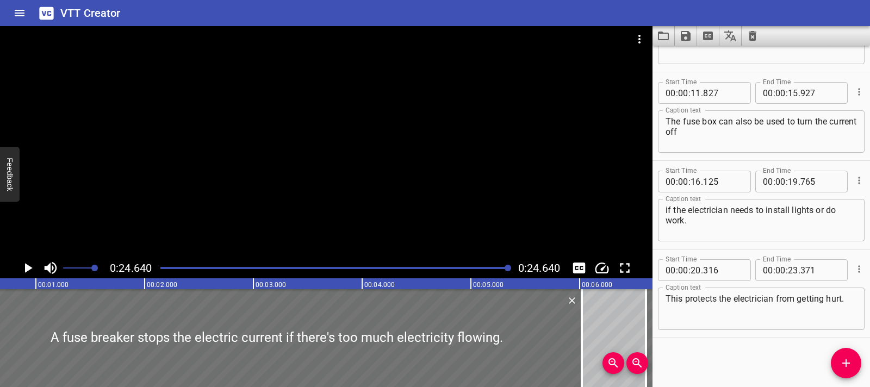
scroll to position [0, 0]
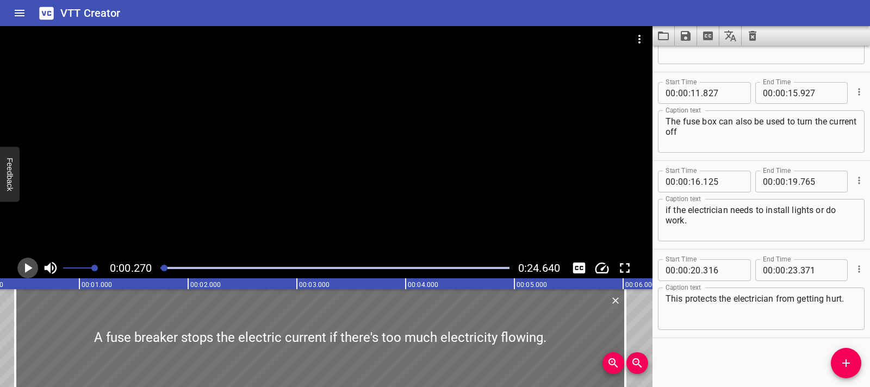
click at [28, 271] on icon "Play/Pause" at bounding box center [28, 268] width 16 height 16
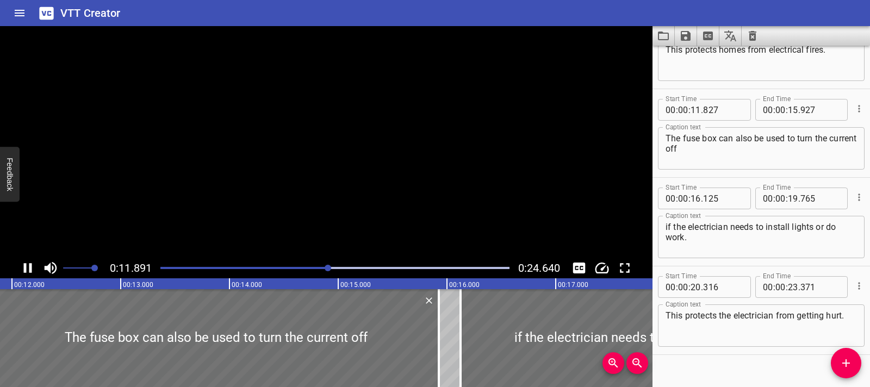
scroll to position [153, 0]
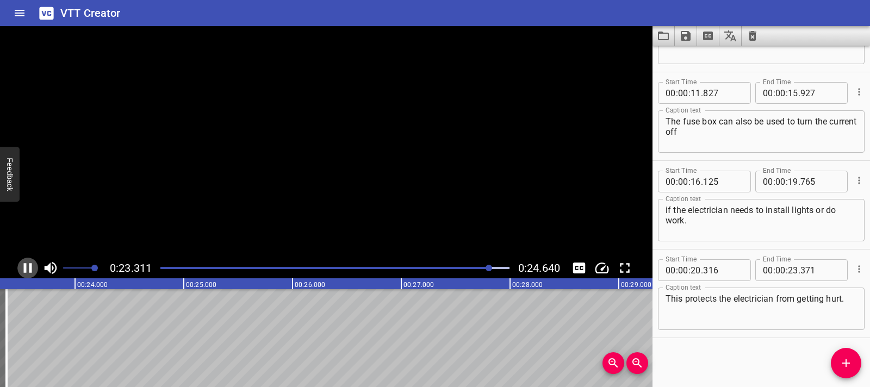
click at [28, 271] on icon "Play/Pause" at bounding box center [28, 268] width 16 height 16
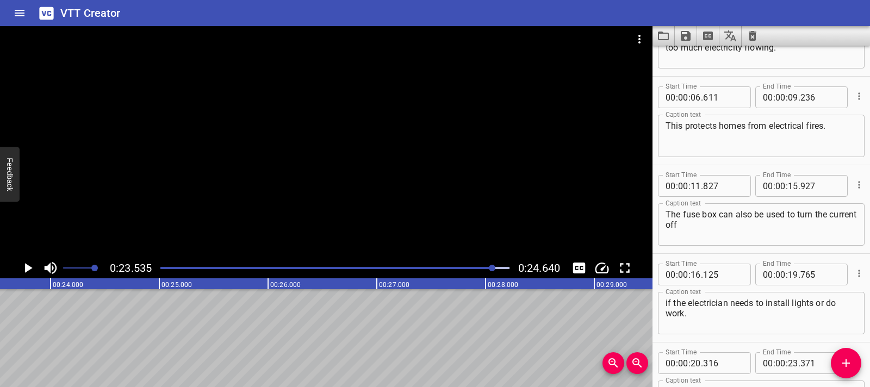
scroll to position [0, 0]
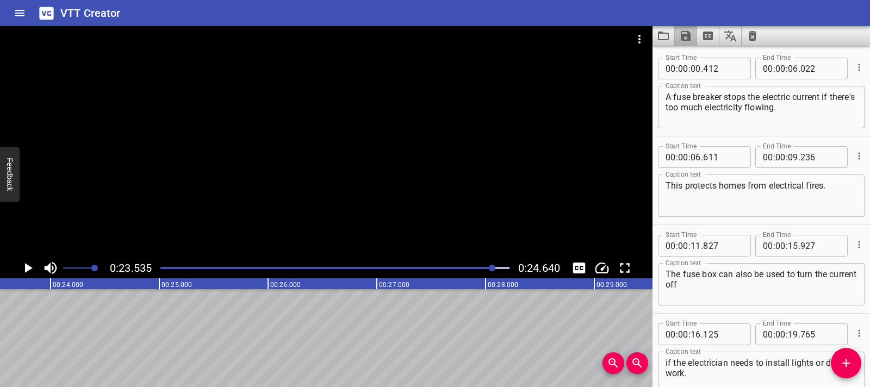
click at [694, 39] on button "Save captions to file" at bounding box center [686, 36] width 22 height 20
click at [700, 57] on li "Save to VTT file" at bounding box center [715, 60] width 80 height 20
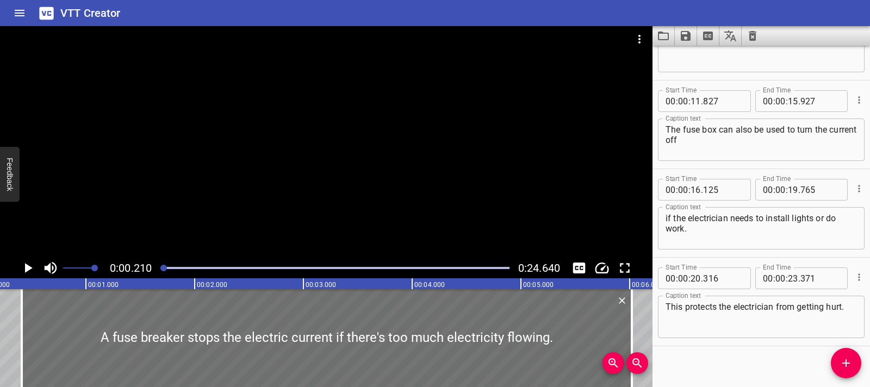
scroll to position [153, 0]
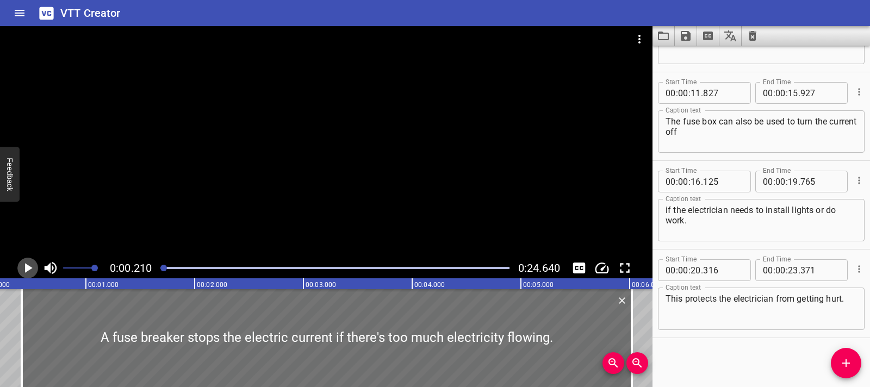
click at [25, 267] on icon "Play/Pause" at bounding box center [29, 268] width 8 height 10
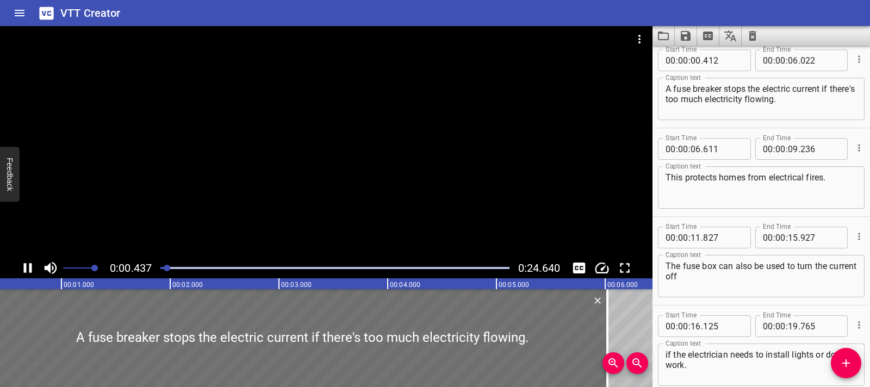
scroll to position [0, 0]
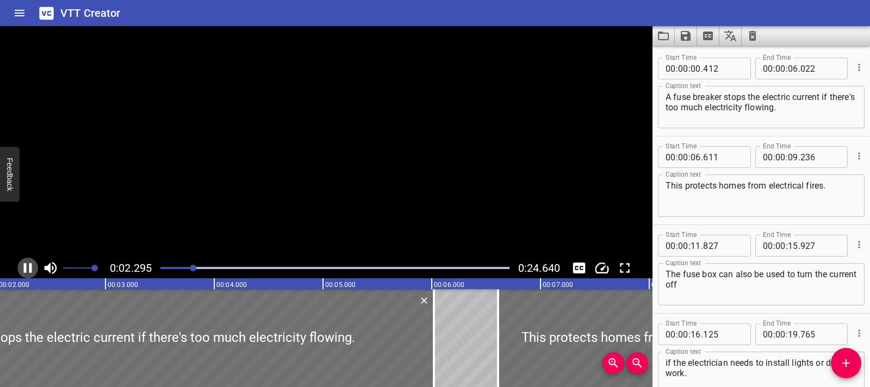
click at [25, 267] on icon "Play/Pause" at bounding box center [28, 268] width 8 height 10
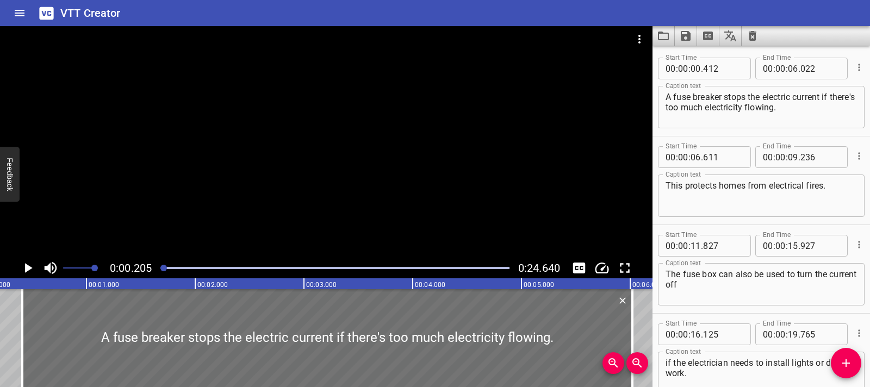
click at [26, 261] on icon "Play/Pause" at bounding box center [28, 268] width 16 height 16
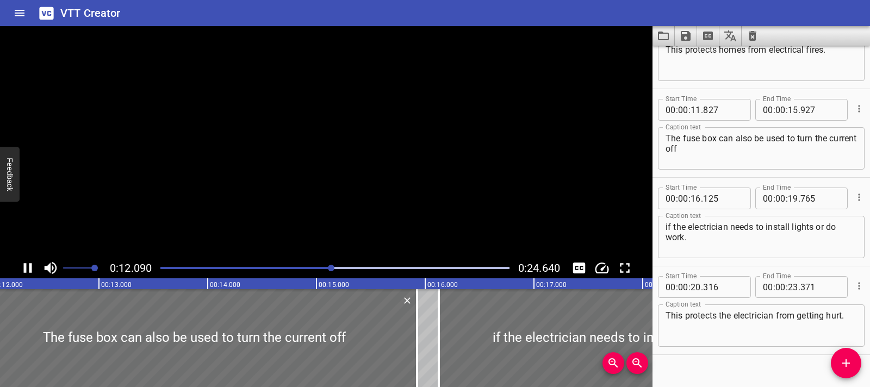
scroll to position [153, 0]
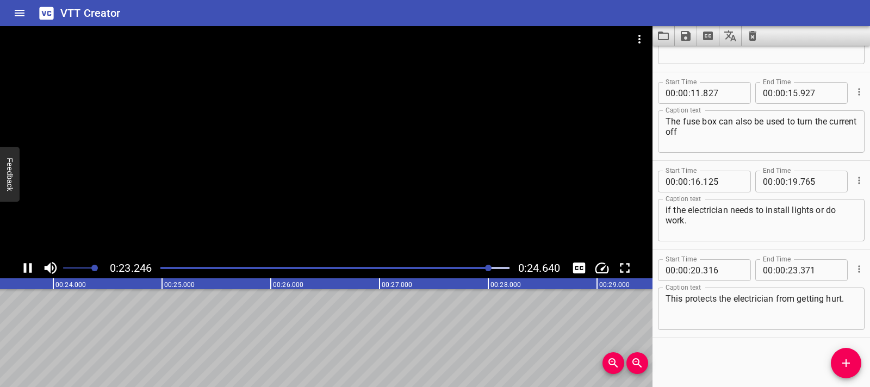
click at [432, 174] on div at bounding box center [326, 142] width 653 height 232
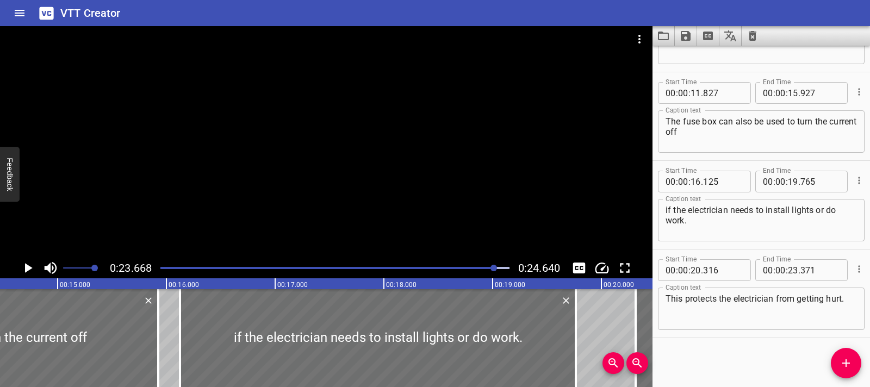
scroll to position [0, 1569]
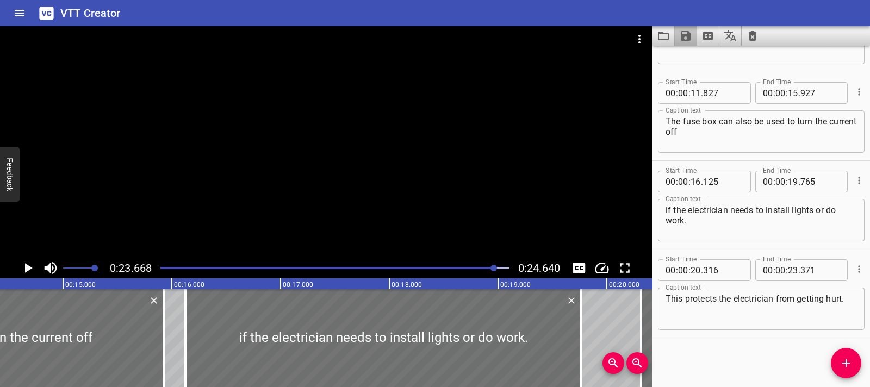
click at [693, 34] on button "Save captions to file" at bounding box center [686, 36] width 22 height 20
click at [695, 61] on li "Save to VTT file" at bounding box center [715, 60] width 80 height 20
